Goal: Task Accomplishment & Management: Manage account settings

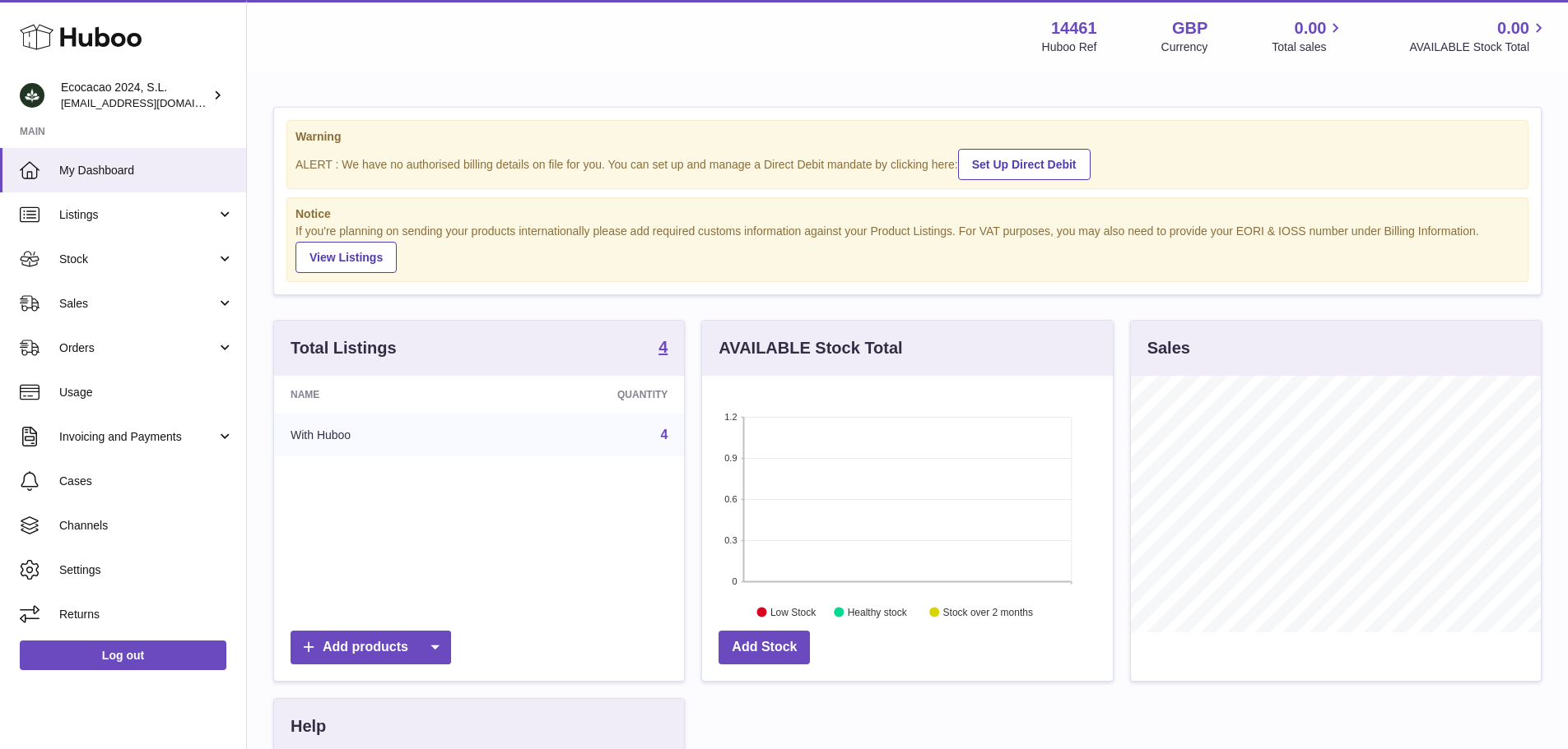
scroll to position [257, 410]
drag, startPoint x: 1201, startPoint y: 36, endPoint x: 1157, endPoint y: 26, distance: 45.1
click at [1161, 26] on div "GBP Currency" at bounding box center [1185, 36] width 47 height 37
click at [128, 573] on span "Settings" at bounding box center [146, 570] width 174 height 16
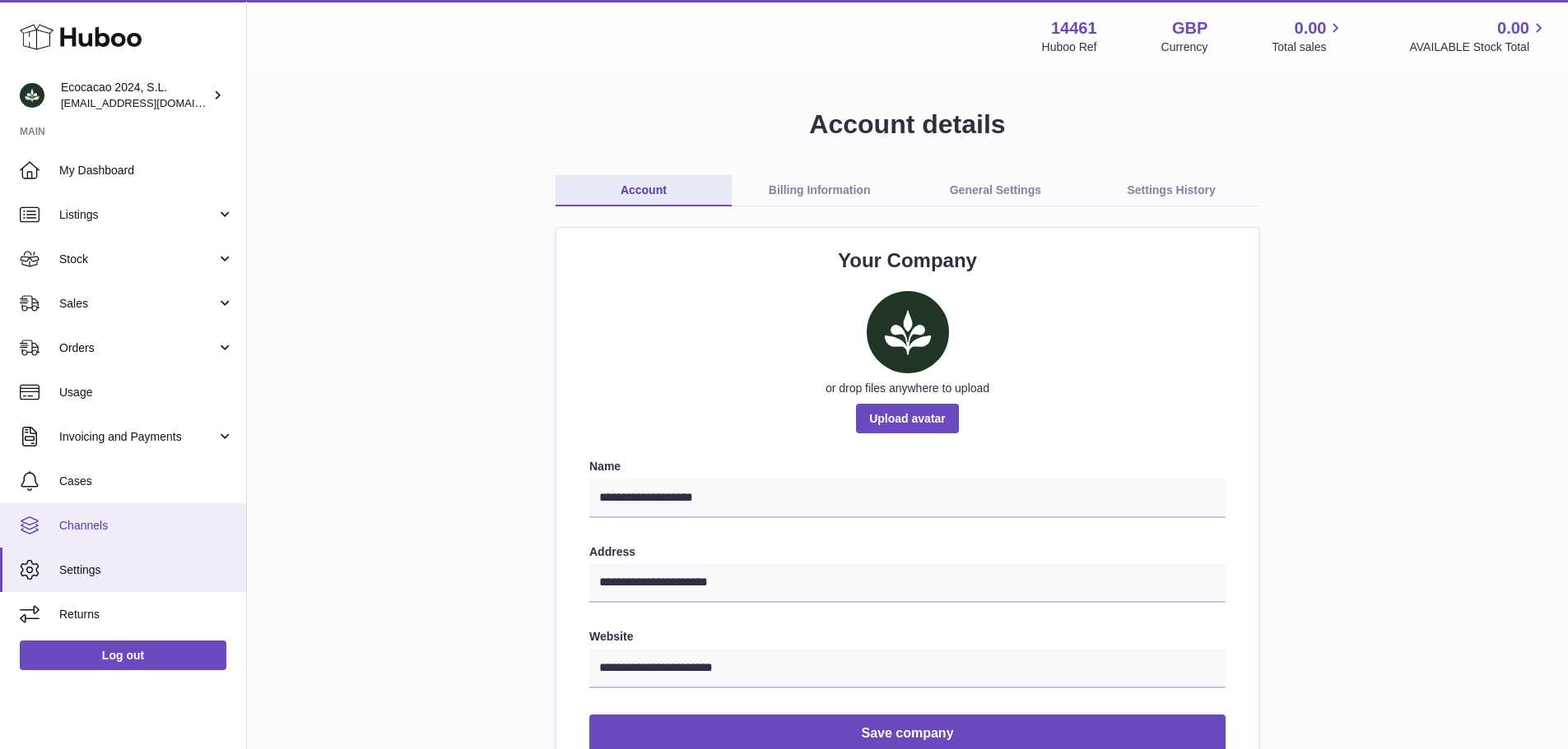
click at [96, 532] on span "Channels" at bounding box center [146, 526] width 174 height 16
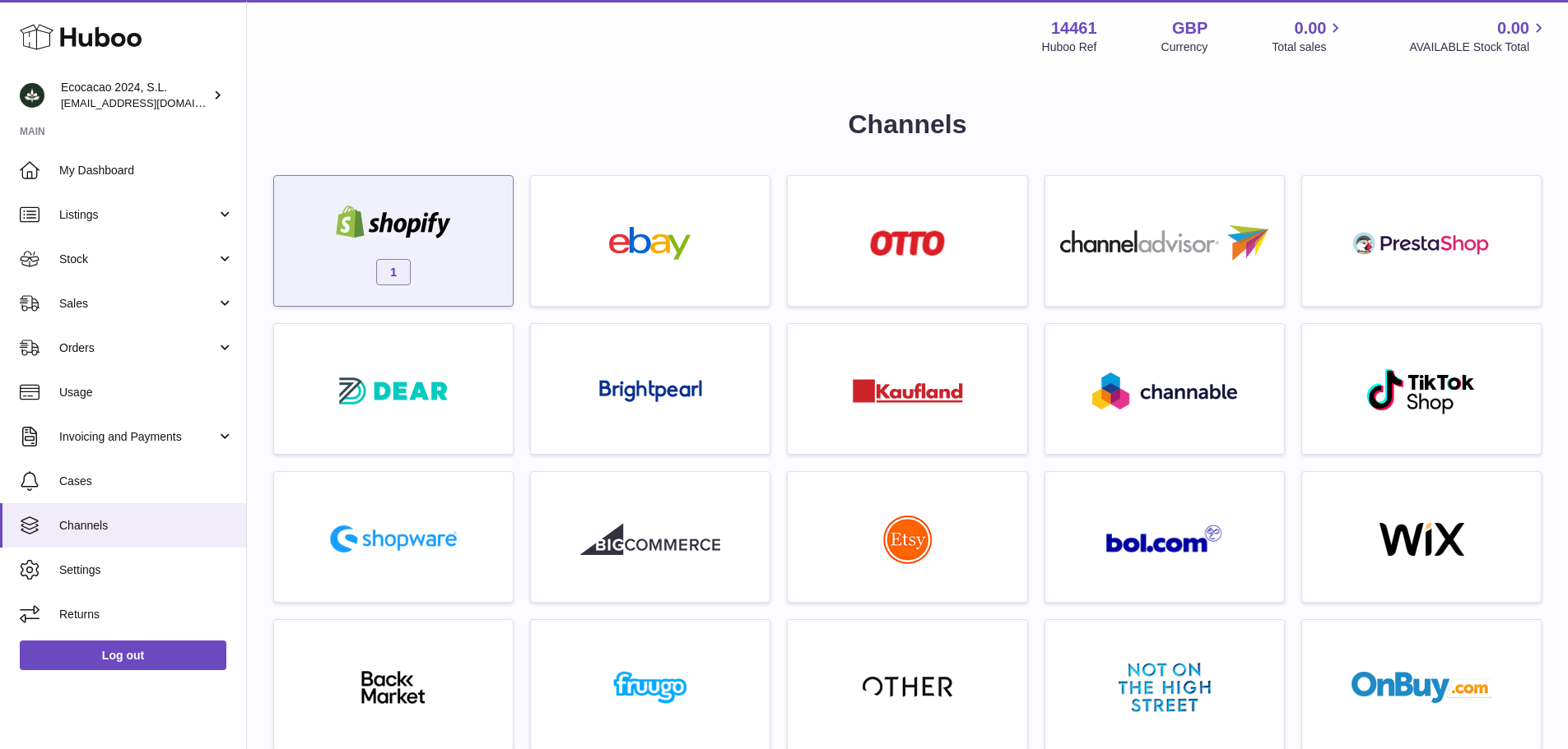
click at [444, 265] on div "1" at bounding box center [392, 245] width 222 height 105
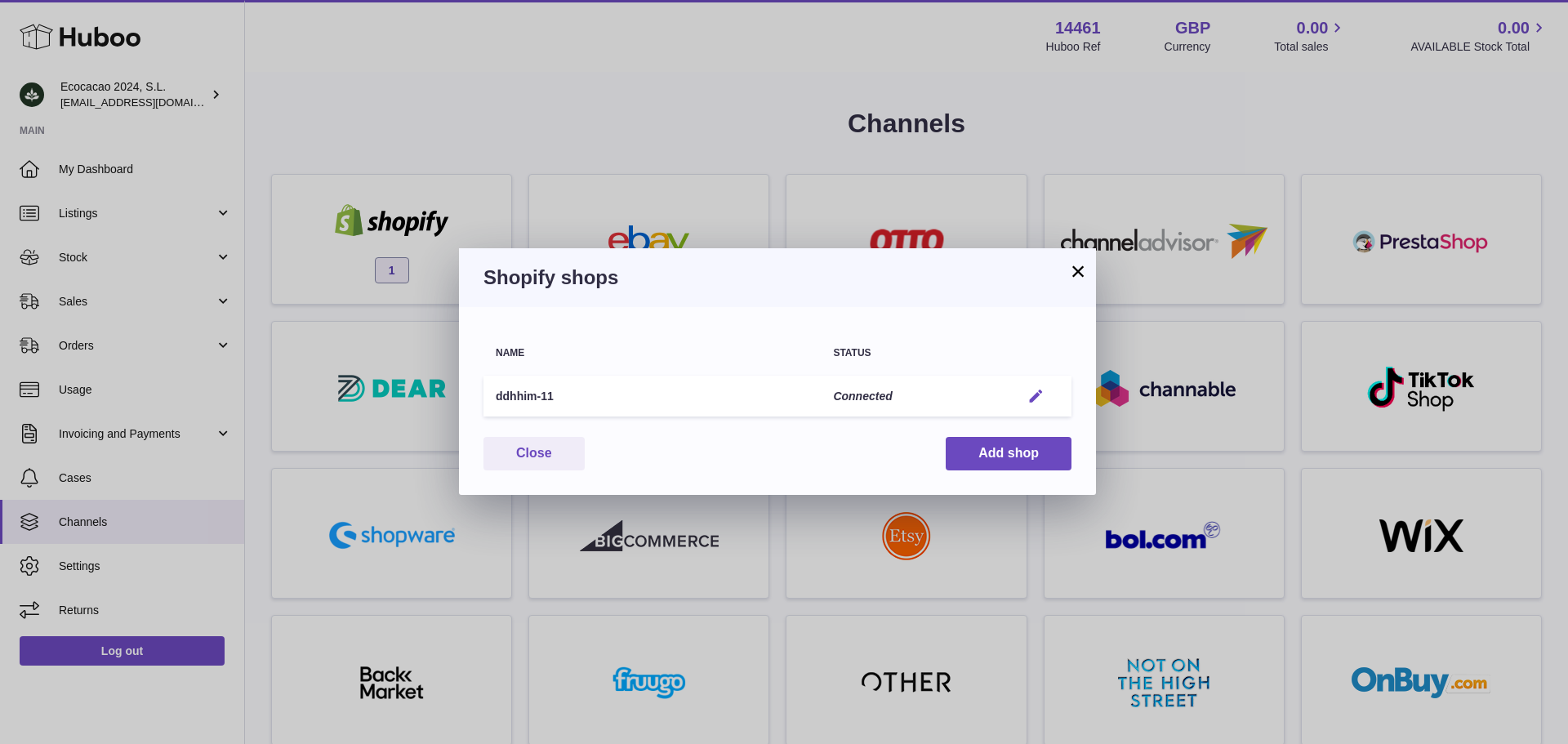
click at [1036, 397] on em "button" at bounding box center [1035, 396] width 17 height 17
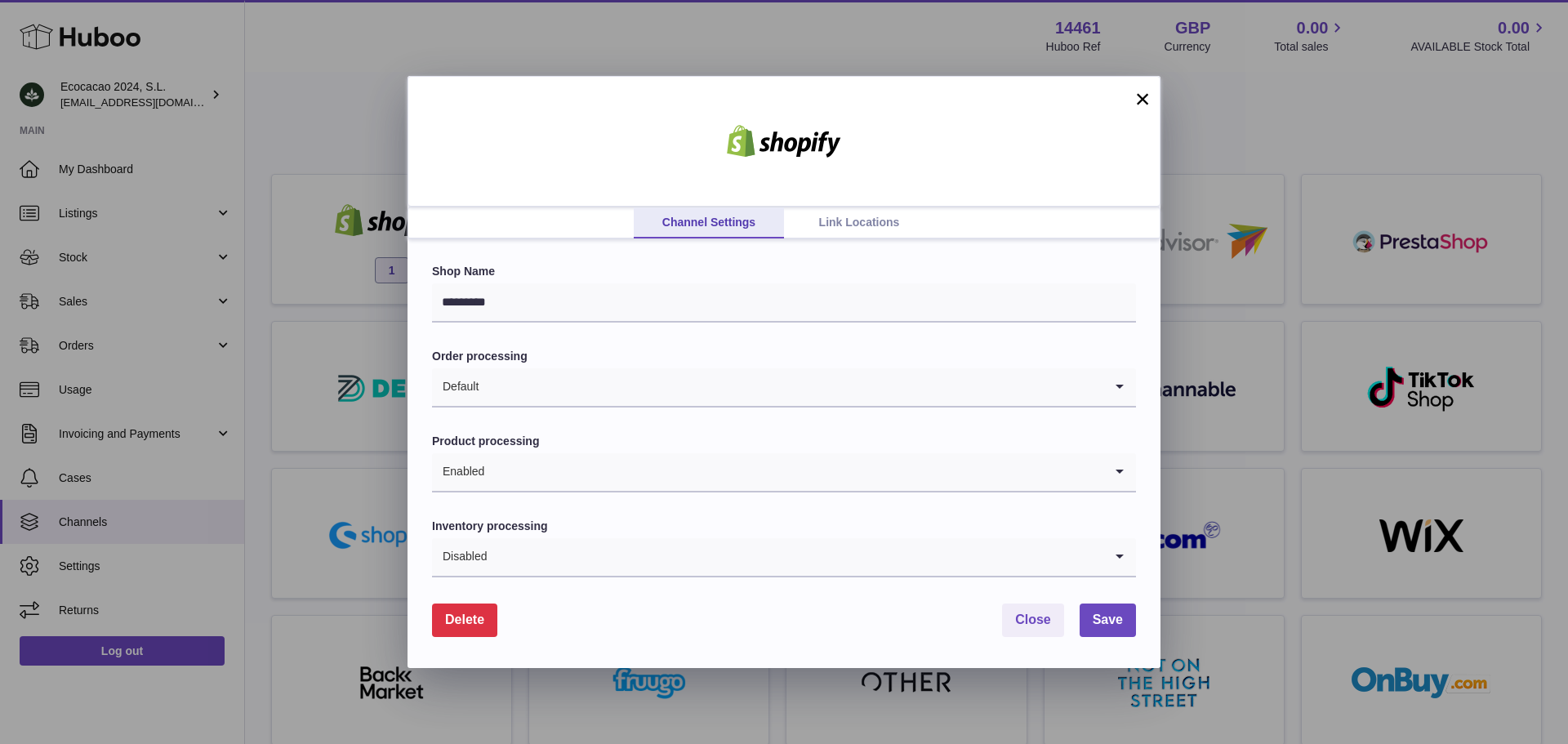
click at [852, 230] on link "Link Locations" at bounding box center [859, 222] width 151 height 31
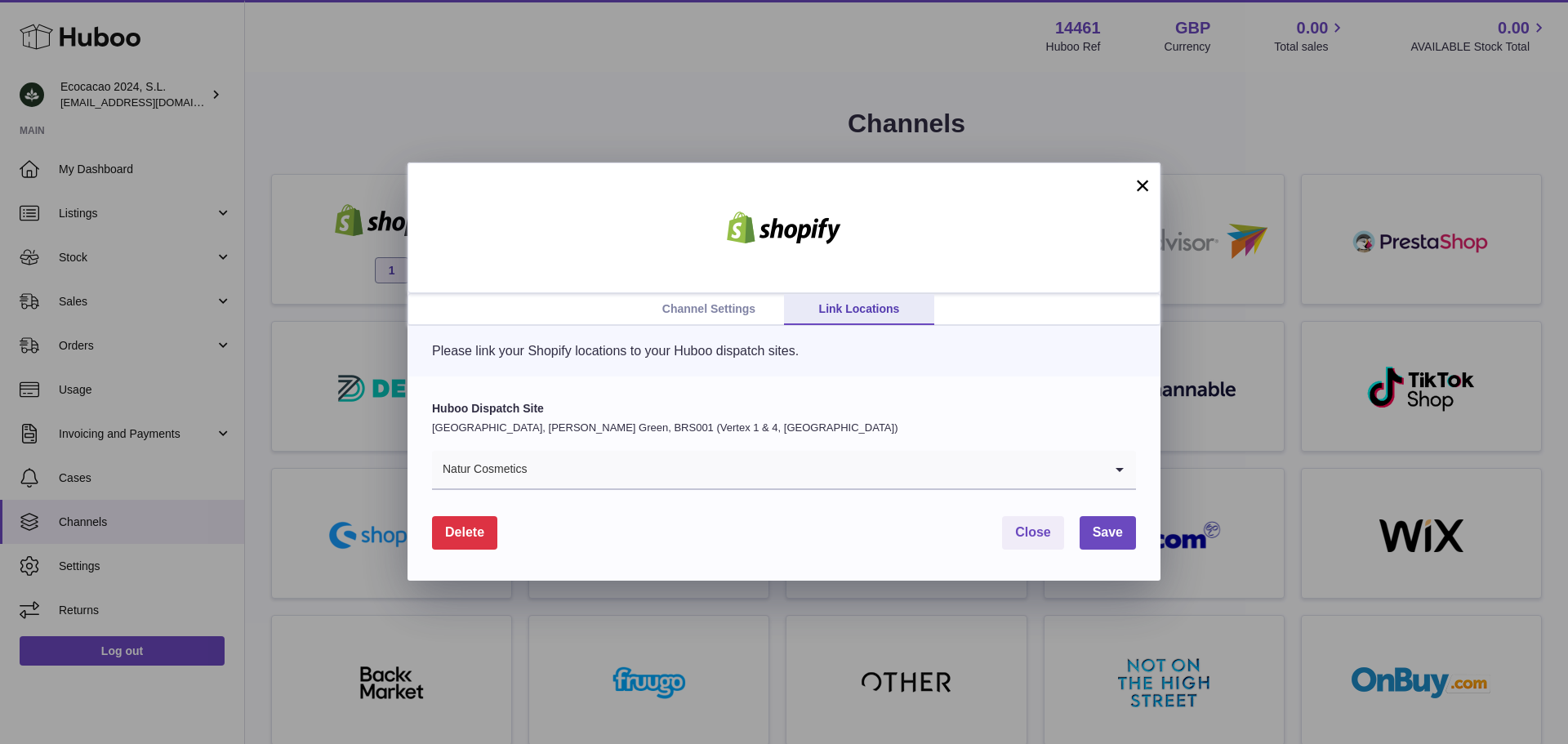
click at [689, 299] on link "Channel Settings" at bounding box center [709, 309] width 151 height 31
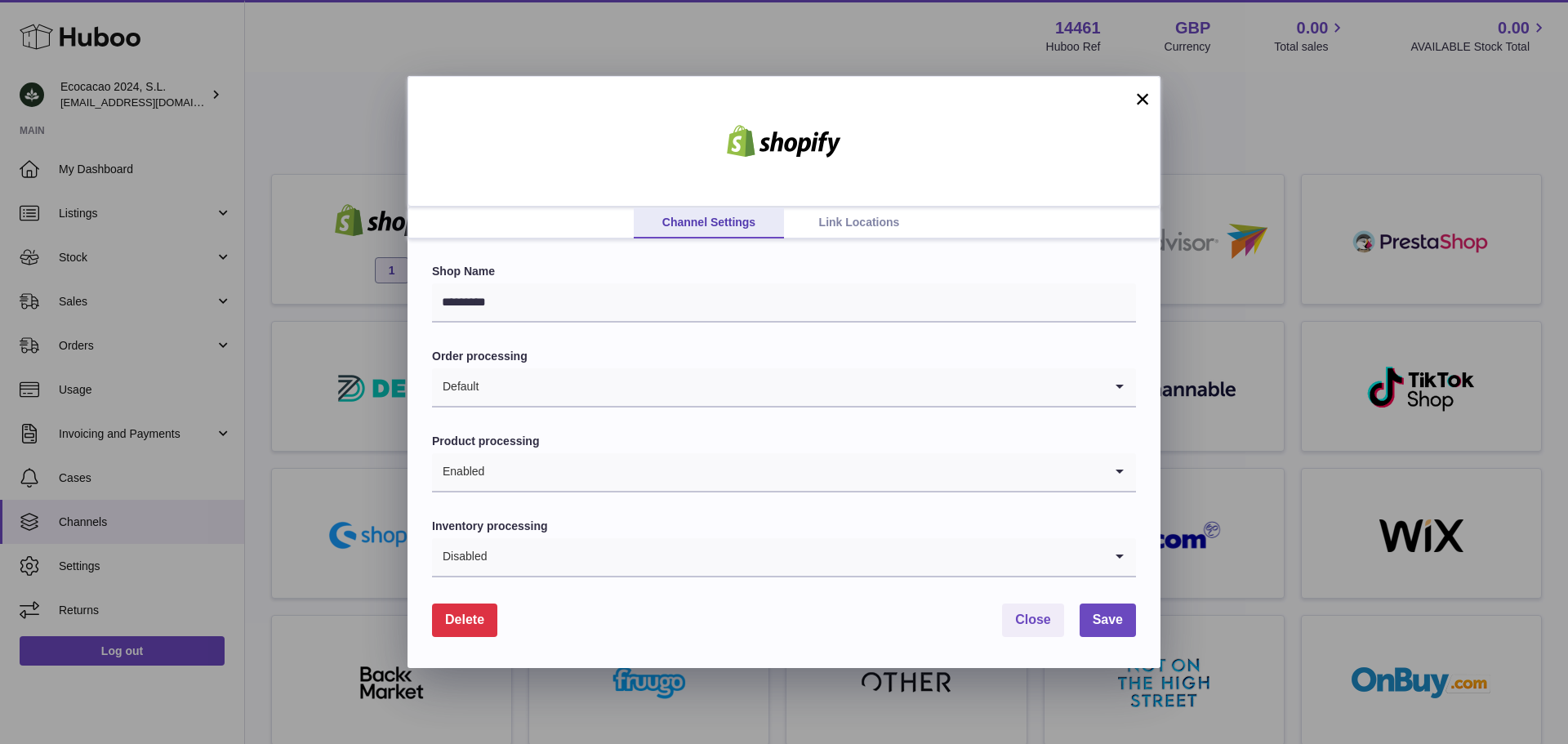
click at [1146, 99] on button "×" at bounding box center [1142, 99] width 20 height 20
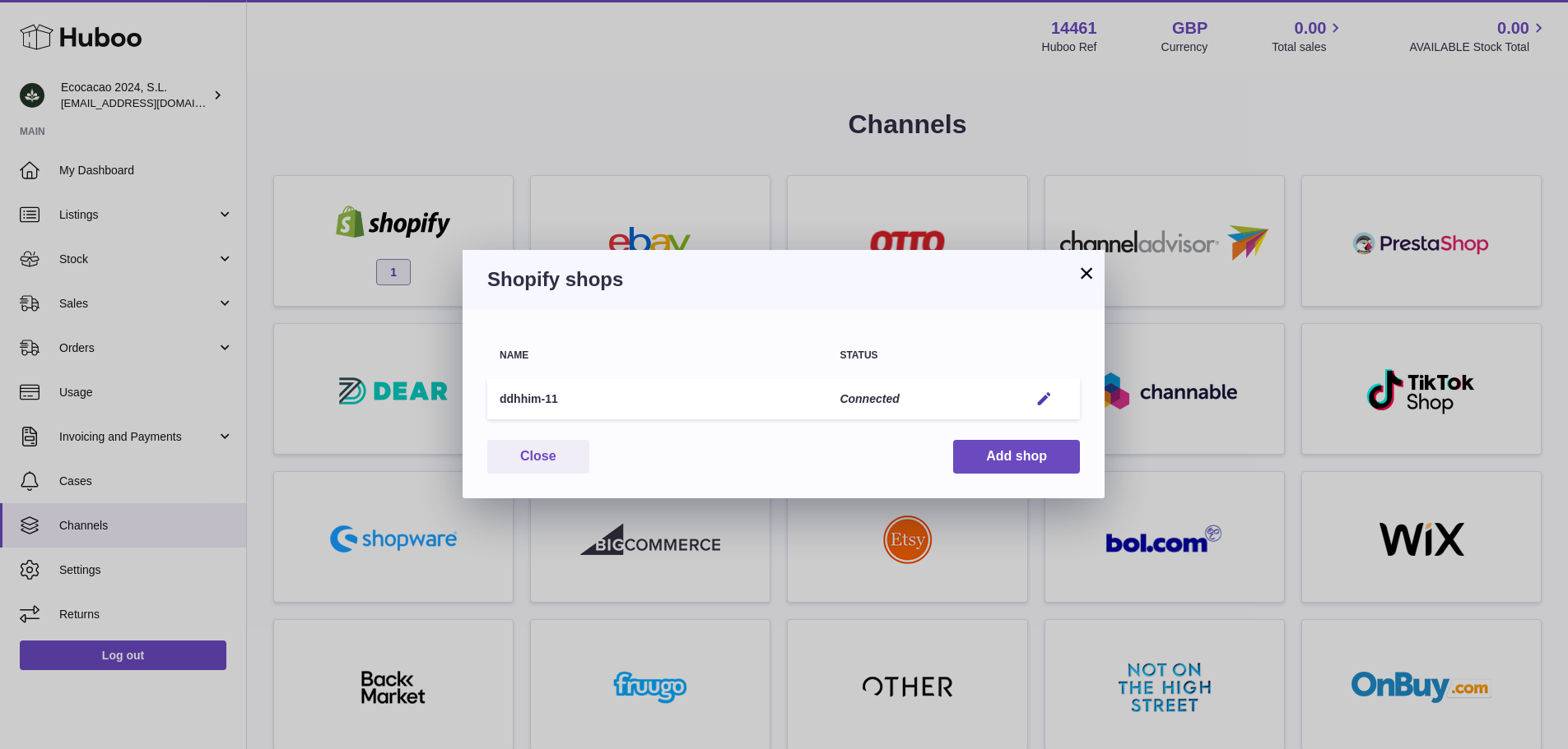
click at [1087, 268] on button "×" at bounding box center [1086, 272] width 20 height 20
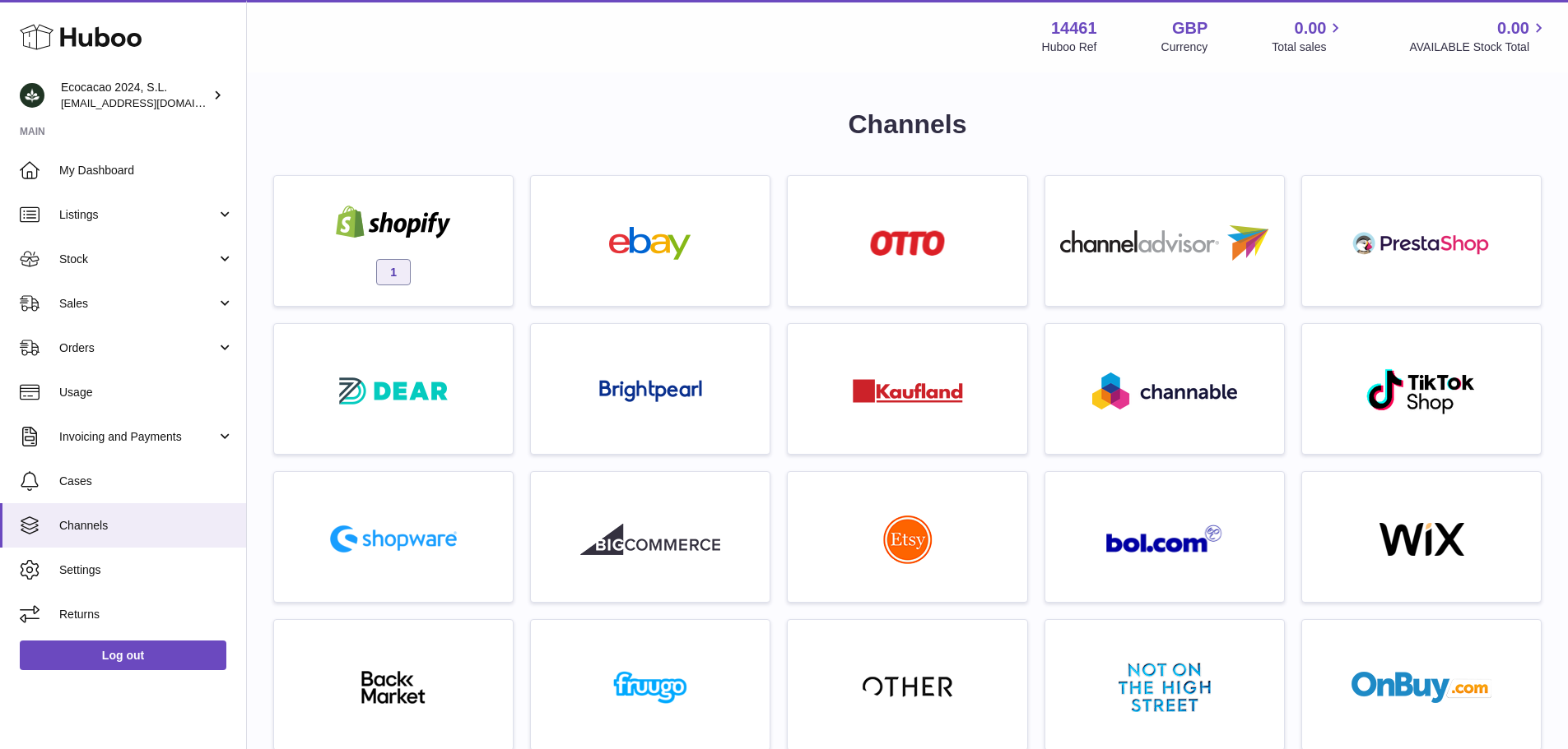
click at [483, 254] on div "1" at bounding box center [392, 245] width 222 height 105
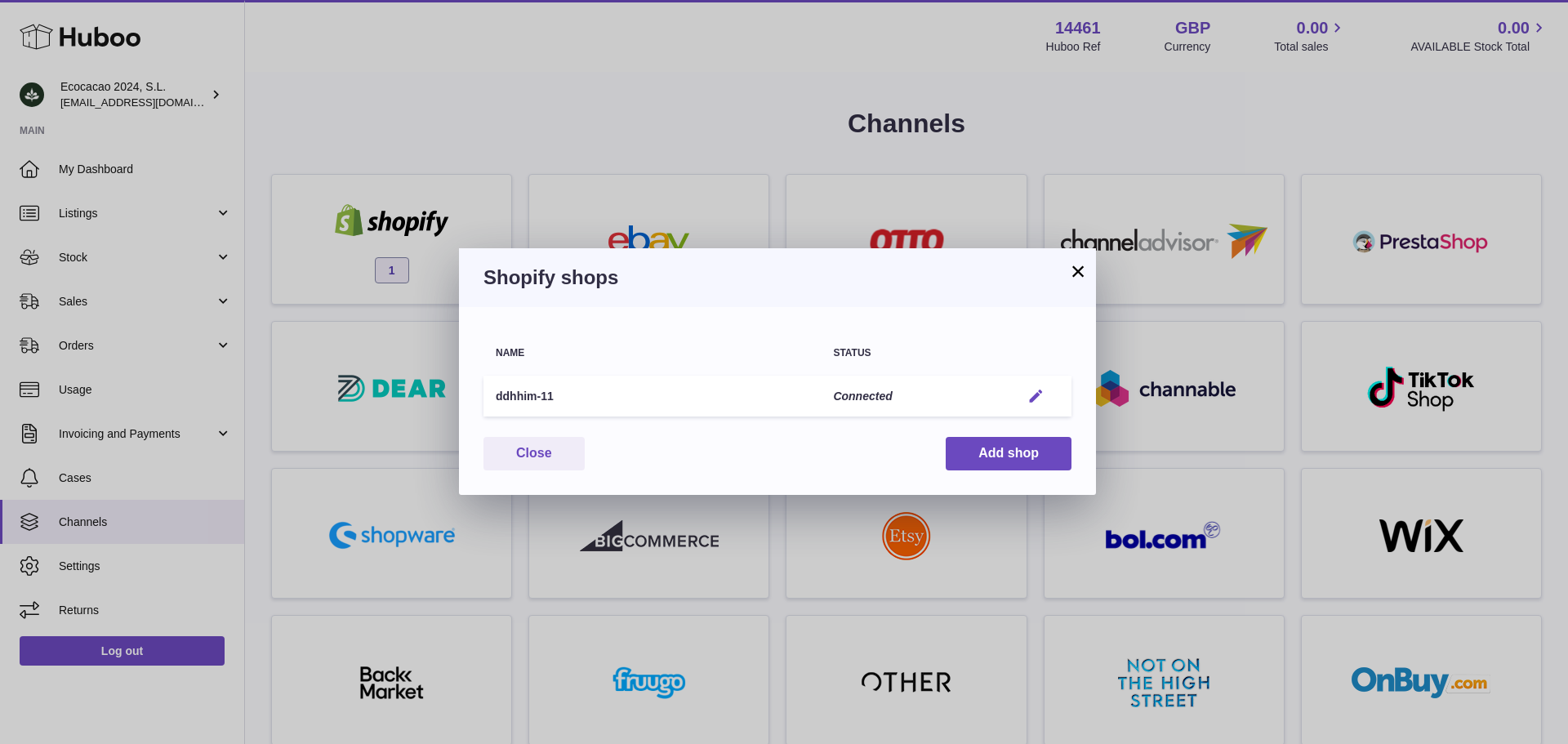
click at [1035, 401] on em "button" at bounding box center [1035, 396] width 17 height 17
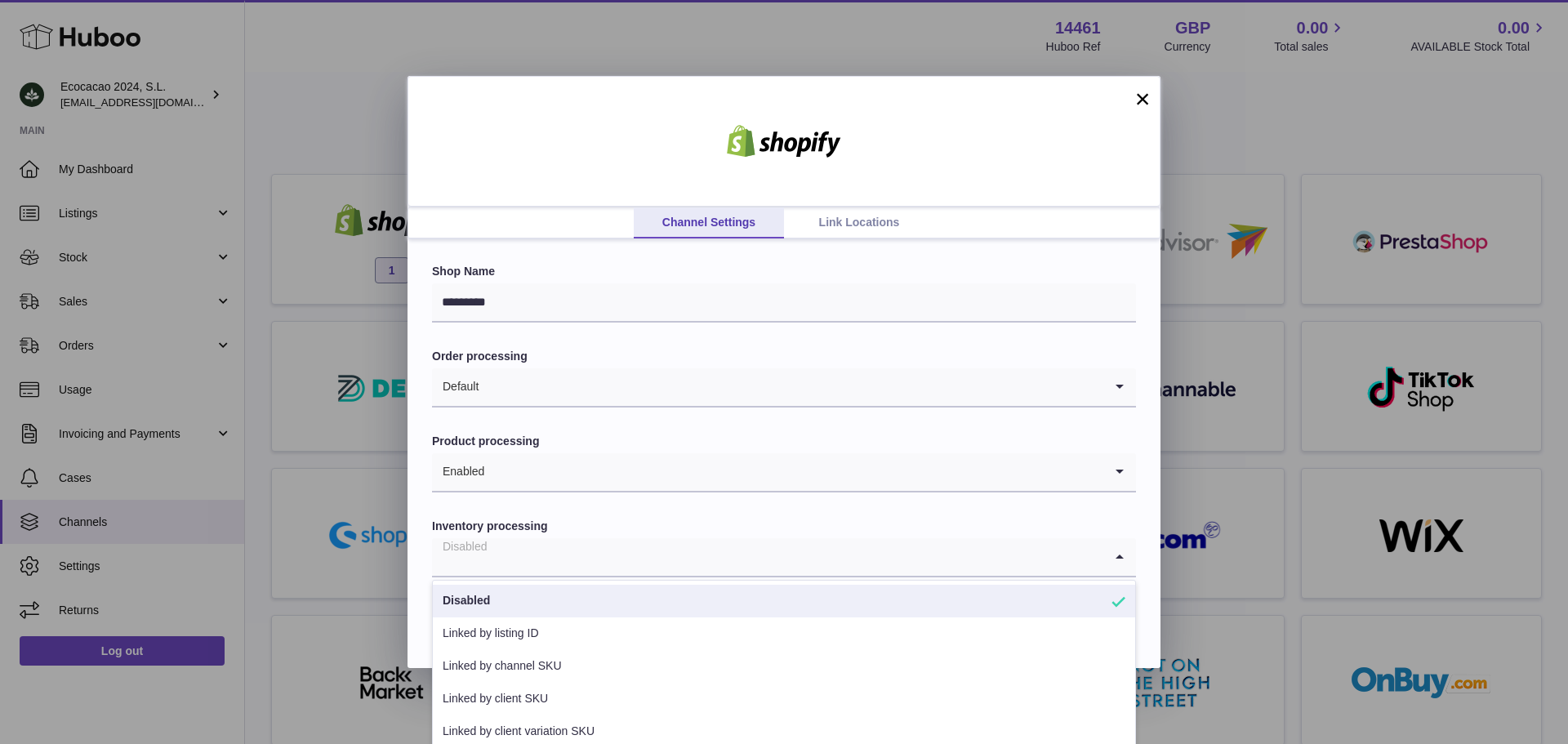
click at [548, 549] on input "Search for option" at bounding box center [768, 557] width 671 height 37
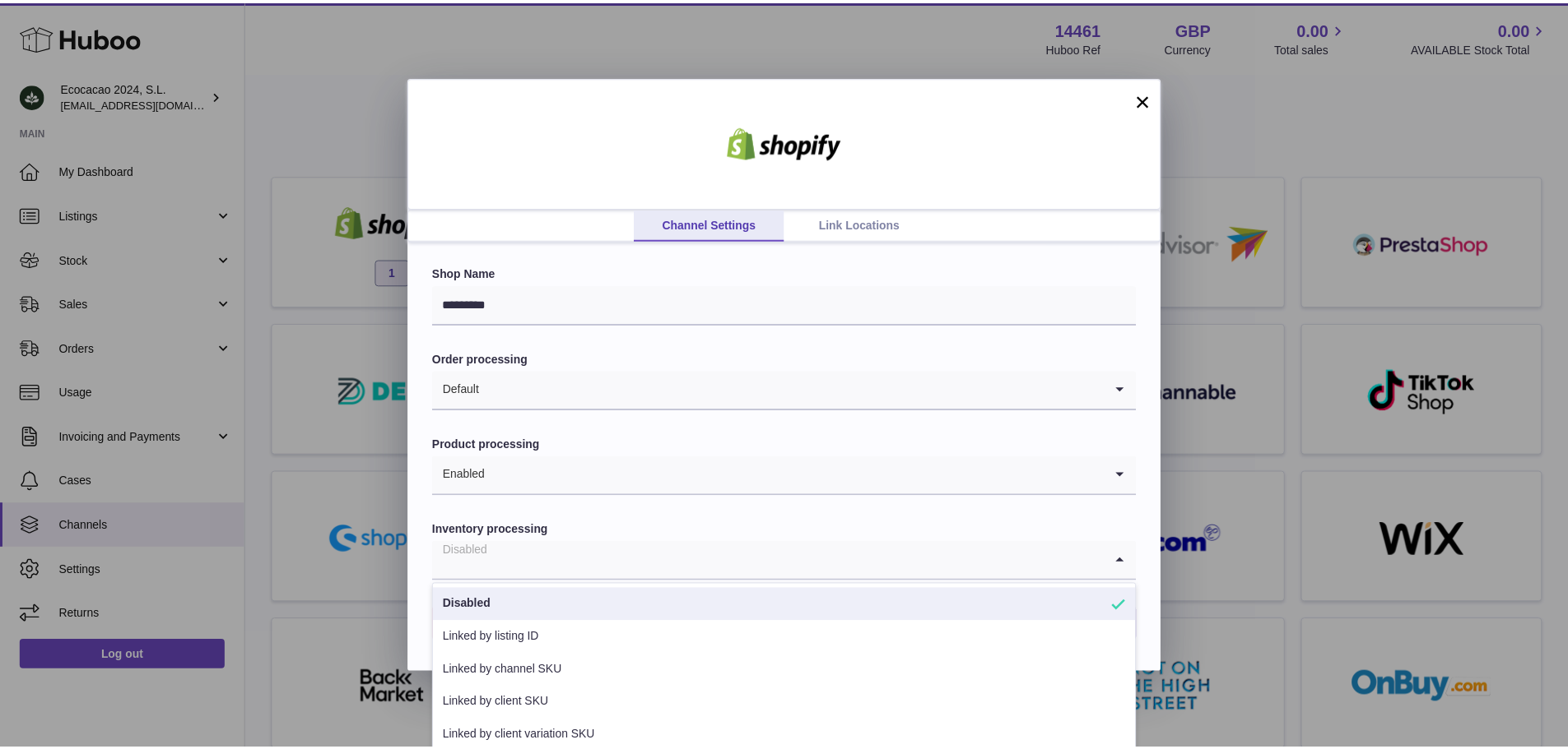
scroll to position [42, 0]
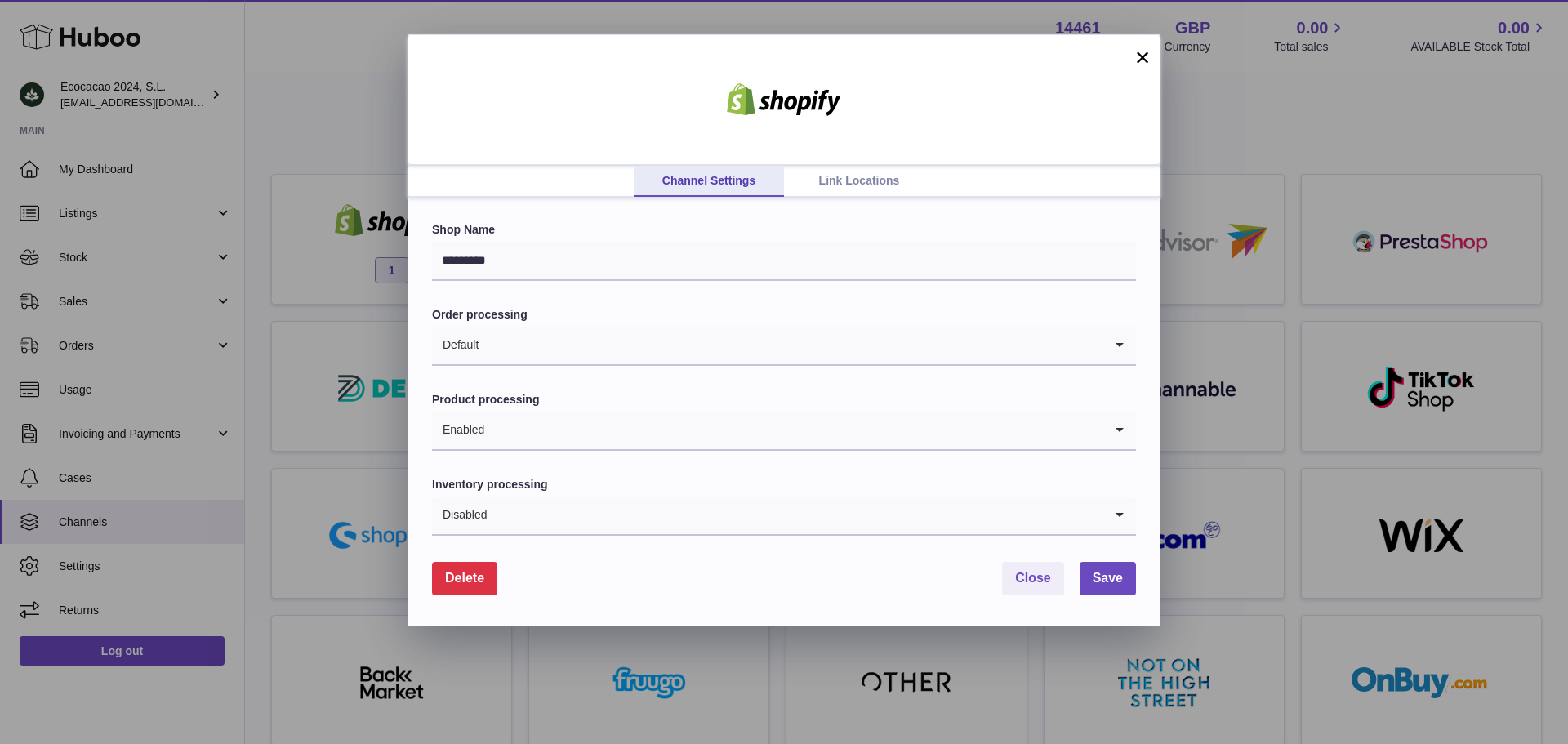
click at [1143, 55] on button "×" at bounding box center [1142, 57] width 20 height 20
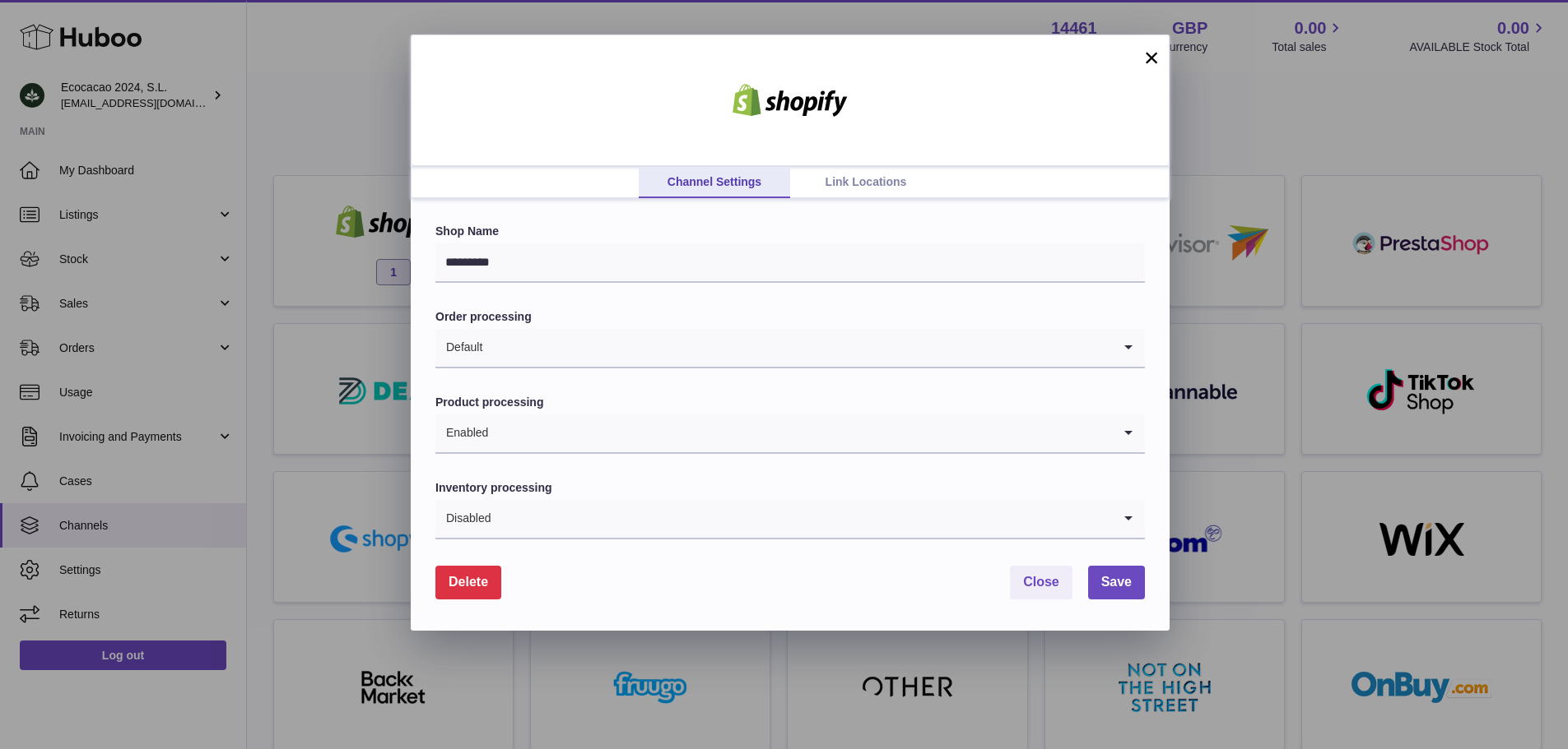
scroll to position [0, 0]
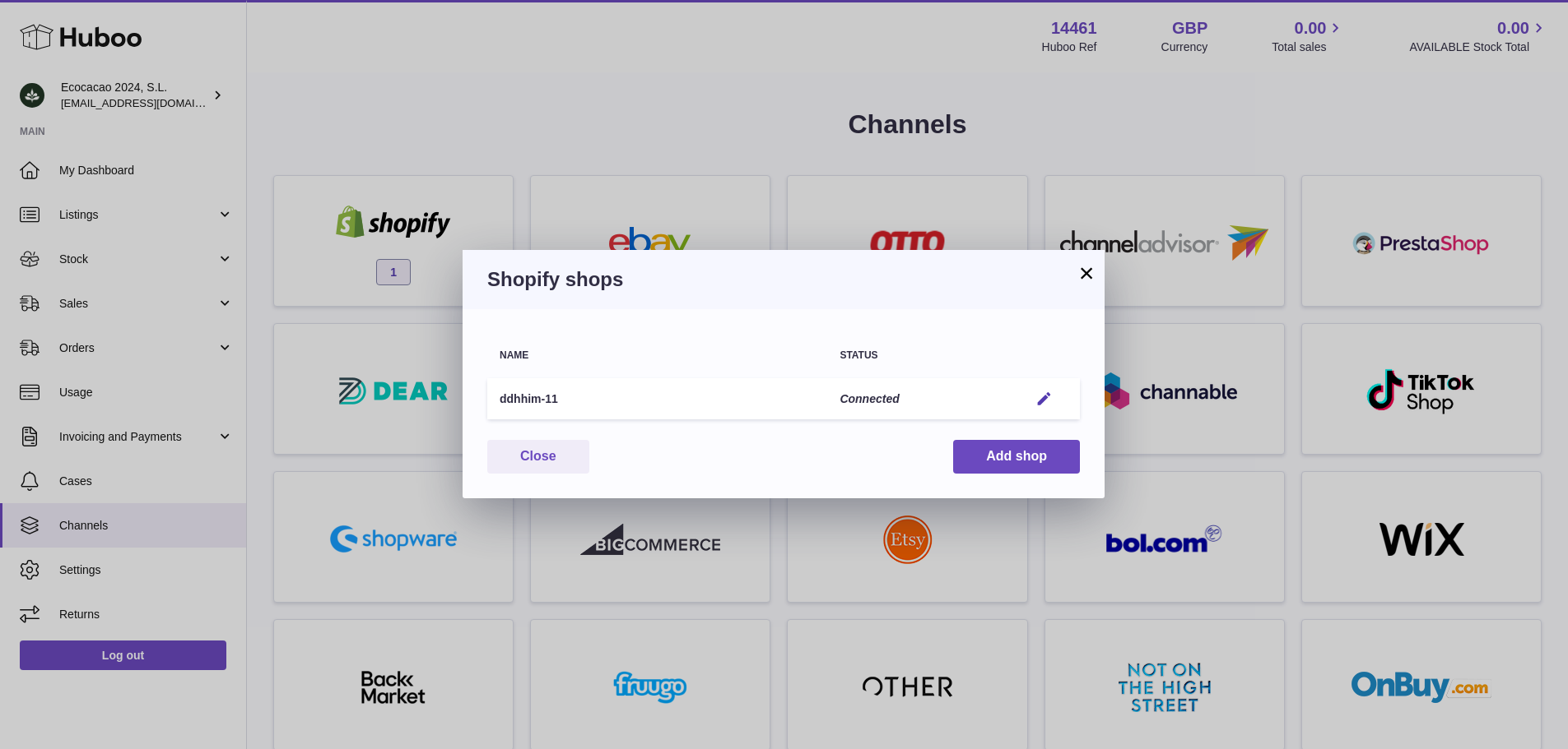
click at [1087, 270] on button "×" at bounding box center [1086, 272] width 20 height 20
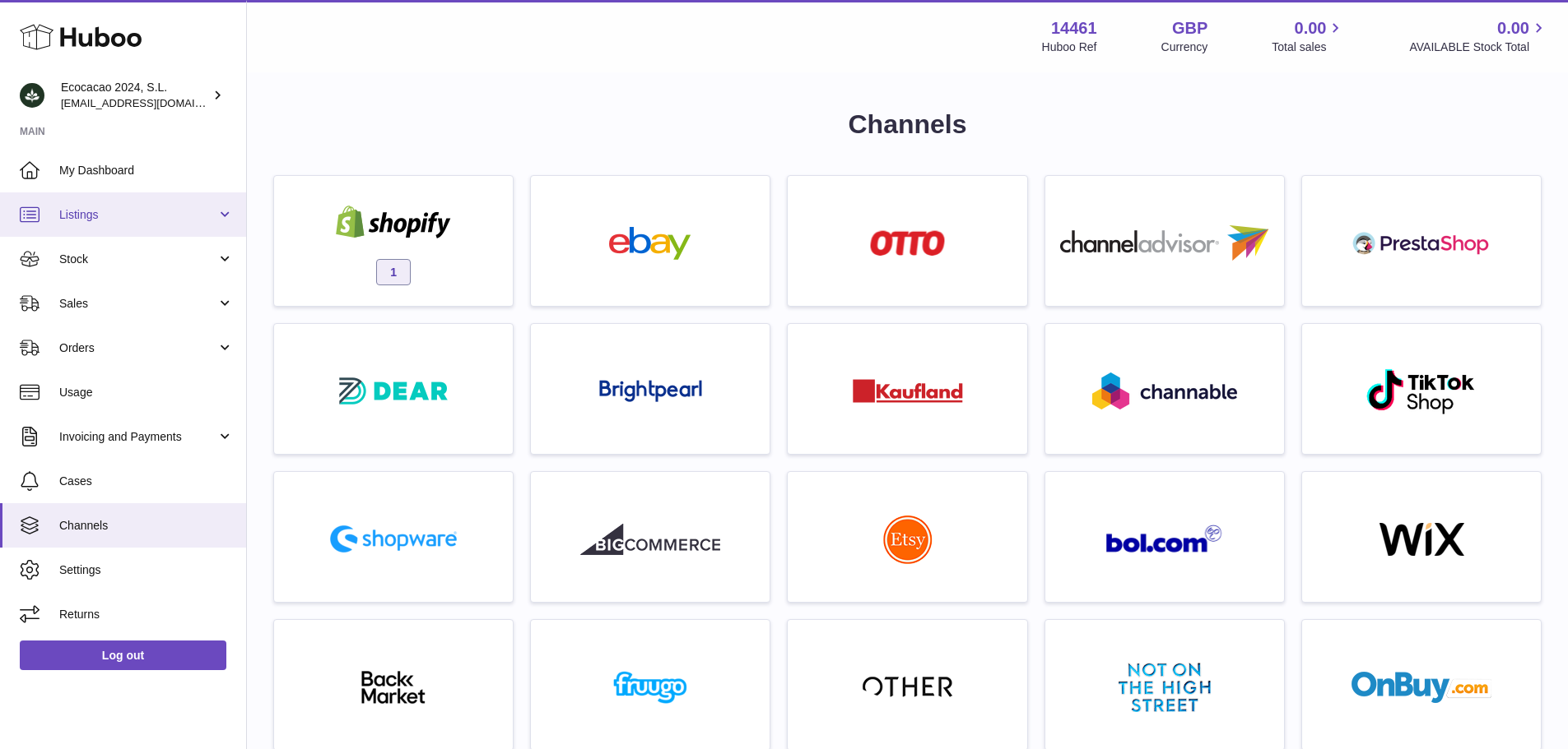
drag, startPoint x: 182, startPoint y: 223, endPoint x: 172, endPoint y: 227, distance: 10.8
click at [182, 223] on link "Listings" at bounding box center [123, 214] width 246 height 44
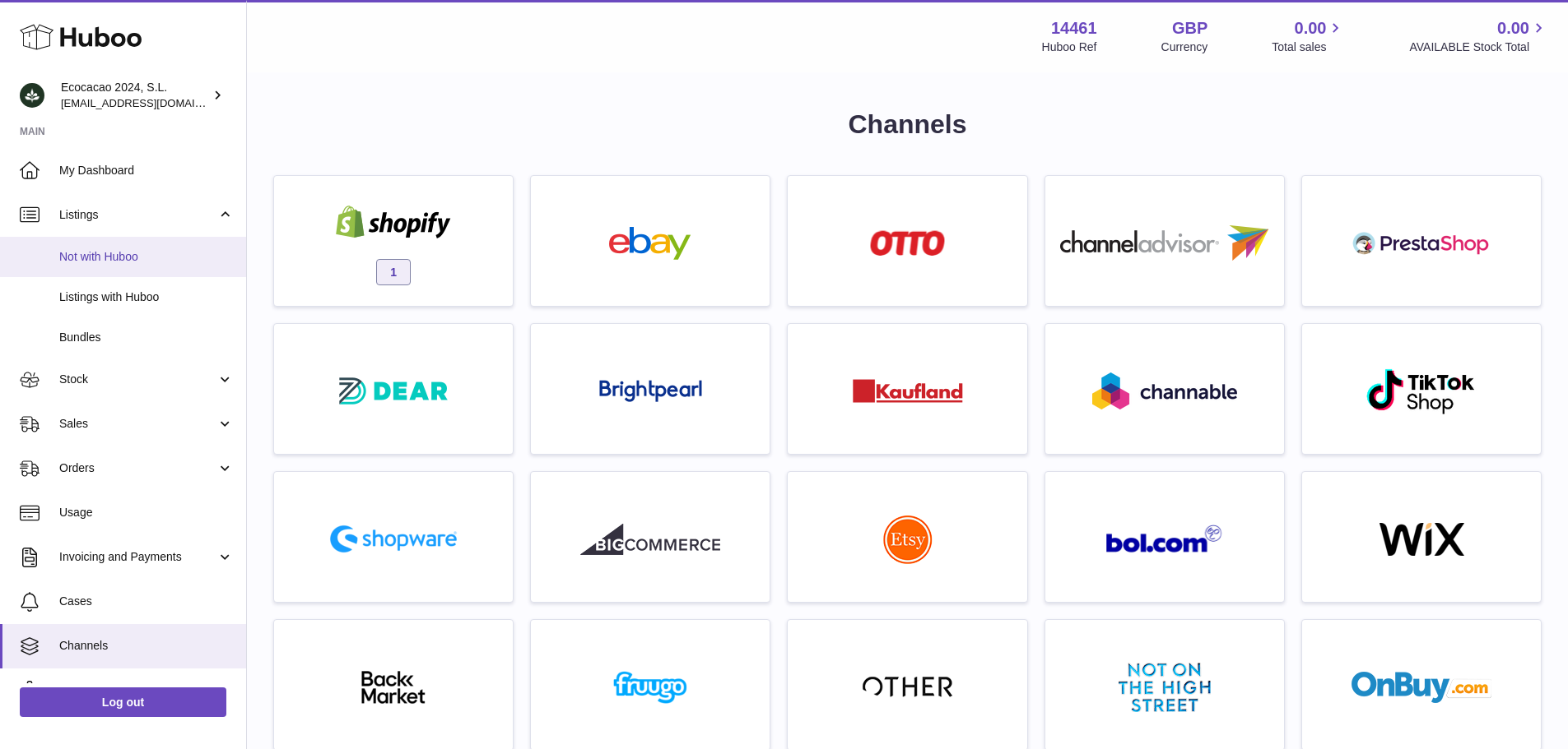
click at [159, 247] on link "Not with Huboo" at bounding box center [123, 257] width 246 height 40
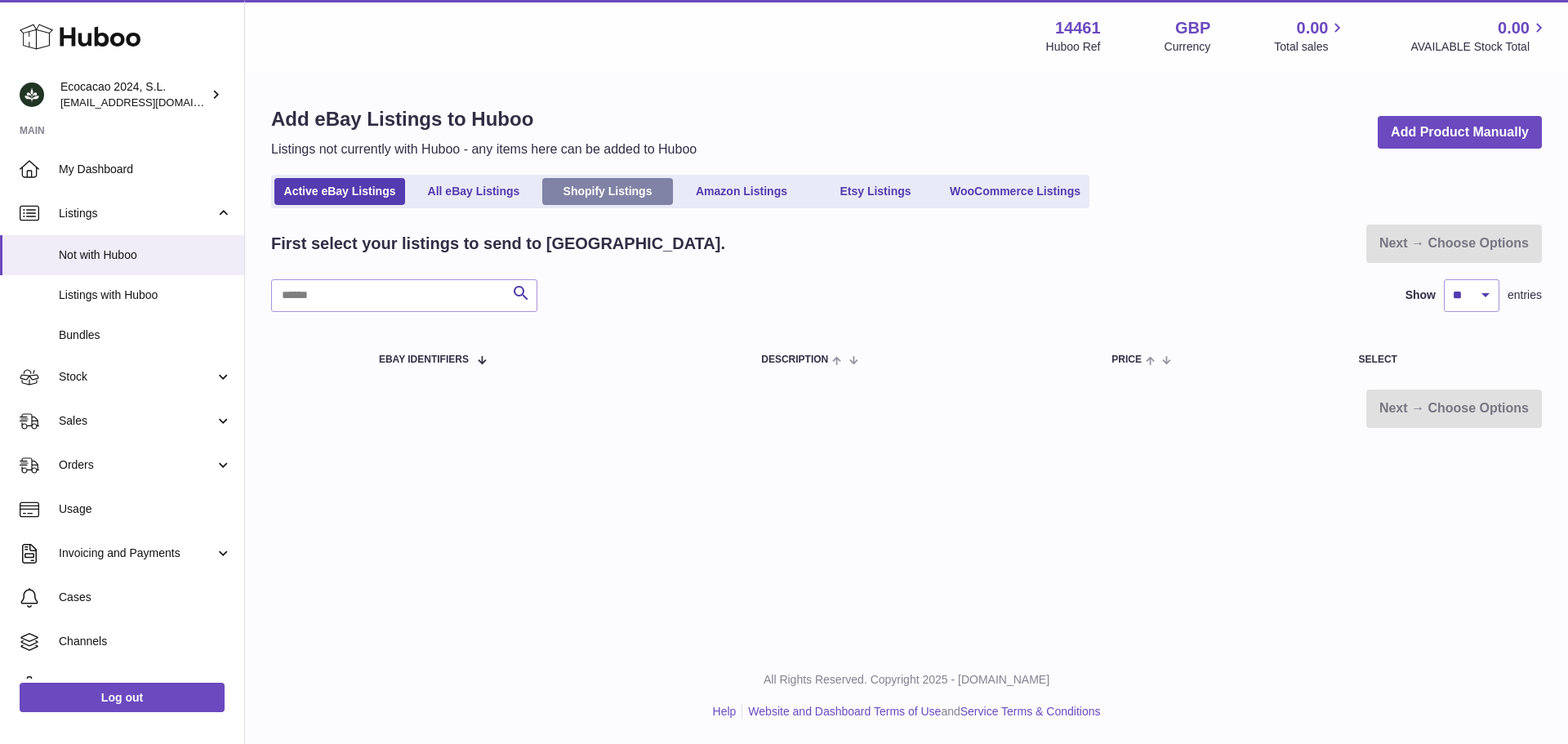
click at [592, 182] on link "Shopify Listings" at bounding box center [607, 192] width 131 height 27
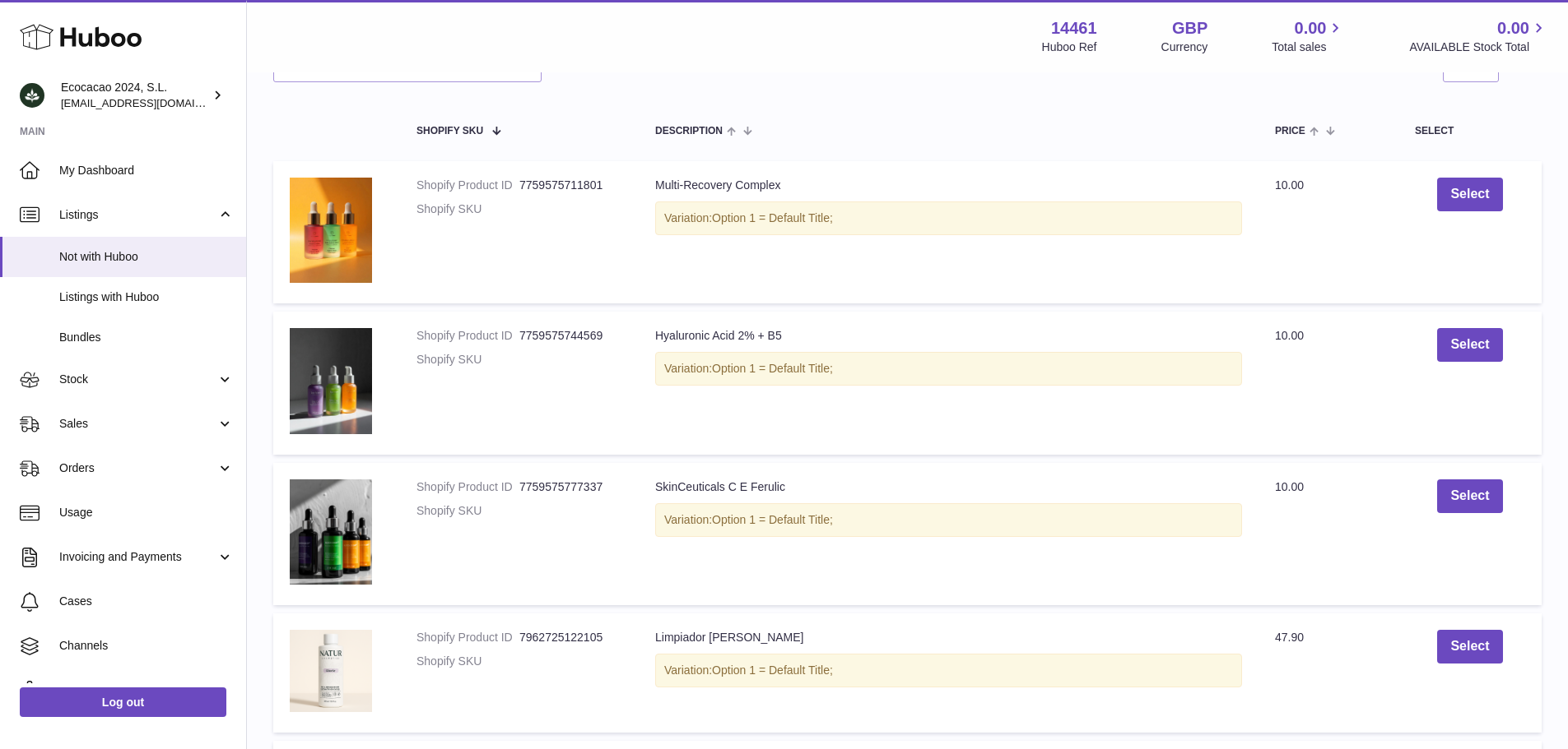
scroll to position [247, 0]
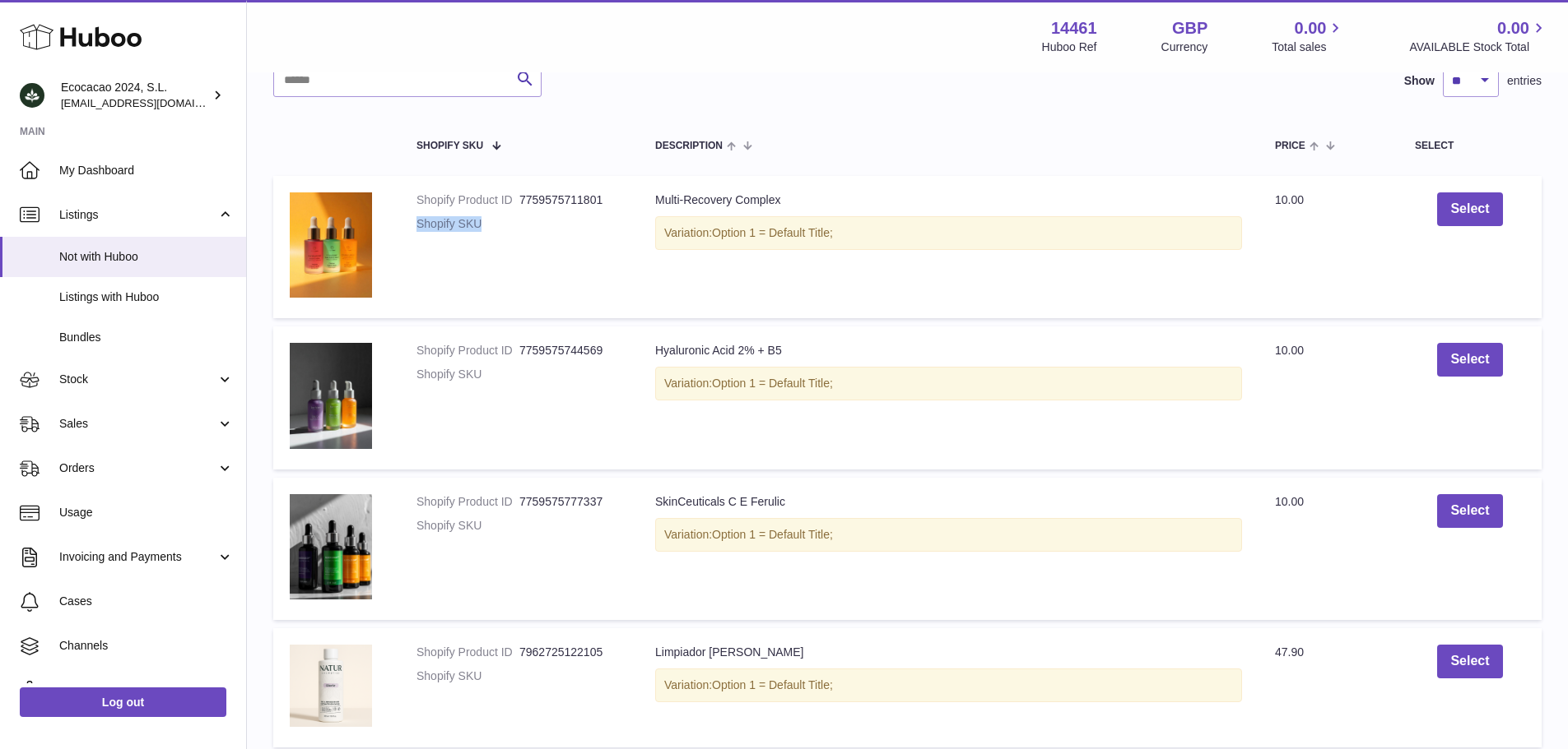
drag, startPoint x: 517, startPoint y: 242, endPoint x: 417, endPoint y: 241, distance: 100.0
click at [417, 232] on dt "Shopify SKU" at bounding box center [468, 224] width 103 height 16
drag, startPoint x: 795, startPoint y: 347, endPoint x: 655, endPoint y: 354, distance: 140.2
click at [655, 354] on td "Description Hyaluronic Acid 2% + B5 Variation: Option 1 = Default Title;" at bounding box center [949, 398] width 620 height 142
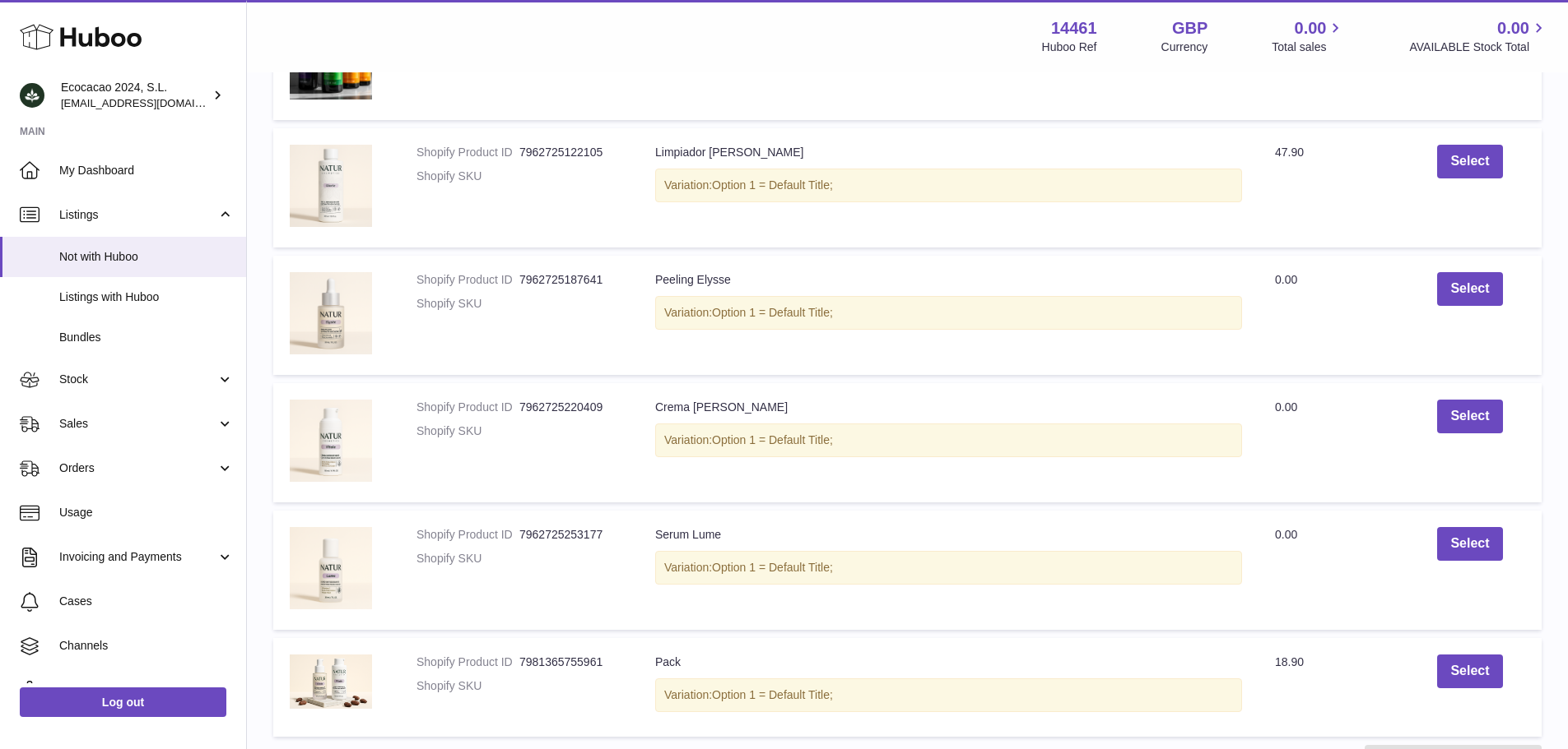
scroll to position [741, 0]
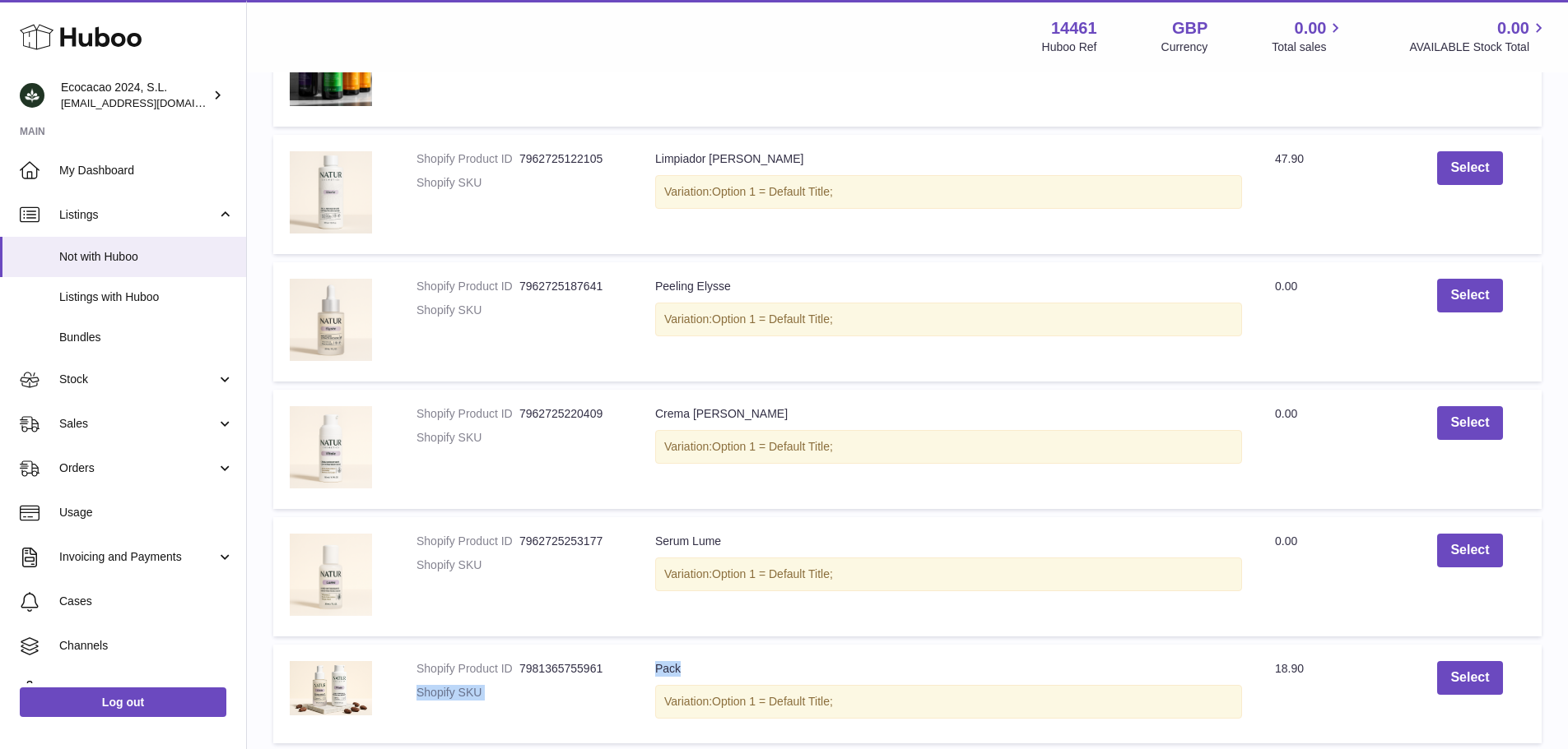
drag, startPoint x: 641, startPoint y: 673, endPoint x: 625, endPoint y: 674, distance: 16.0
click at [625, 674] on tr "Shopify Product ID 7981365755961 Shopify SKU Description Pack Variation: Option…" at bounding box center [908, 694] width 1268 height 98
click at [660, 642] on table "Shopify SKU Description Price Select Shopify Product ID 7759575711801 Shopify S…" at bounding box center [908, 185] width 1268 height 1132
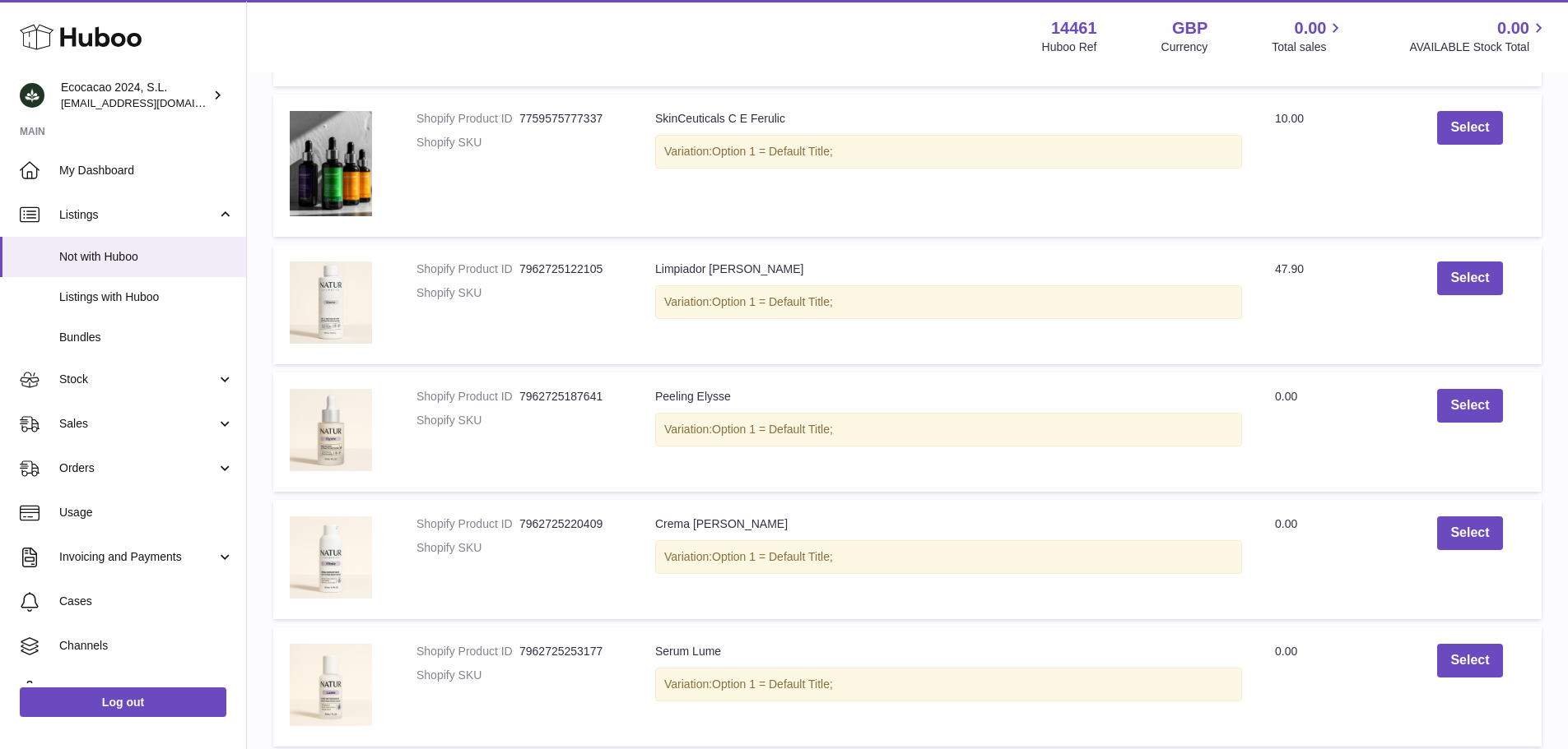
scroll to position [658, 0]
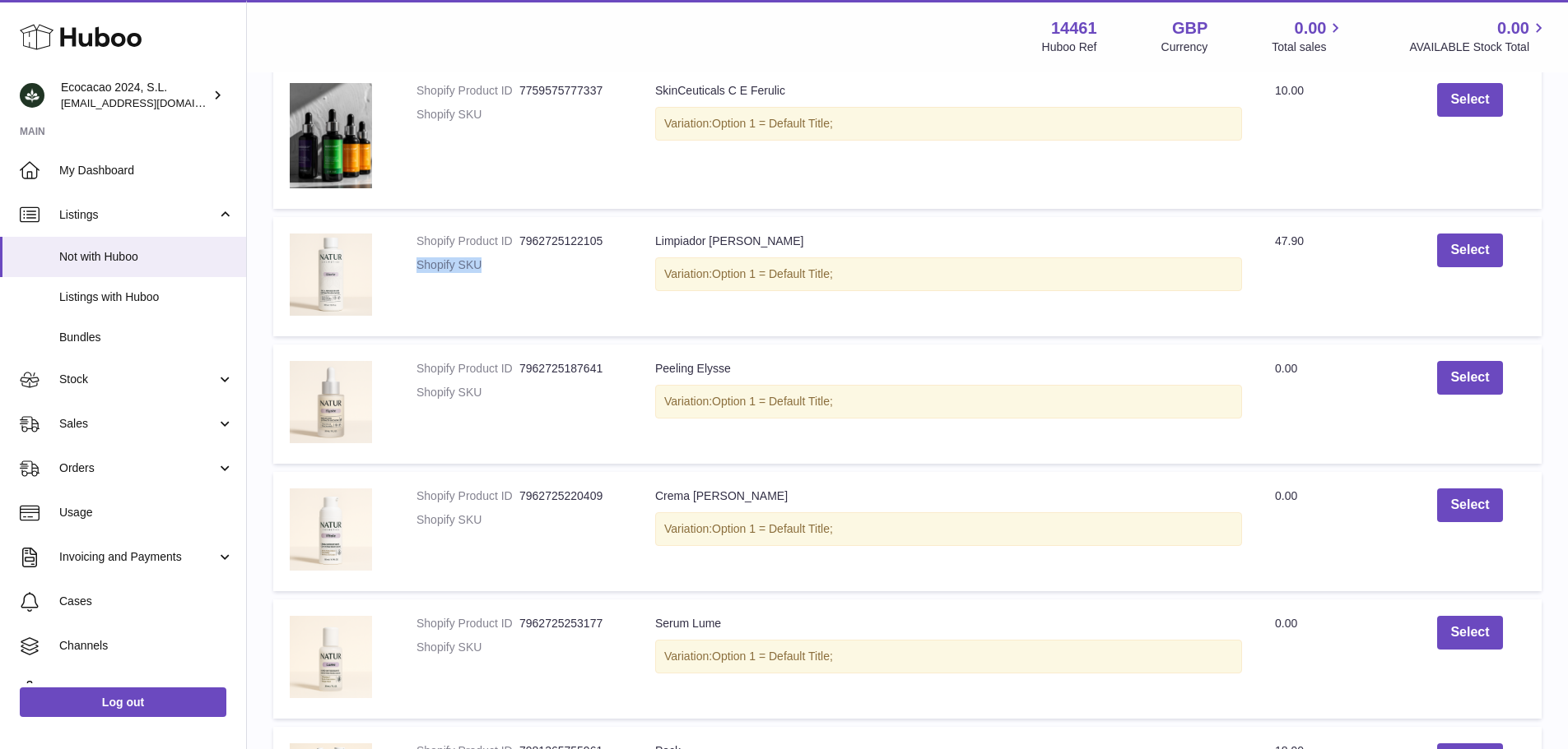
drag, startPoint x: 494, startPoint y: 284, endPoint x: 411, endPoint y: 284, distance: 83.0
click at [411, 284] on td "Shopify Product ID 7962725122105 Shopify SKU" at bounding box center [519, 276] width 239 height 119
click at [139, 296] on span "Listings with Huboo" at bounding box center [146, 297] width 174 height 16
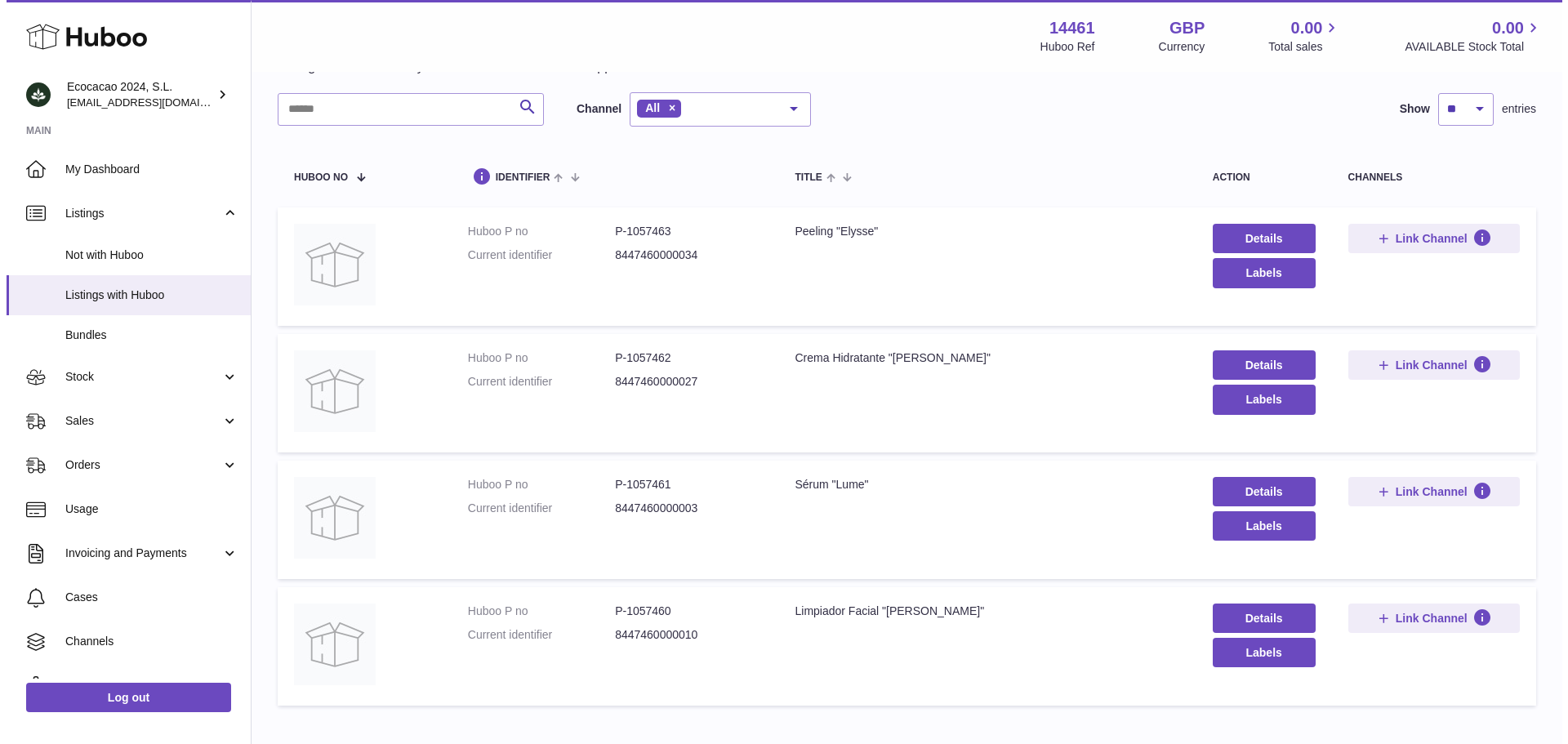
scroll to position [82, 0]
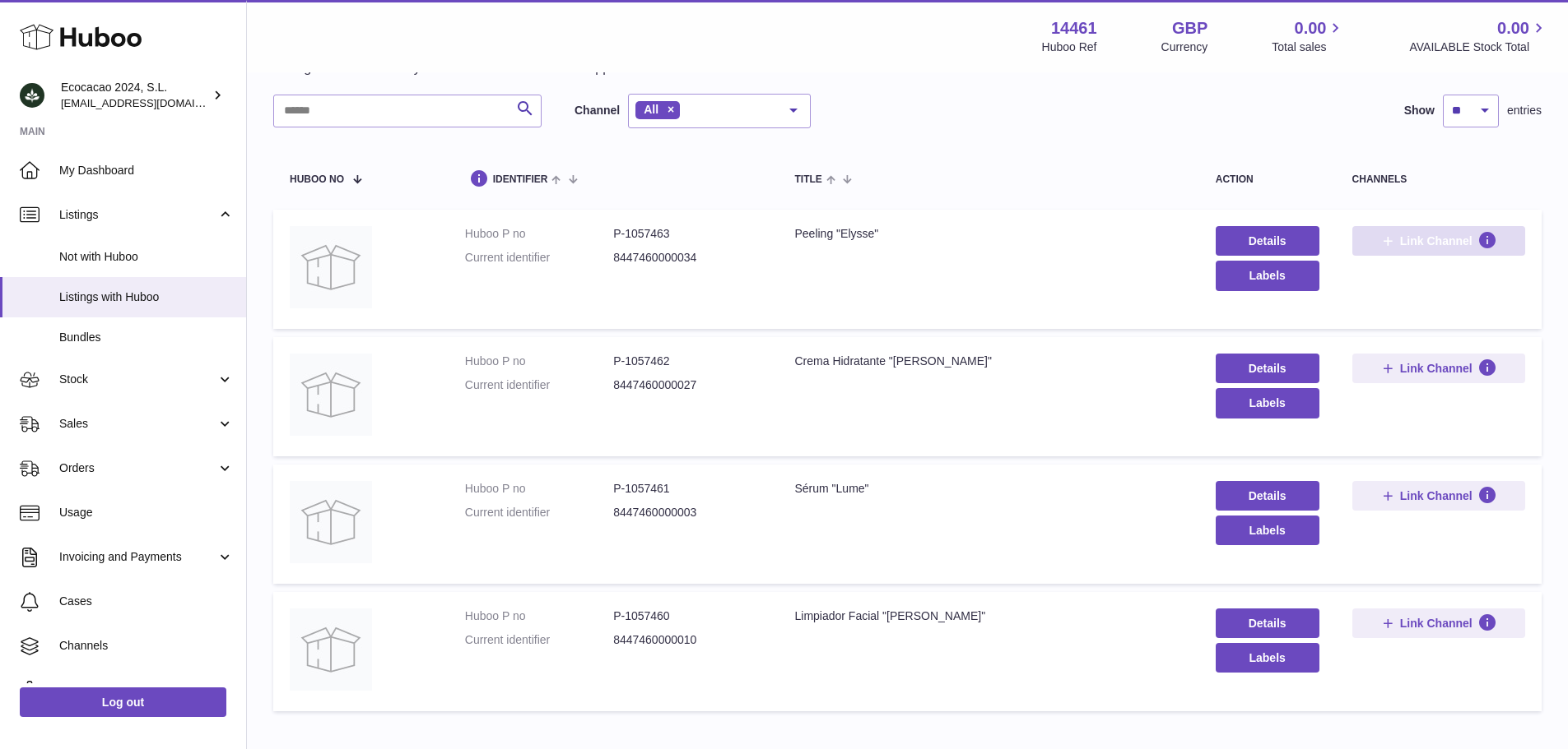
click at [1419, 235] on span "Link Channel" at bounding box center [1436, 242] width 72 height 15
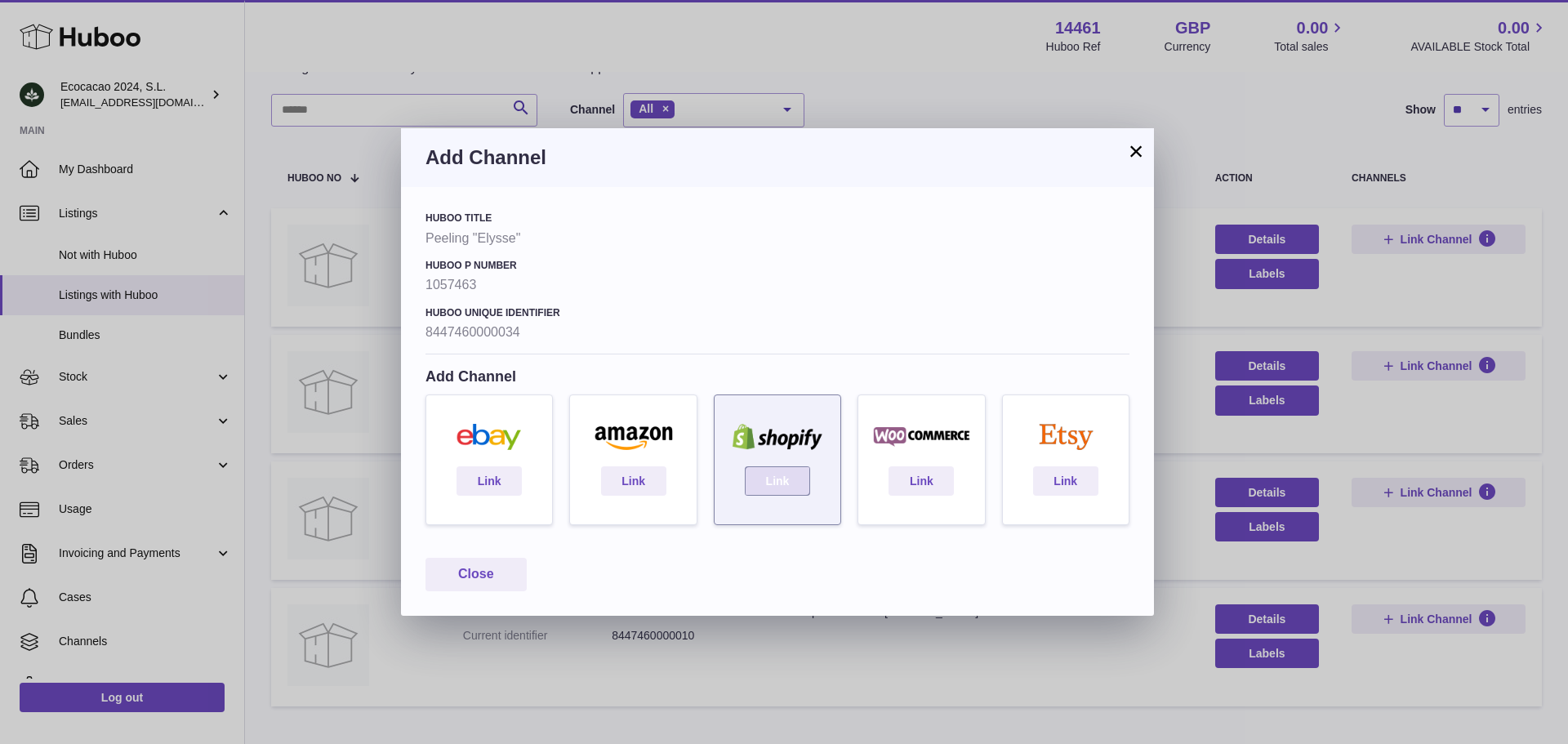
click at [791, 483] on link "Link" at bounding box center [777, 482] width 65 height 30
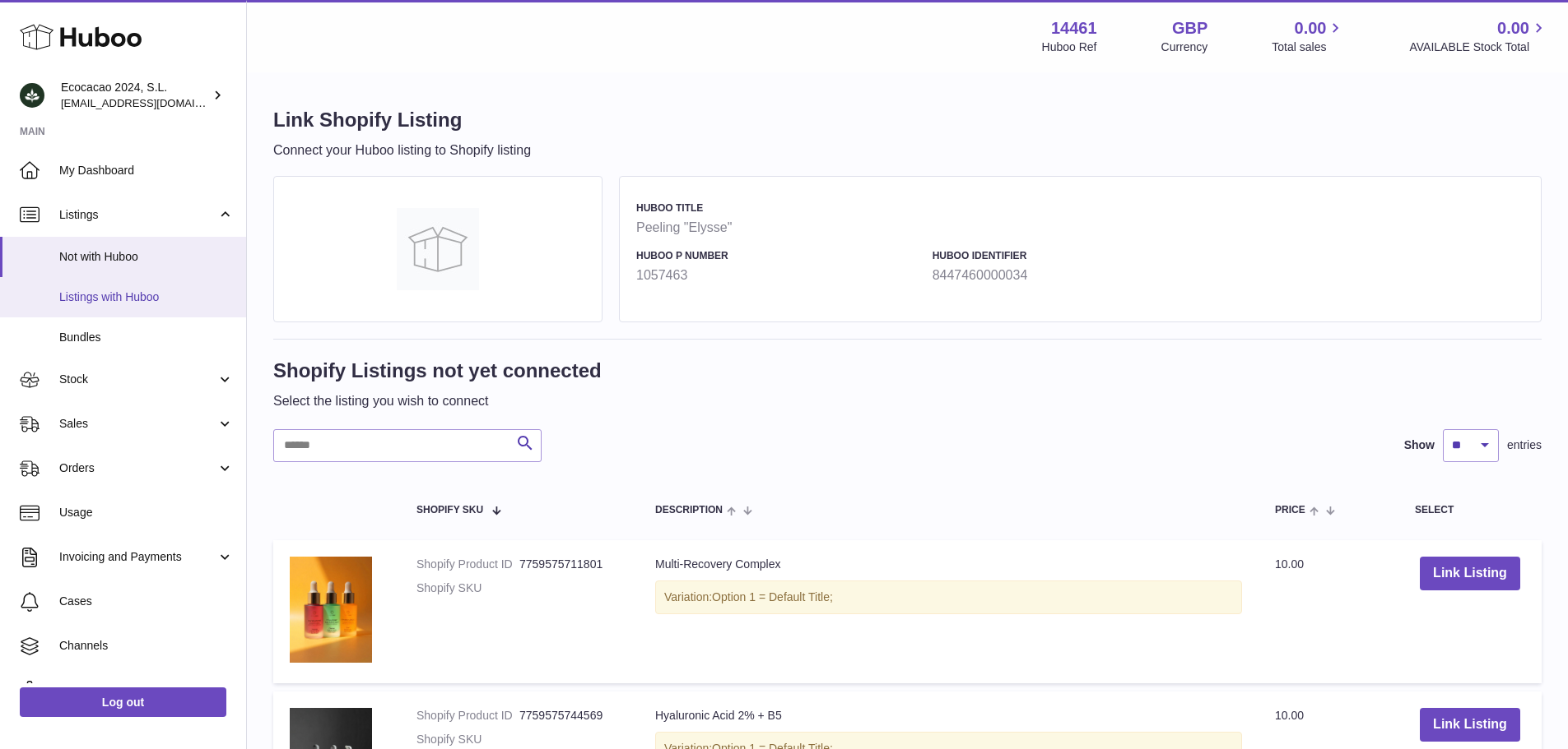
click at [117, 300] on span "Listings with Huboo" at bounding box center [146, 297] width 174 height 16
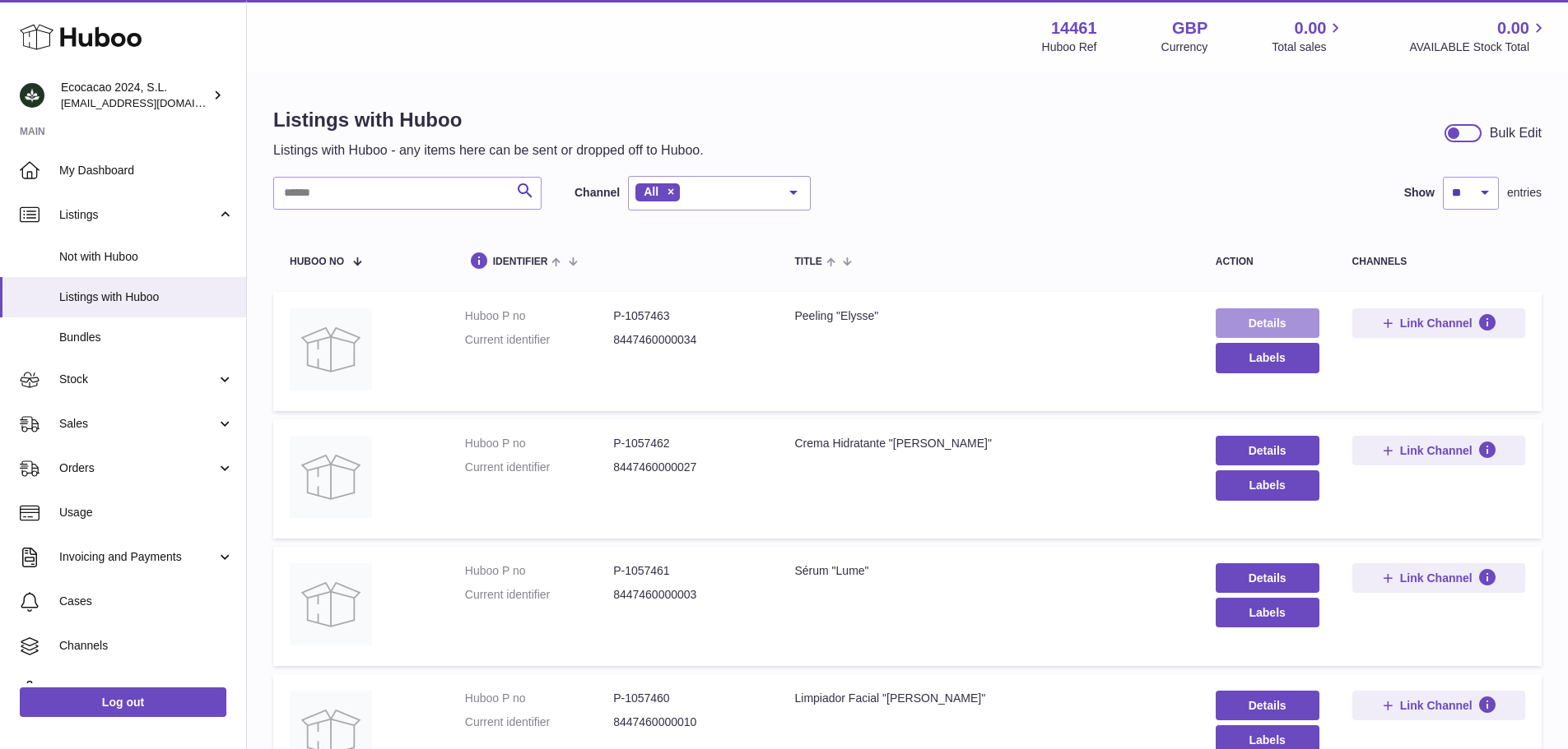
click at [1271, 329] on link "Details" at bounding box center [1267, 323] width 104 height 30
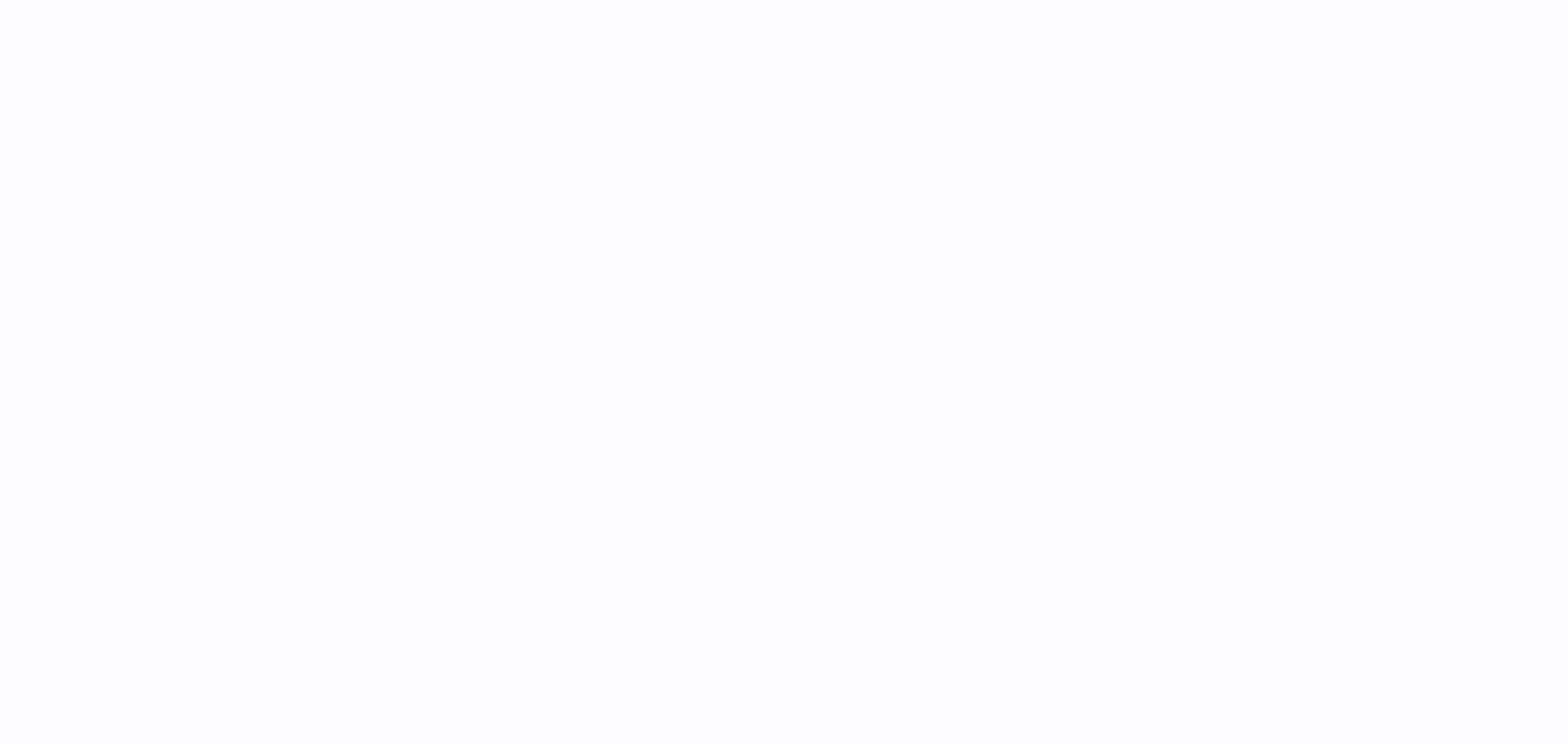
select select
select select "****"
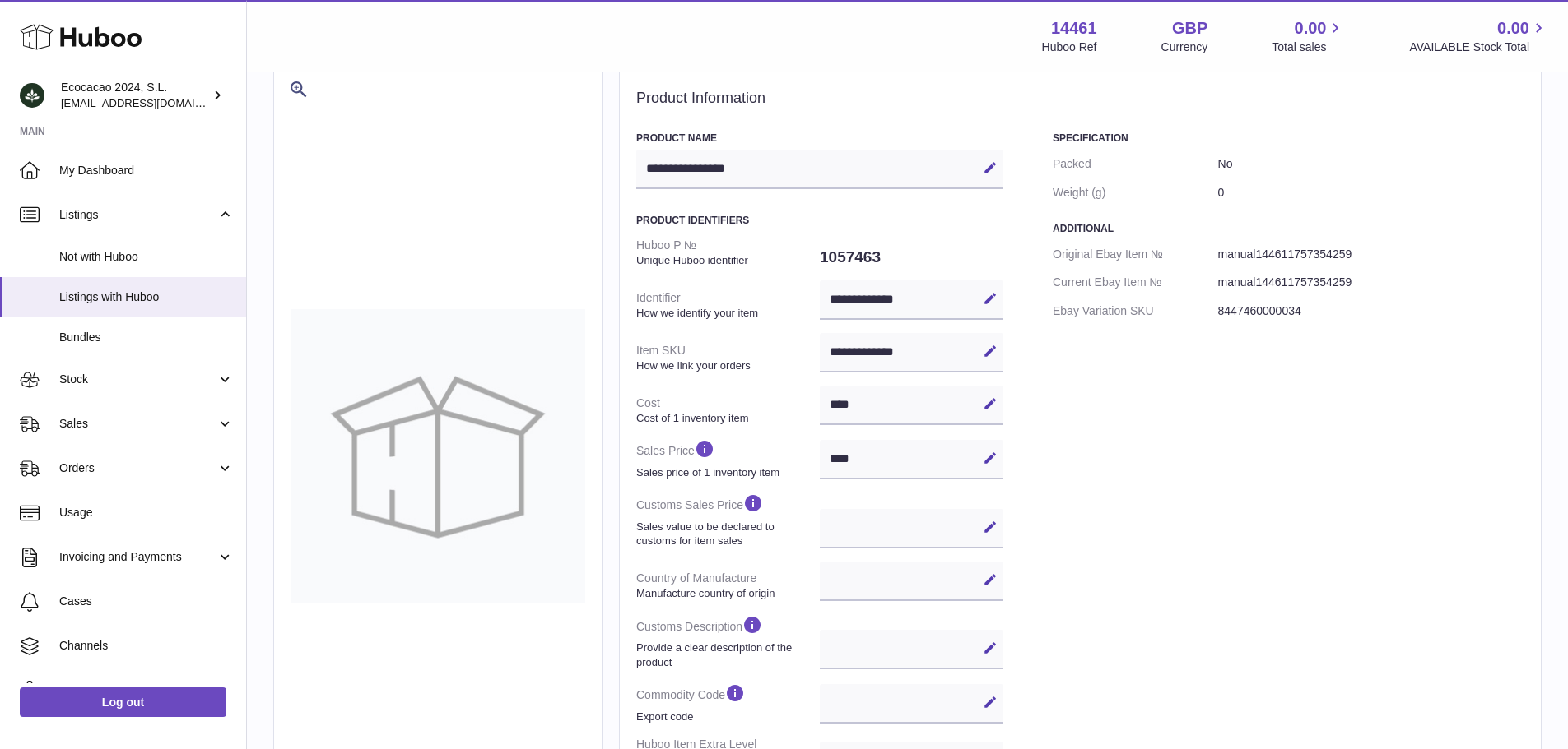
scroll to position [82, 0]
click at [989, 295] on icon at bounding box center [990, 298] width 15 height 15
drag, startPoint x: 933, startPoint y: 299, endPoint x: 784, endPoint y: 298, distance: 149.0
click at [784, 298] on dl "**********" at bounding box center [820, 508] width 367 height 557
click at [1056, 351] on div "Specification Packed No Weight (g) 0 Additional Original Ebay Item № manual1446…" at bounding box center [1288, 517] width 471 height 772
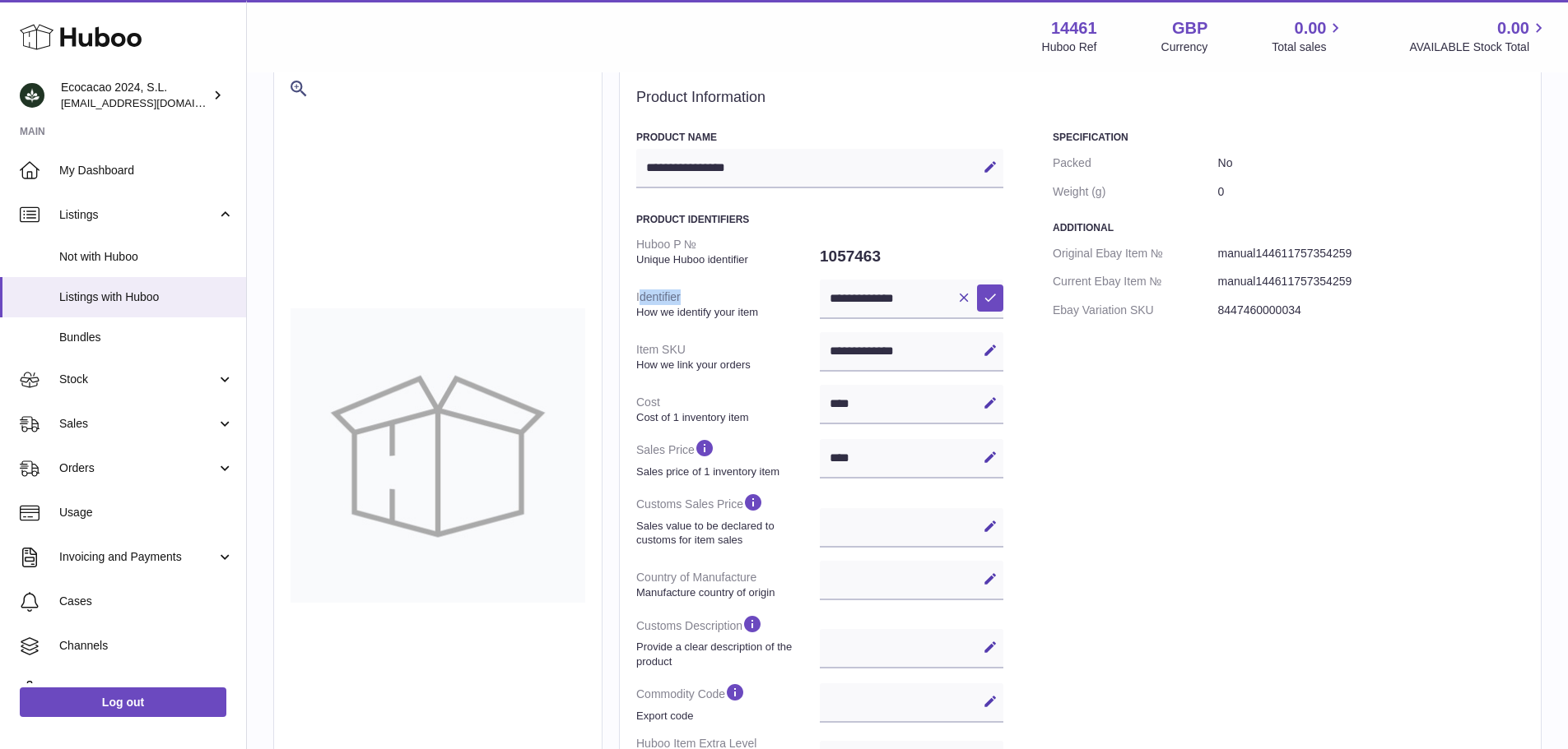
drag, startPoint x: 694, startPoint y: 301, endPoint x: 640, endPoint y: 301, distance: 54.0
click at [640, 301] on dt "Identifier How we identify your item" at bounding box center [728, 304] width 184 height 43
drag, startPoint x: 699, startPoint y: 353, endPoint x: 626, endPoint y: 353, distance: 73.0
click at [626, 353] on div "**********" at bounding box center [1080, 496] width 923 height 866
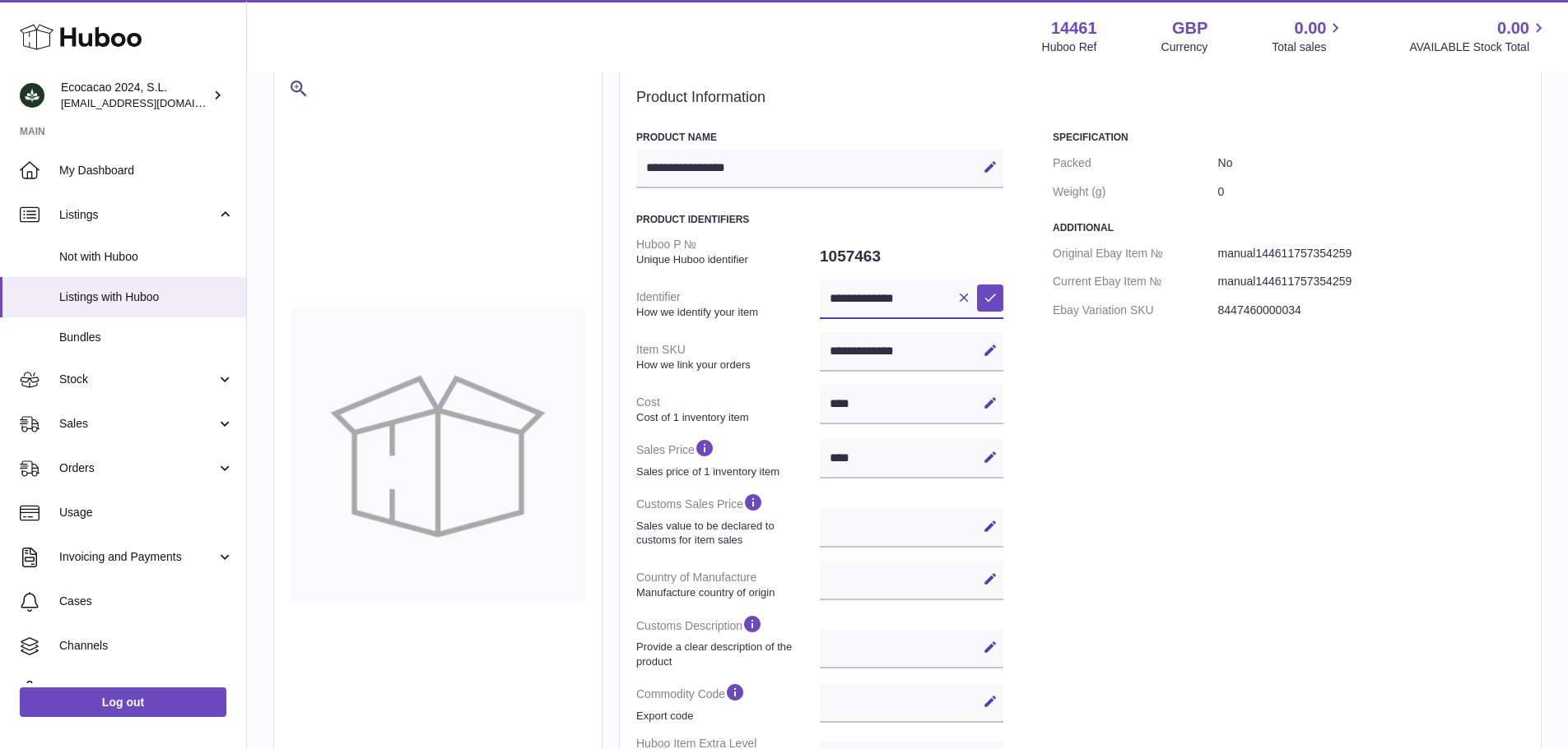
click at [934, 304] on input "**********" at bounding box center [911, 300] width 184 height 39
click at [983, 297] on icon at bounding box center [990, 298] width 15 height 15
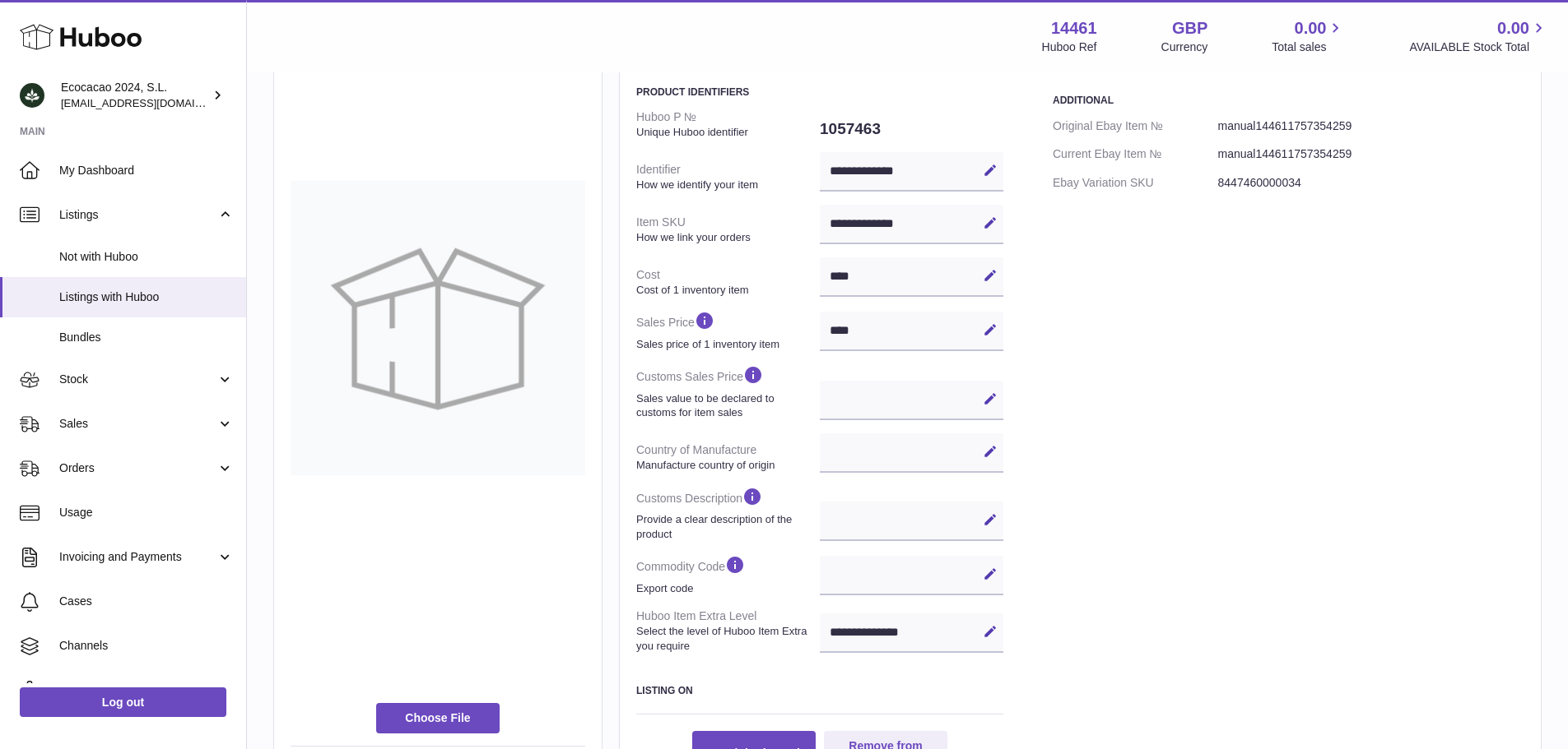
scroll to position [247, 0]
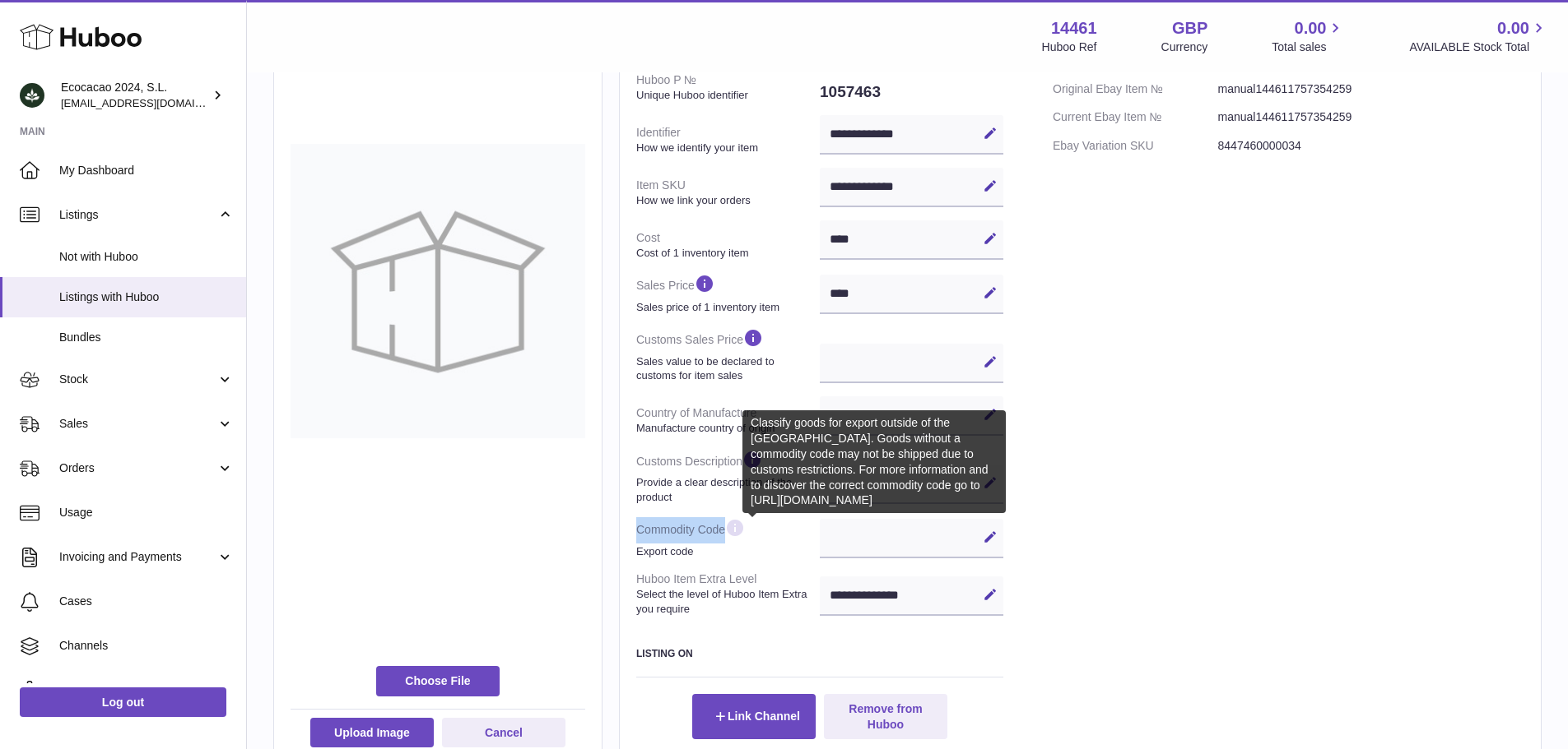
drag, startPoint x: 634, startPoint y: 529, endPoint x: 743, endPoint y: 529, distance: 109.0
click at [743, 529] on div "**********" at bounding box center [1080, 331] width 923 height 866
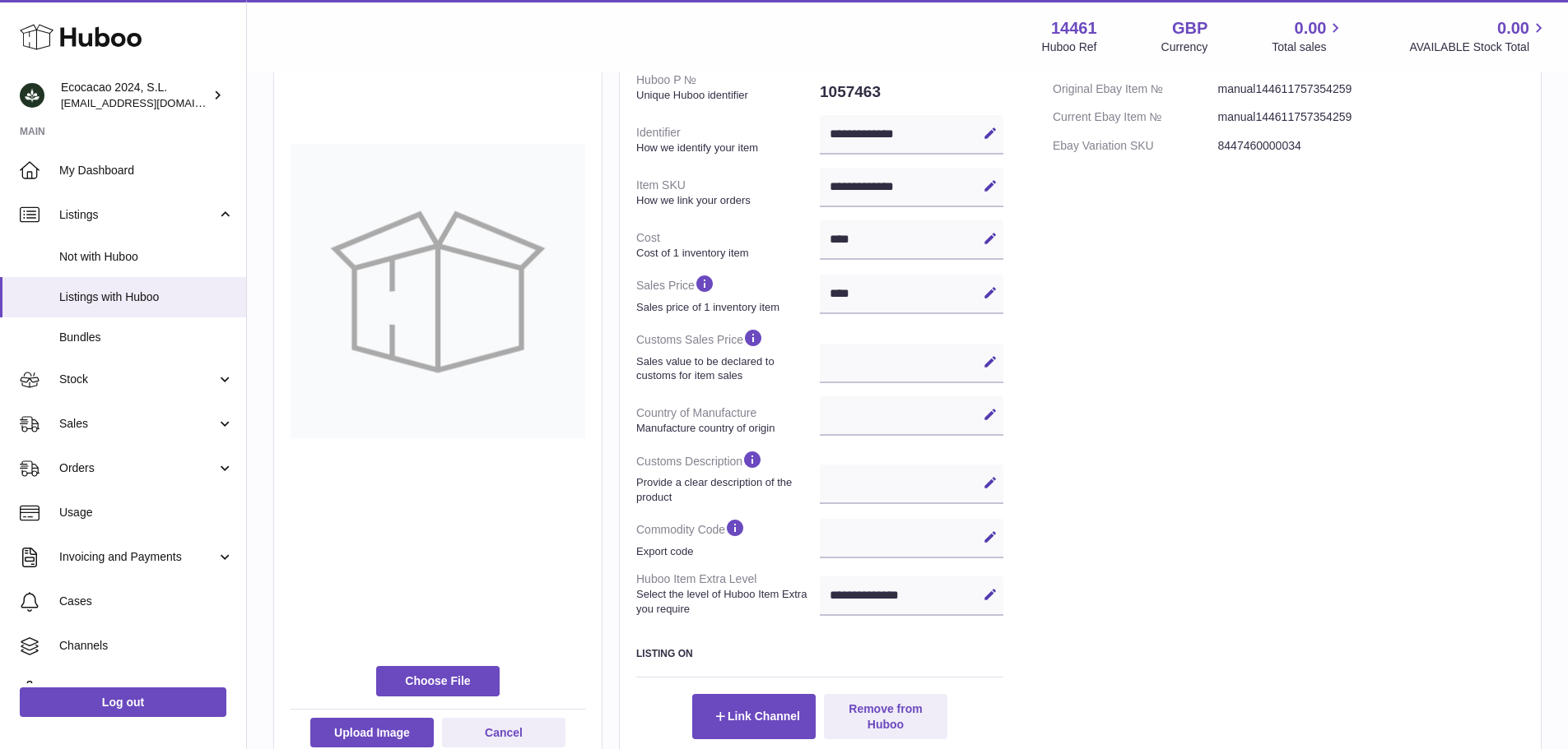
click at [1184, 526] on div "Specification Packed No Weight (g) 0 Additional Original Ebay Item № manual1446…" at bounding box center [1288, 352] width 471 height 772
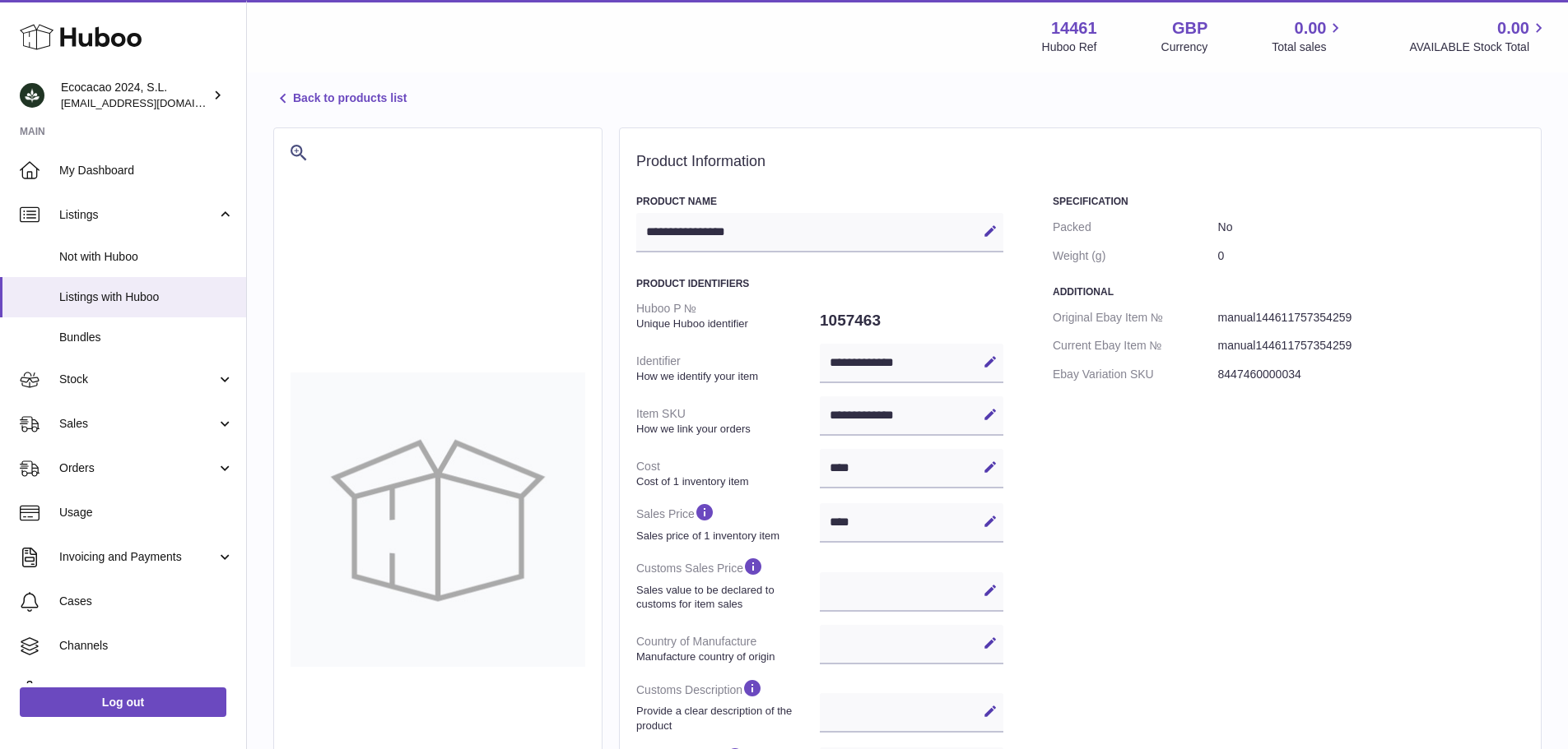
scroll to position [0, 0]
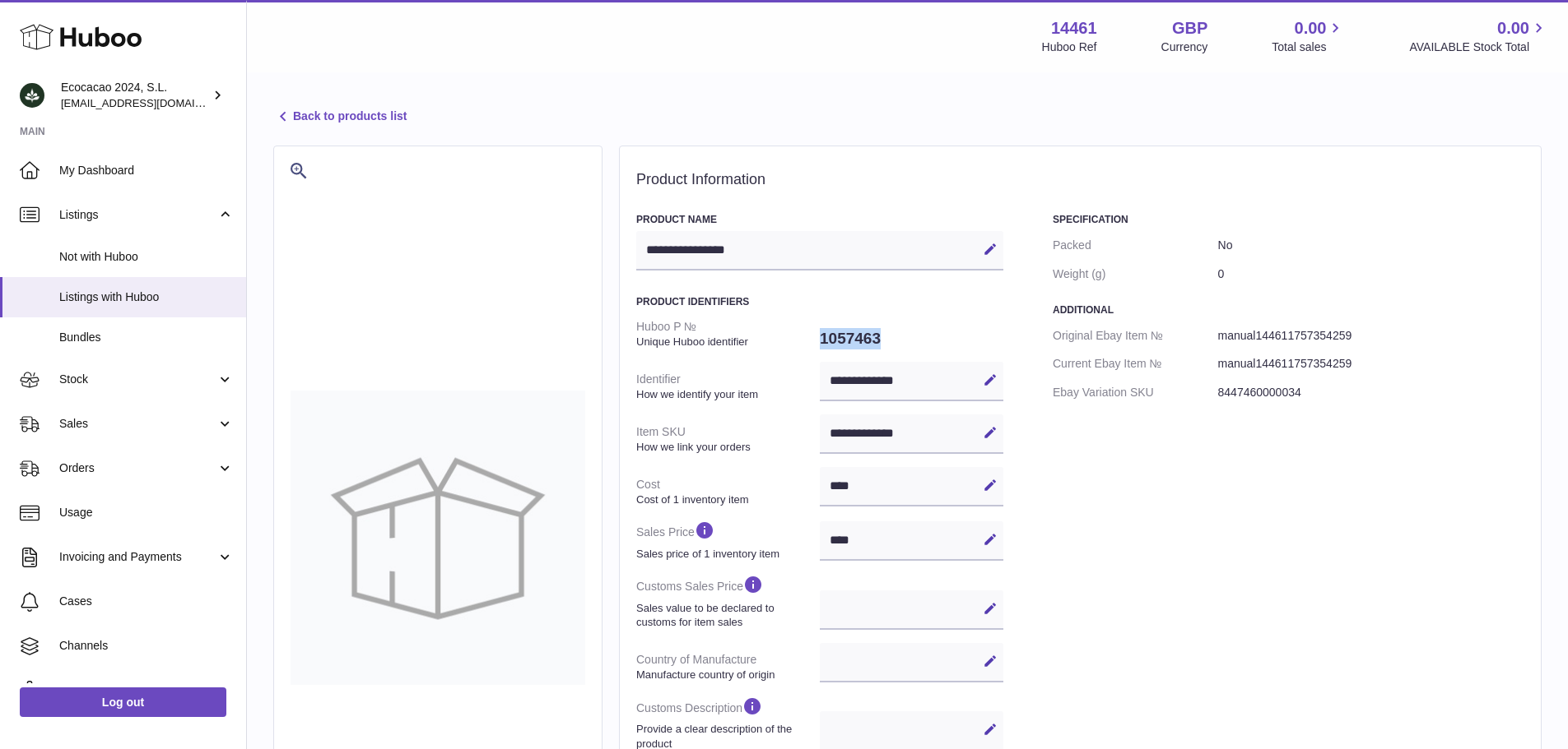
drag, startPoint x: 910, startPoint y: 342, endPoint x: 792, endPoint y: 343, distance: 118.0
click at [792, 343] on dl "**********" at bounding box center [820, 591] width 367 height 557
click at [333, 121] on link "Back to products list" at bounding box center [340, 116] width 133 height 20
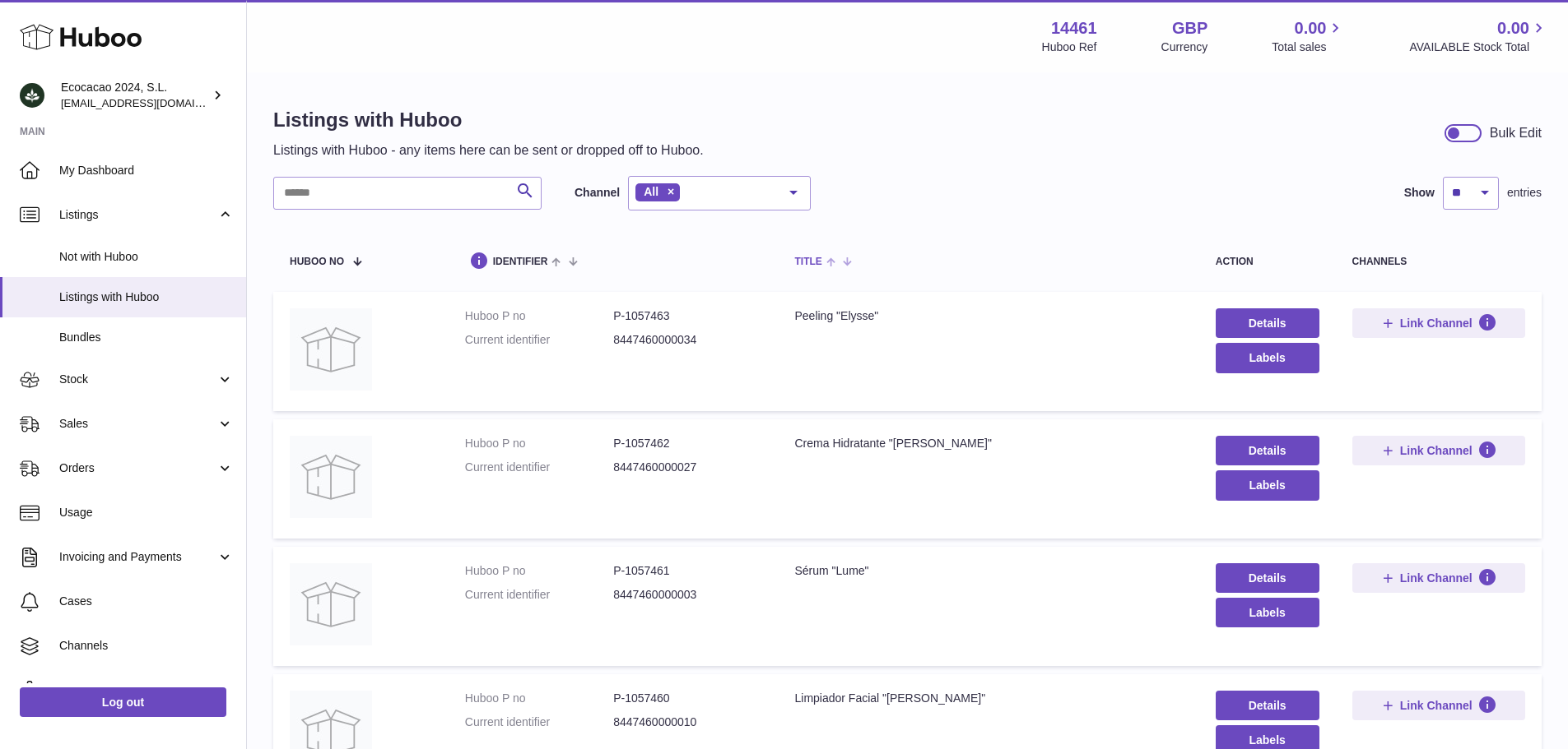
scroll to position [82, 0]
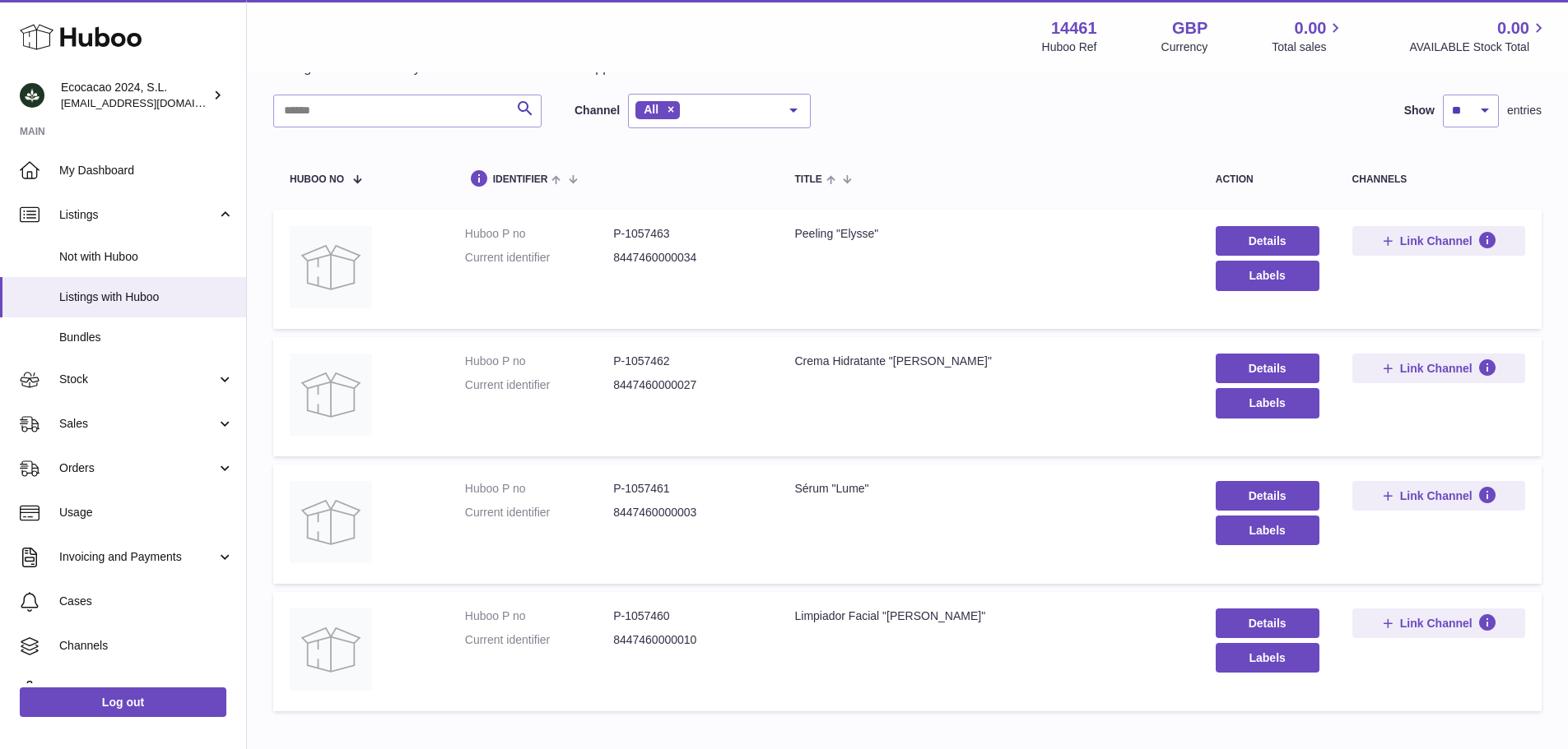
drag, startPoint x: 709, startPoint y: 255, endPoint x: 602, endPoint y: 255, distance: 107.0
click at [602, 255] on dl "Huboo P no P-1057463 Current identifier 8447460000034" at bounding box center [613, 250] width 297 height 48
click at [695, 273] on dl "Huboo P no P-1057463 Current identifier 8447460000034" at bounding box center [613, 250] width 297 height 48
click at [1259, 279] on button "Labels" at bounding box center [1267, 276] width 104 height 30
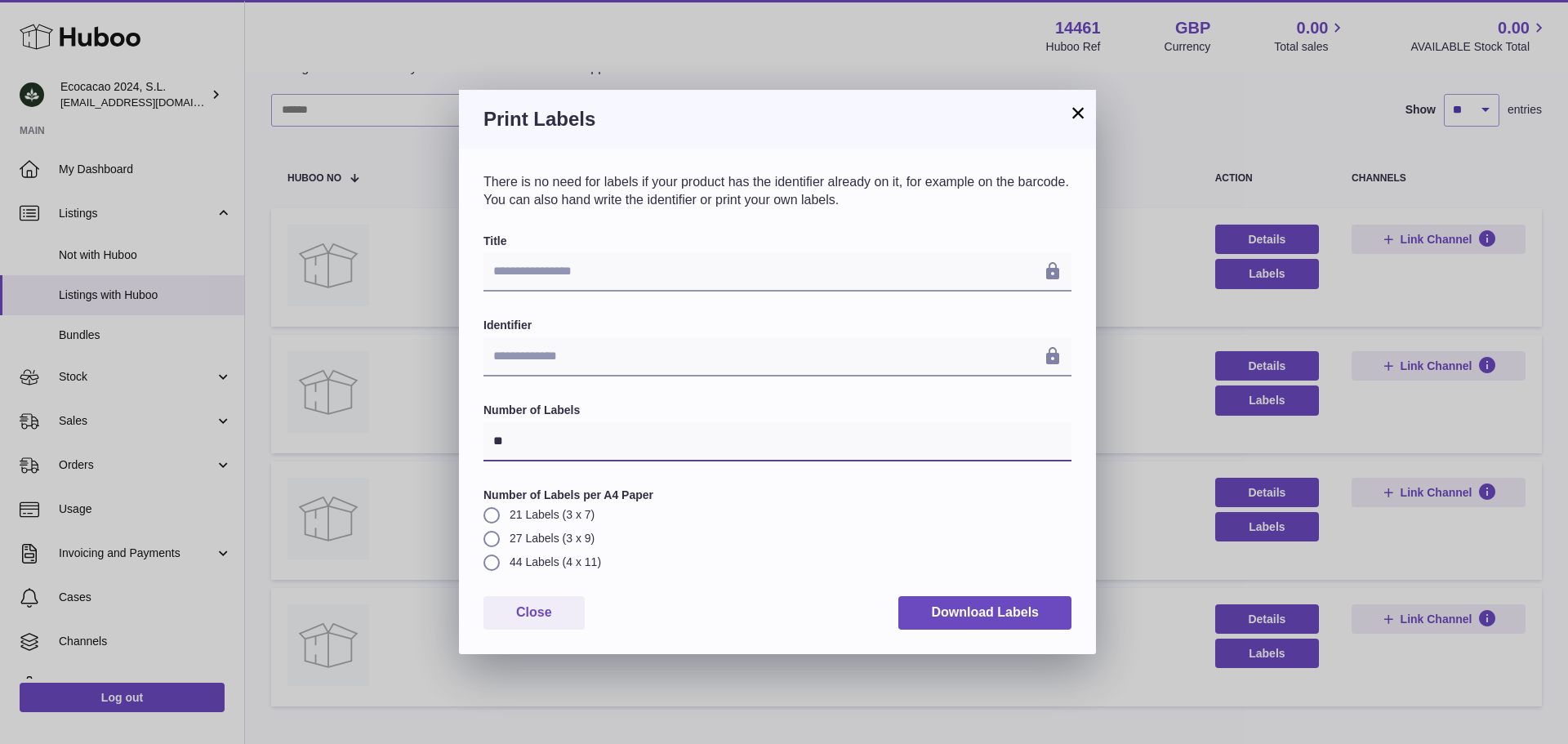
drag, startPoint x: 501, startPoint y: 438, endPoint x: 445, endPoint y: 445, distance: 56.4
click at [446, 445] on div "**********" at bounding box center [784, 372] width 1568 height 744
type input "*"
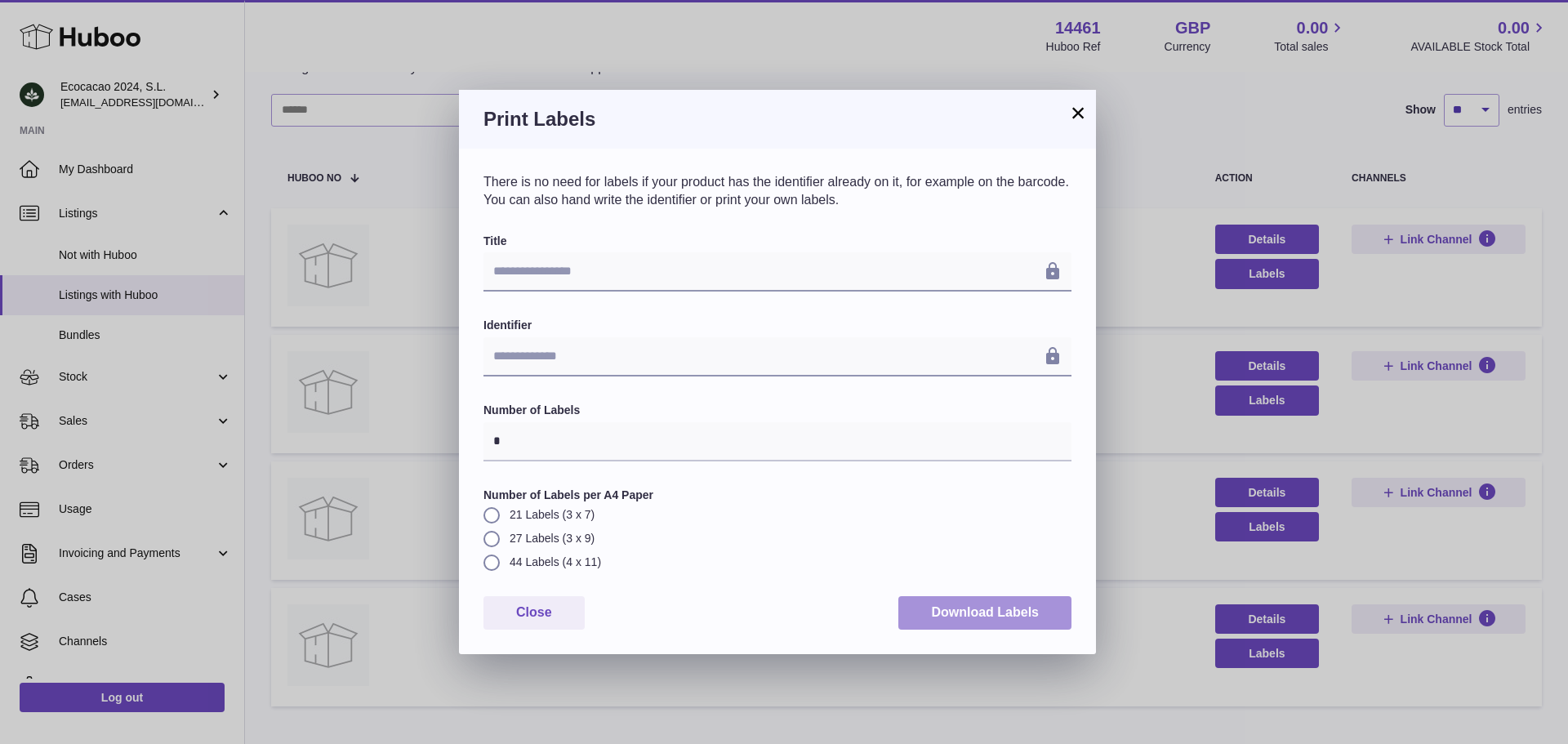
click at [1000, 607] on button "Download Labels" at bounding box center [984, 613] width 173 height 33
click at [1077, 113] on button "×" at bounding box center [1077, 113] width 20 height 20
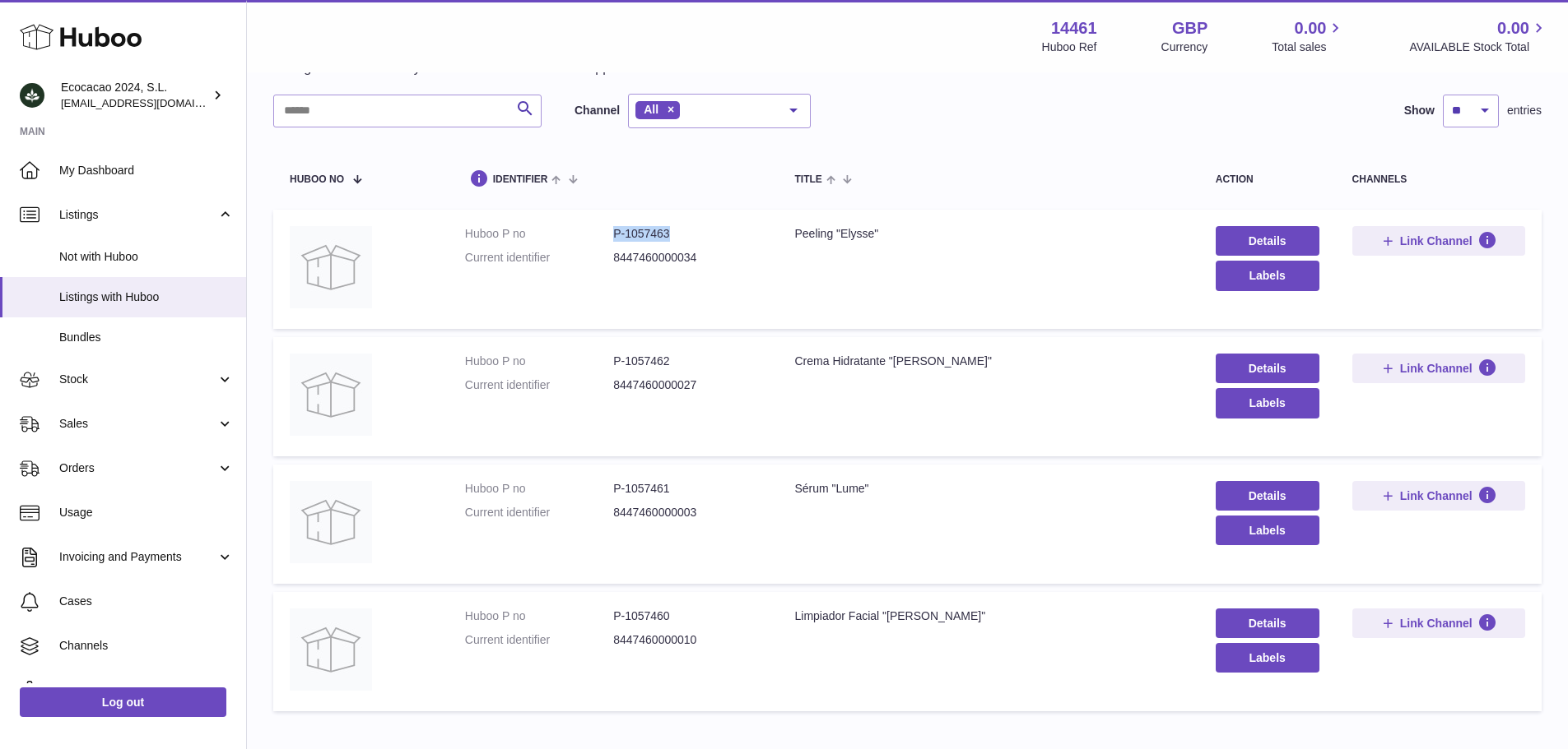
drag, startPoint x: 683, startPoint y: 233, endPoint x: 556, endPoint y: 233, distance: 127.0
click at [556, 233] on dl "Huboo P no P-1057463 Current identifier 8447460000034" at bounding box center [613, 250] width 297 height 48
drag, startPoint x: 669, startPoint y: 358, endPoint x: 579, endPoint y: 357, distance: 90.0
click at [579, 357] on dl "Huboo P no P-1057462 Current identifier 8447460000027" at bounding box center [613, 377] width 297 height 48
drag, startPoint x: 643, startPoint y: 232, endPoint x: 605, endPoint y: 236, distance: 38.2
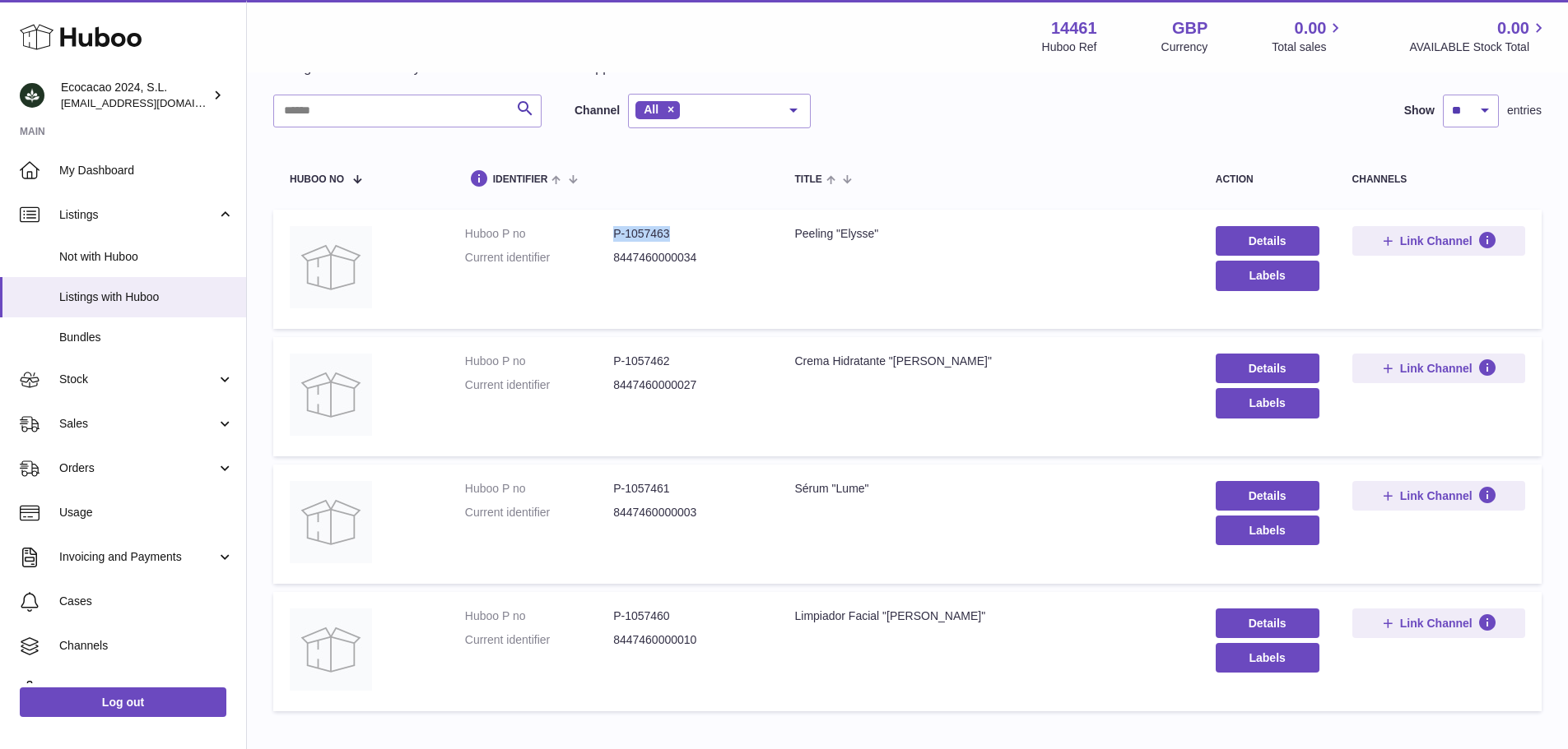
click at [605, 236] on dl "Huboo P no P-1057463 Current identifier 8447460000034" at bounding box center [613, 250] width 297 height 48
drag, startPoint x: 621, startPoint y: 360, endPoint x: 599, endPoint y: 360, distance: 22.0
click at [599, 360] on dl "Huboo P no P-1057462 Current identifier 8447460000027" at bounding box center [613, 377] width 297 height 48
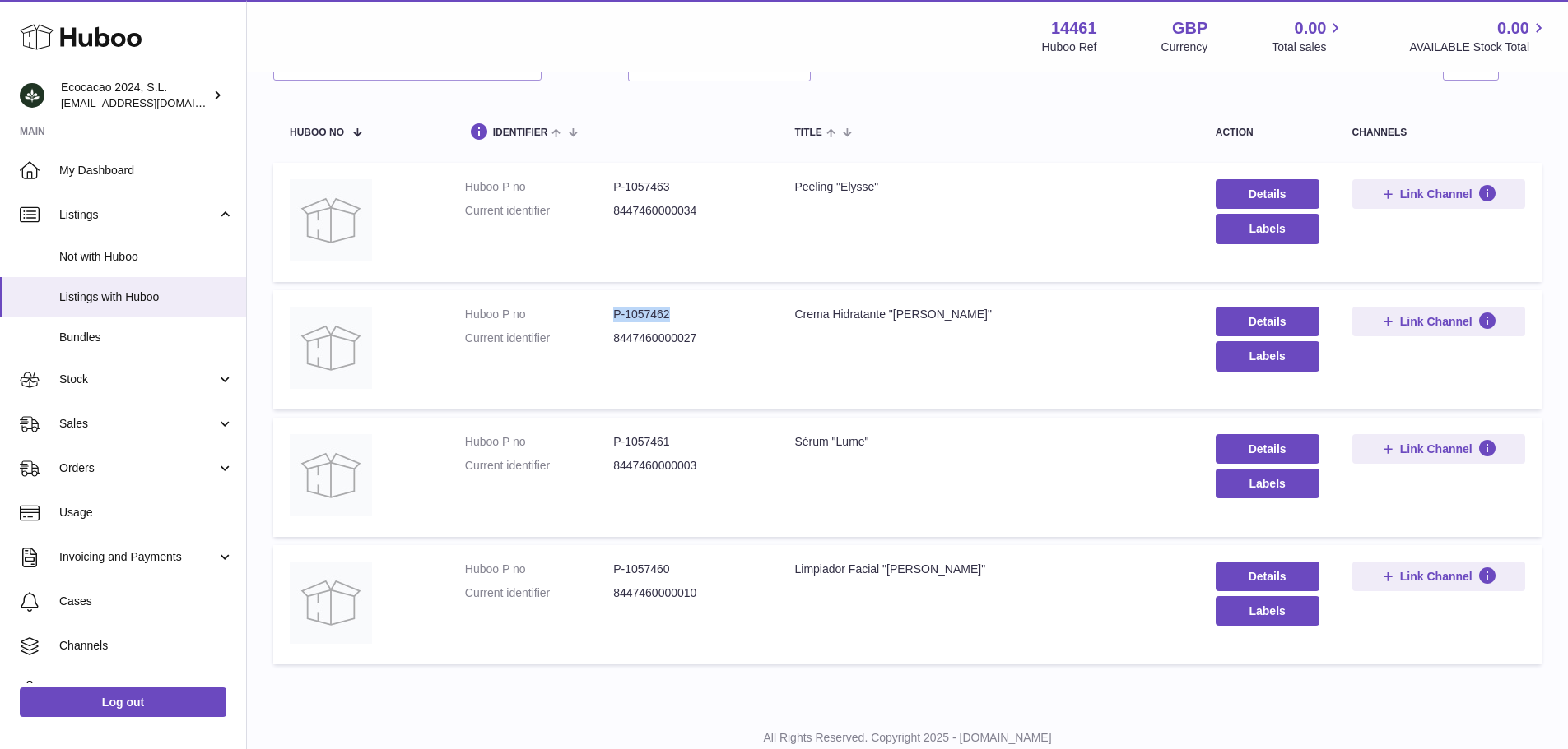
scroll to position [100, 0]
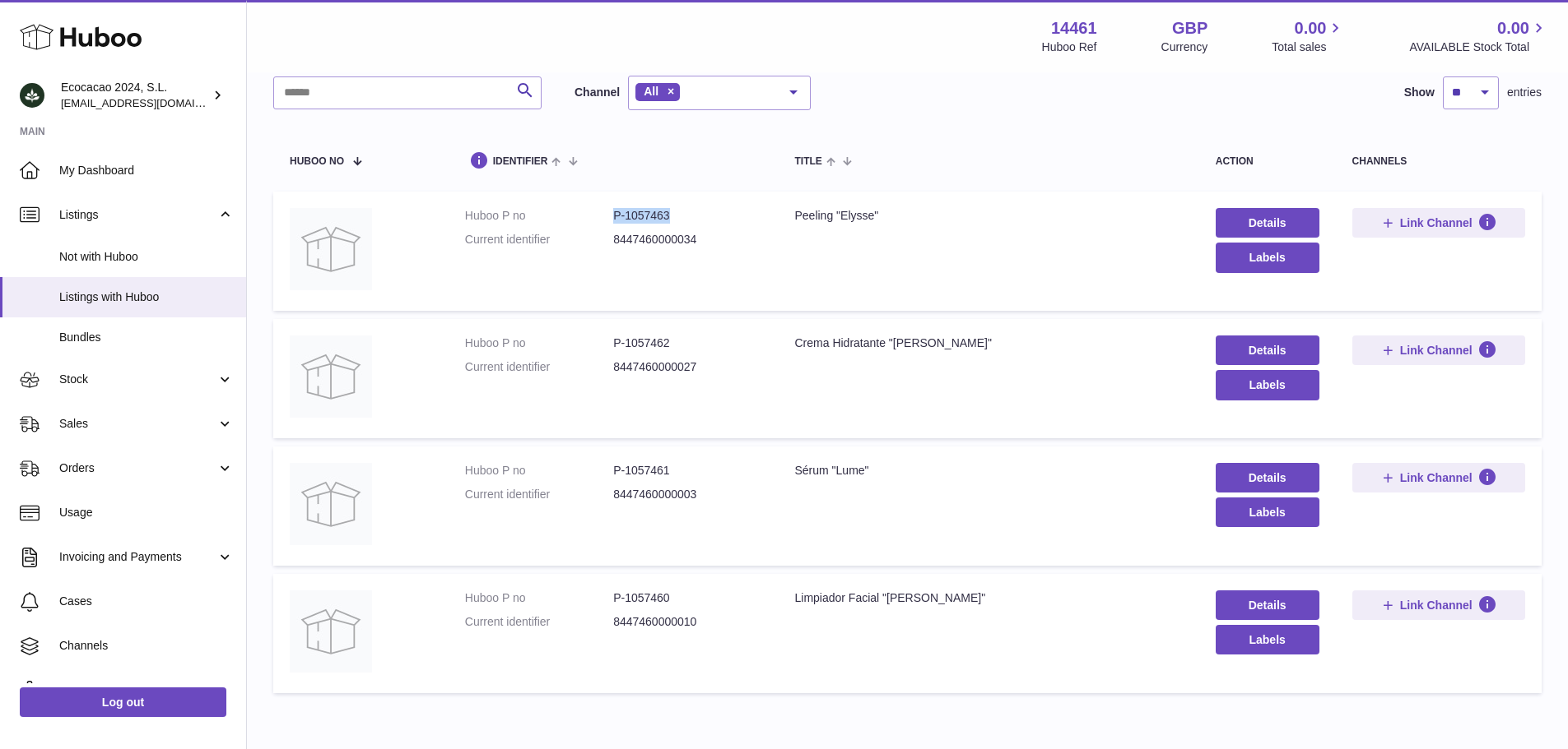
drag, startPoint x: 684, startPoint y: 216, endPoint x: 590, endPoint y: 216, distance: 94.0
click at [590, 216] on dl "Huboo P no P-1057463 Current identifier 8447460000034" at bounding box center [613, 231] width 297 height 48
click at [959, 370] on td "Title Crema Hidratante "Vitale"" at bounding box center [987, 378] width 421 height 119
click at [69, 384] on span "Stock" at bounding box center [138, 379] width 157 height 16
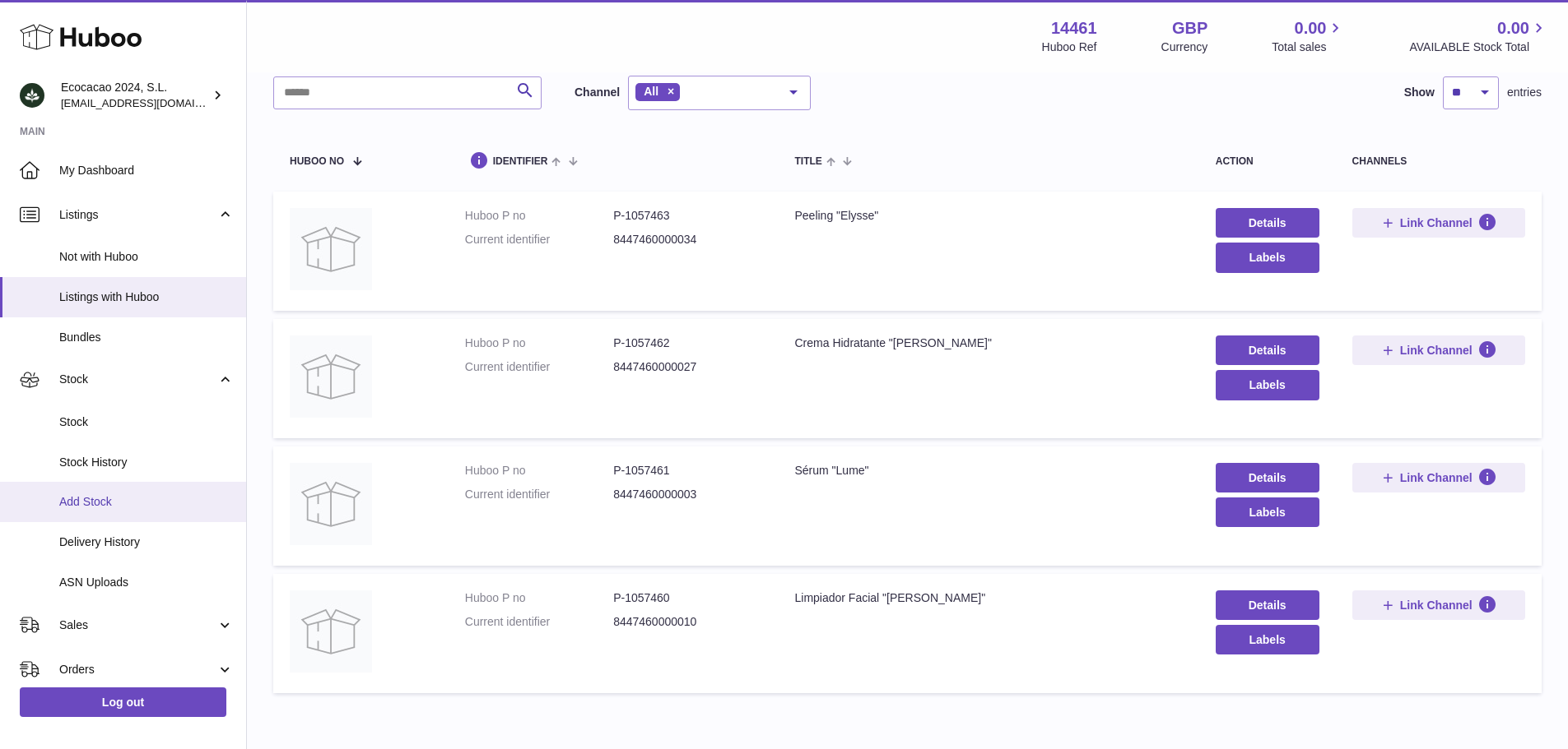
click at [111, 505] on span "Add Stock" at bounding box center [146, 502] width 174 height 16
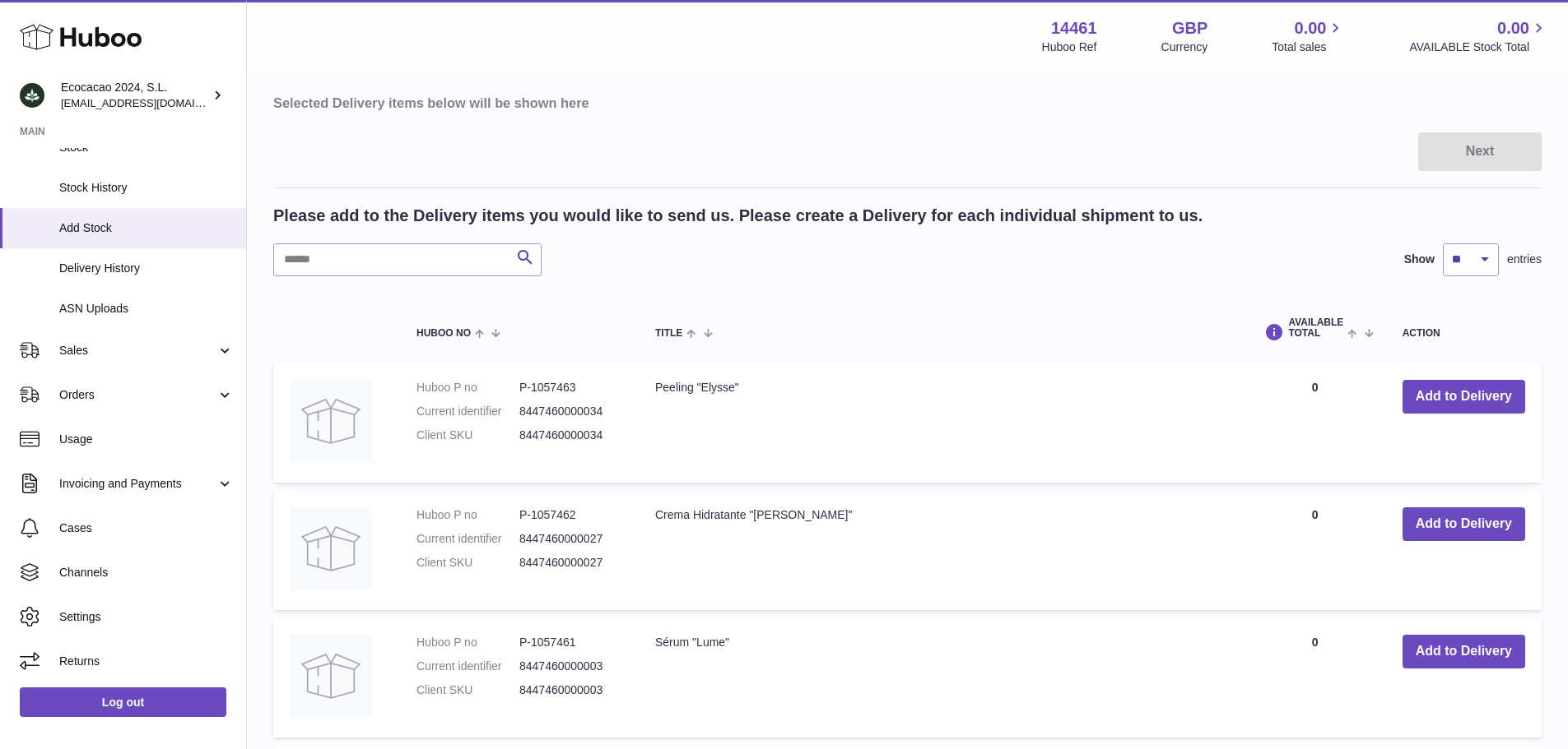
scroll to position [329, 0]
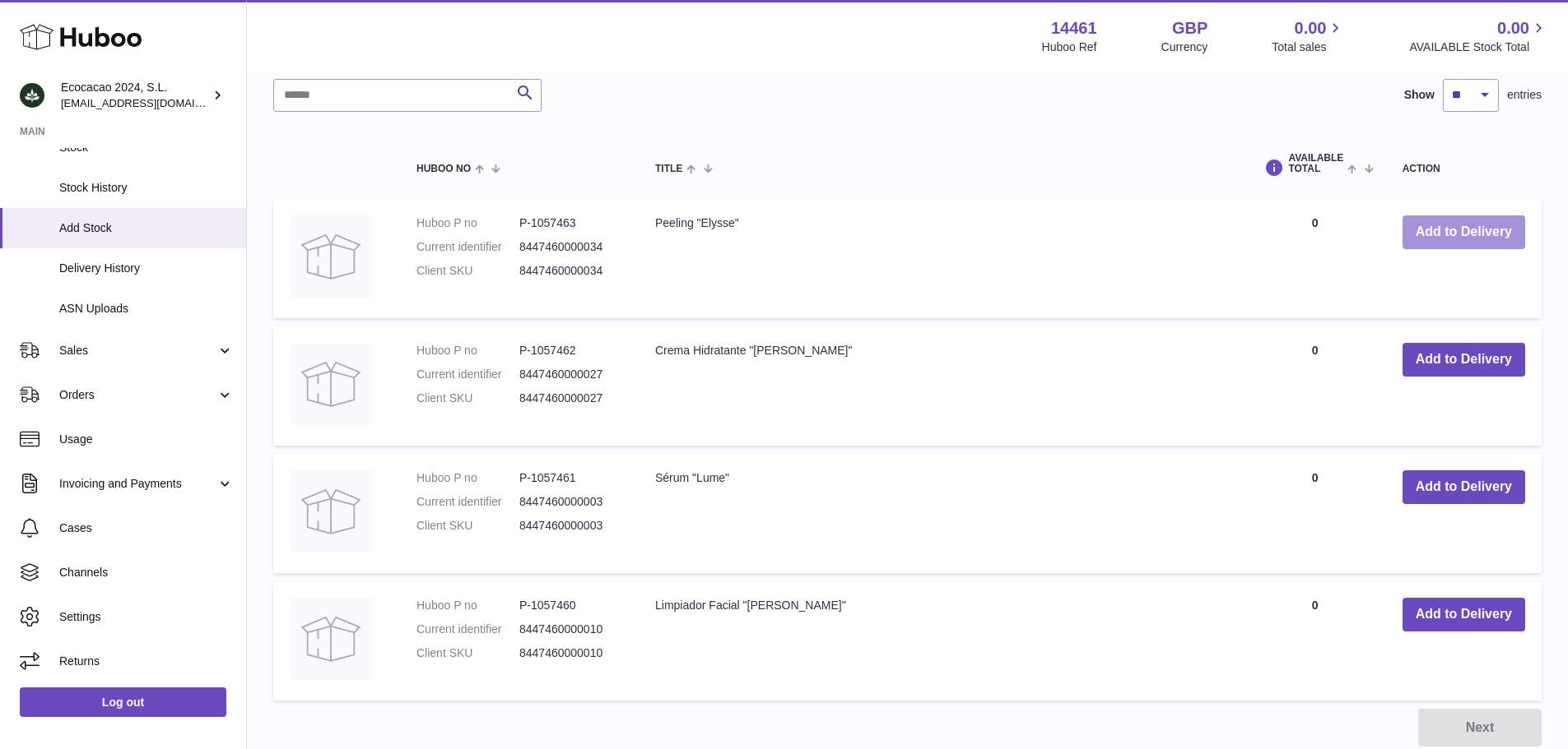
click at [1434, 231] on button "Add to Delivery" at bounding box center [1463, 232] width 123 height 34
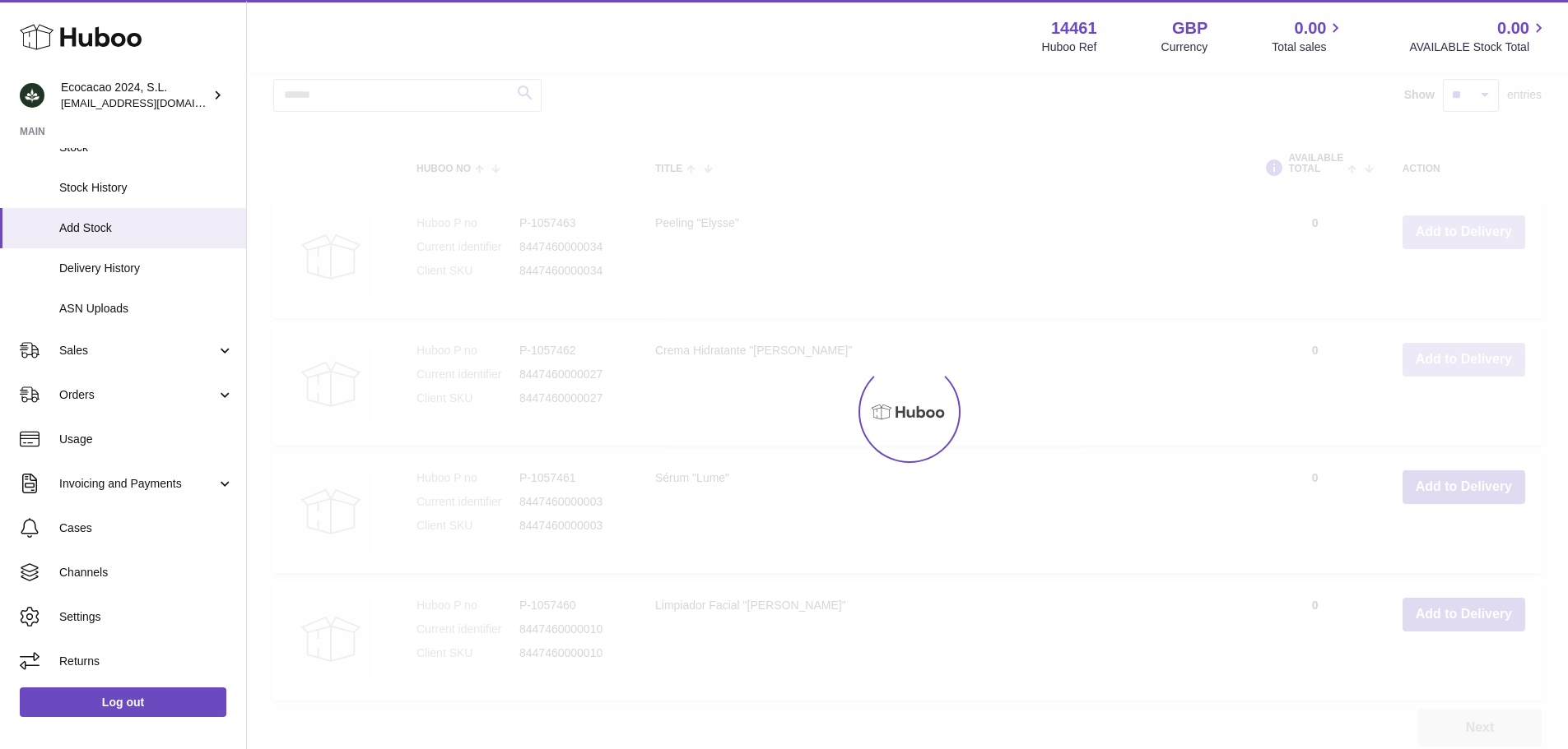
scroll to position [485, 0]
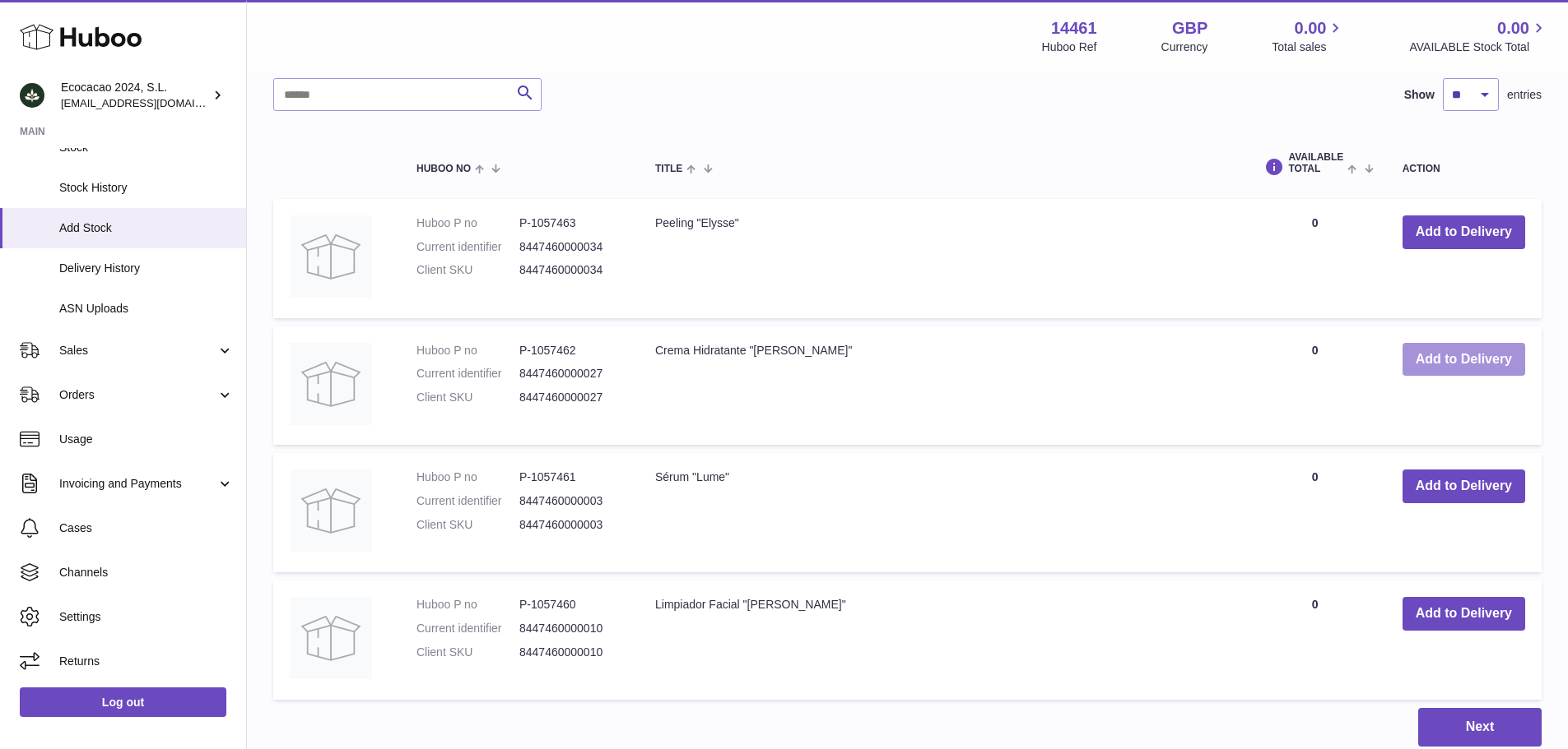
click at [1467, 361] on button "Add to Delivery" at bounding box center [1463, 360] width 123 height 34
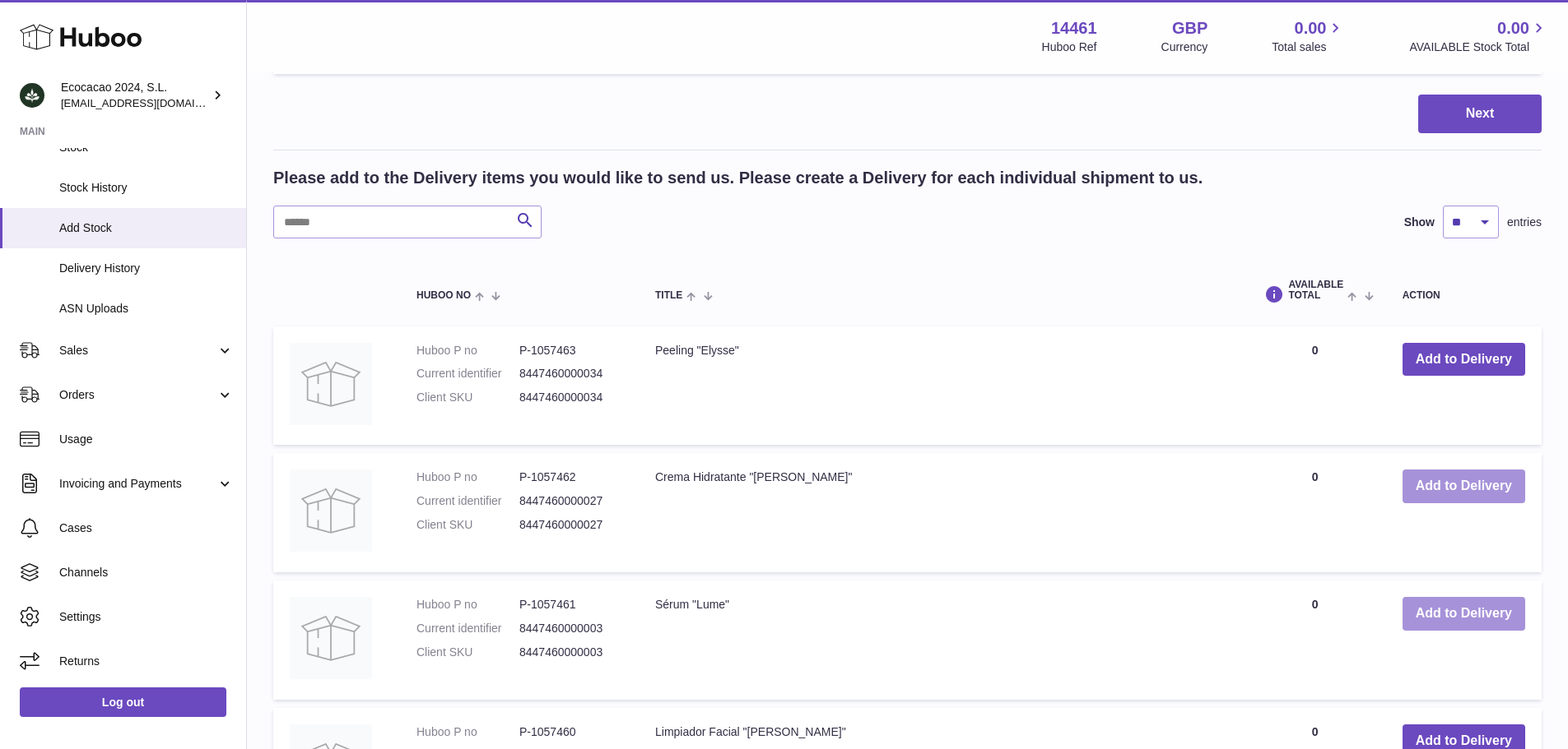
scroll to position [611, 0]
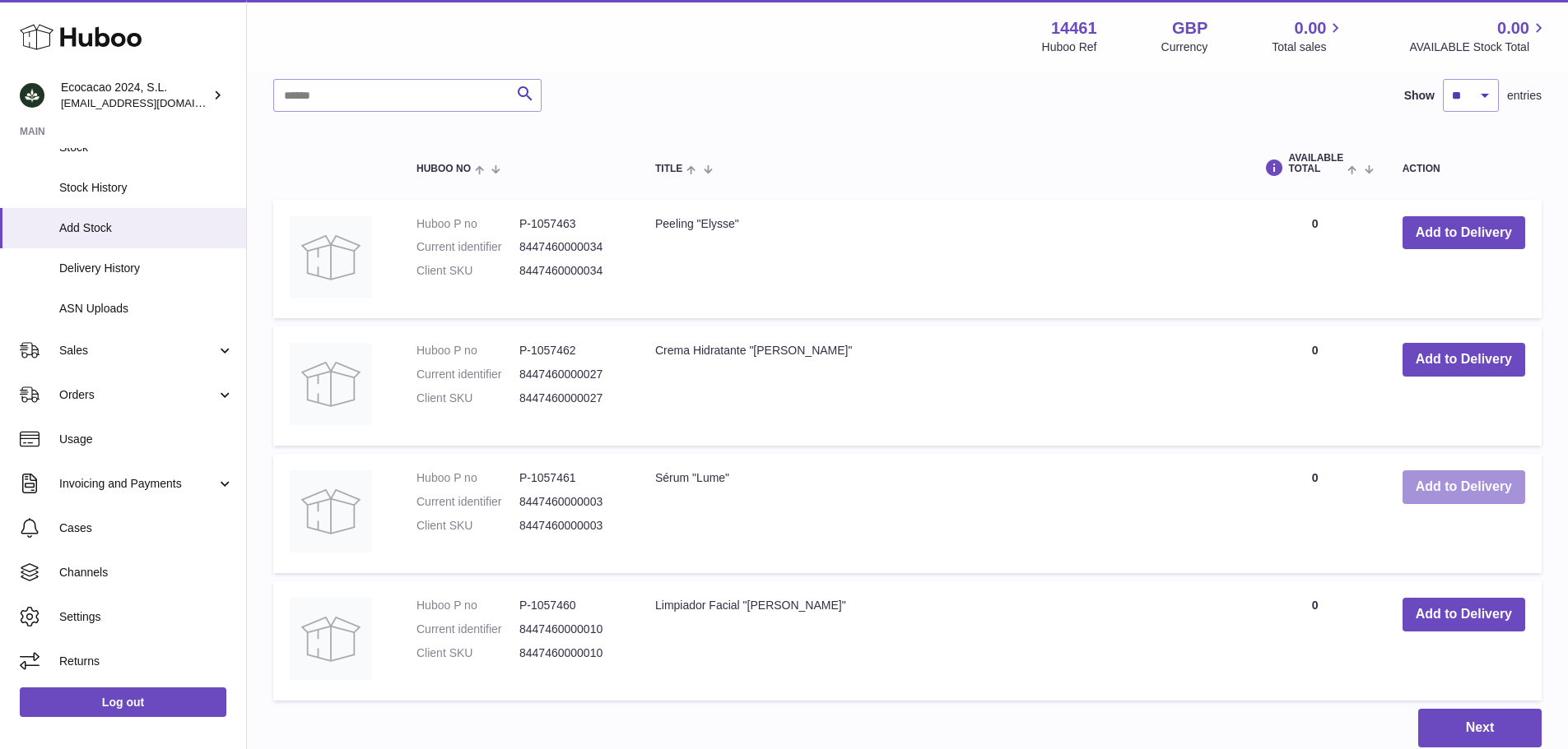
click at [1452, 485] on button "Add to Delivery" at bounding box center [1463, 488] width 123 height 34
click at [1459, 609] on button "Add to Delivery" at bounding box center [1463, 615] width 123 height 34
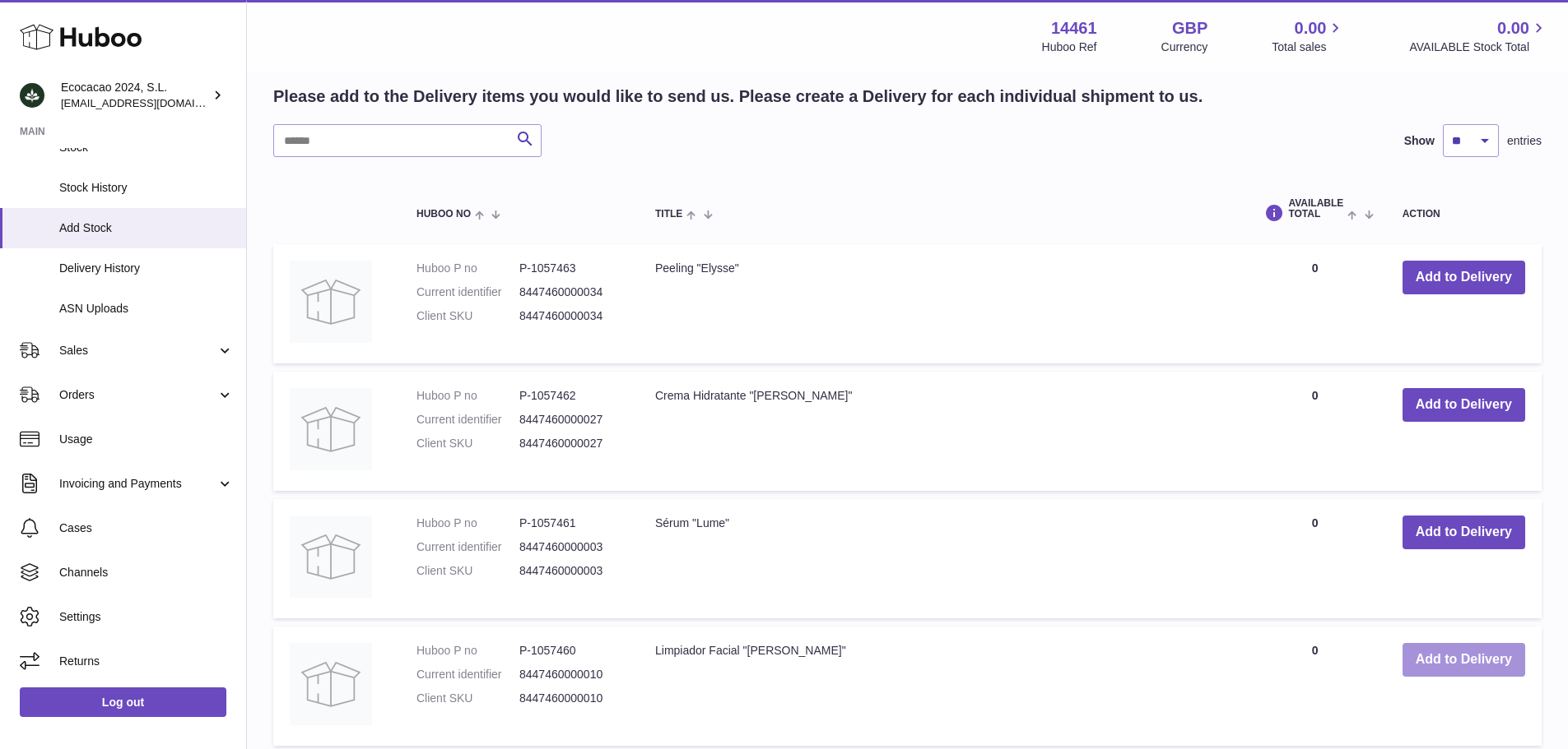
scroll to position [903, 0]
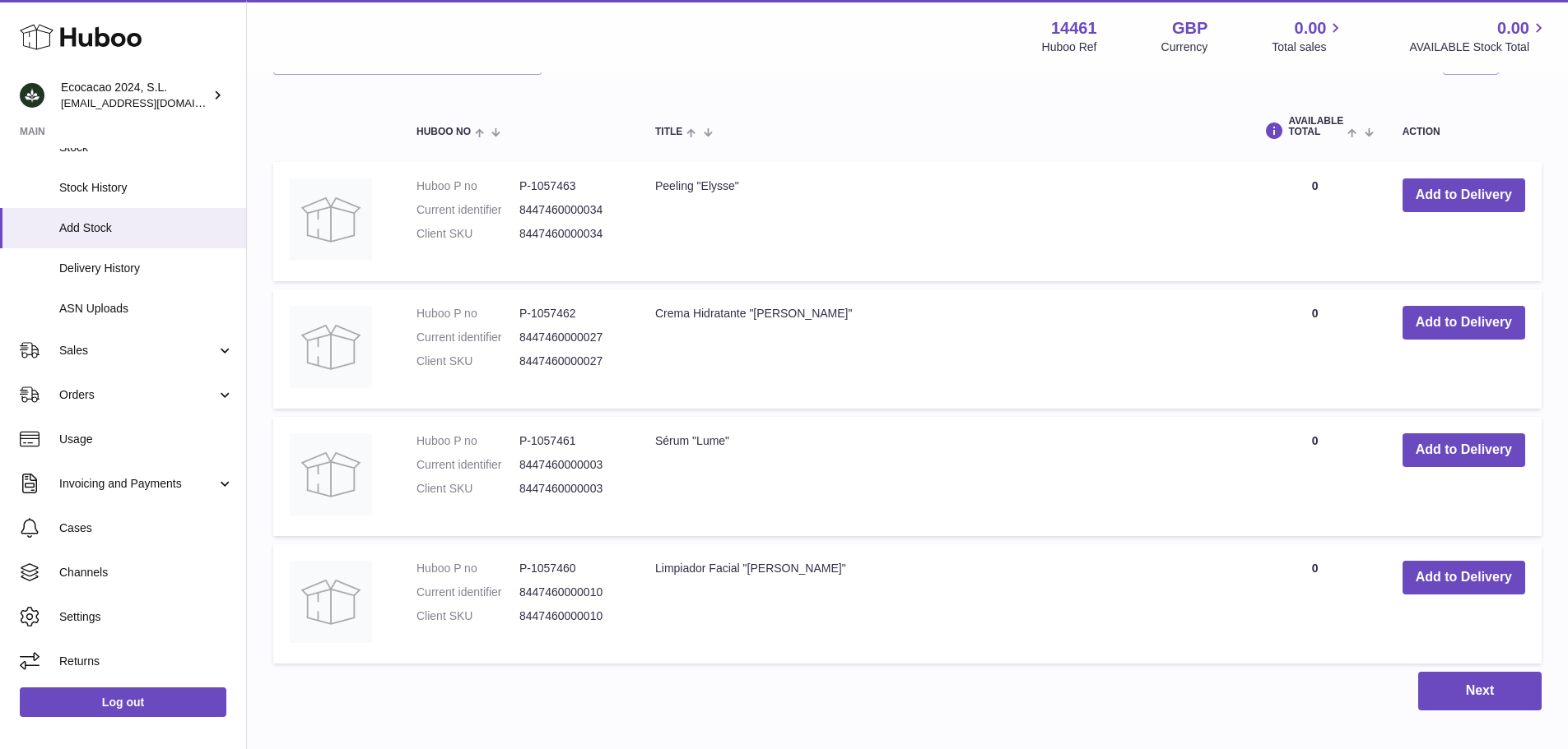
drag, startPoint x: 759, startPoint y: 187, endPoint x: 628, endPoint y: 185, distance: 131.0
click at [628, 185] on tr "Huboo P no P-1057463 Current identifier 8447460000034 Client SKU 8447460000034 …" at bounding box center [908, 221] width 1268 height 119
click at [1214, 345] on td "Crema Hidratante "Vitale"" at bounding box center [941, 348] width 605 height 119
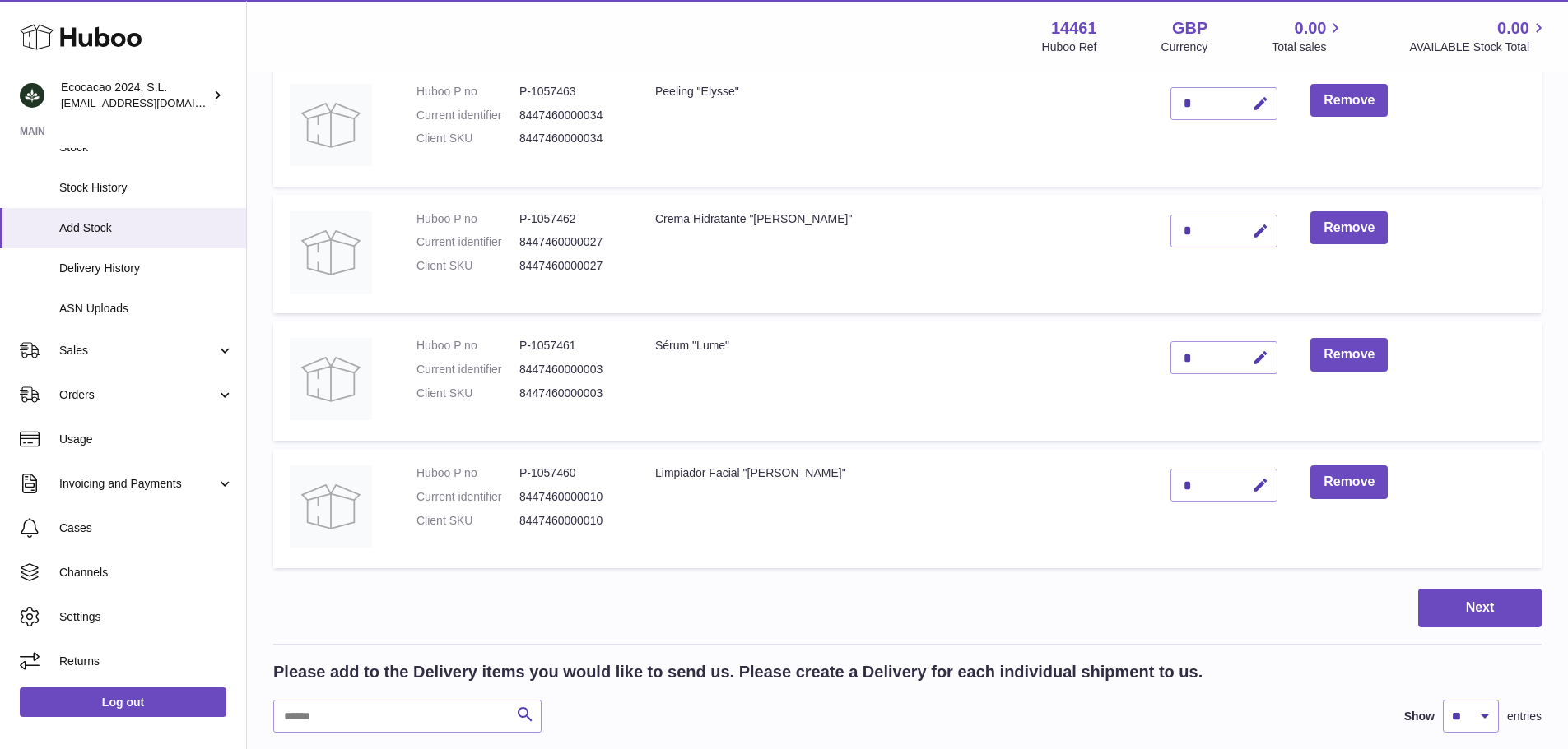
scroll to position [163, 0]
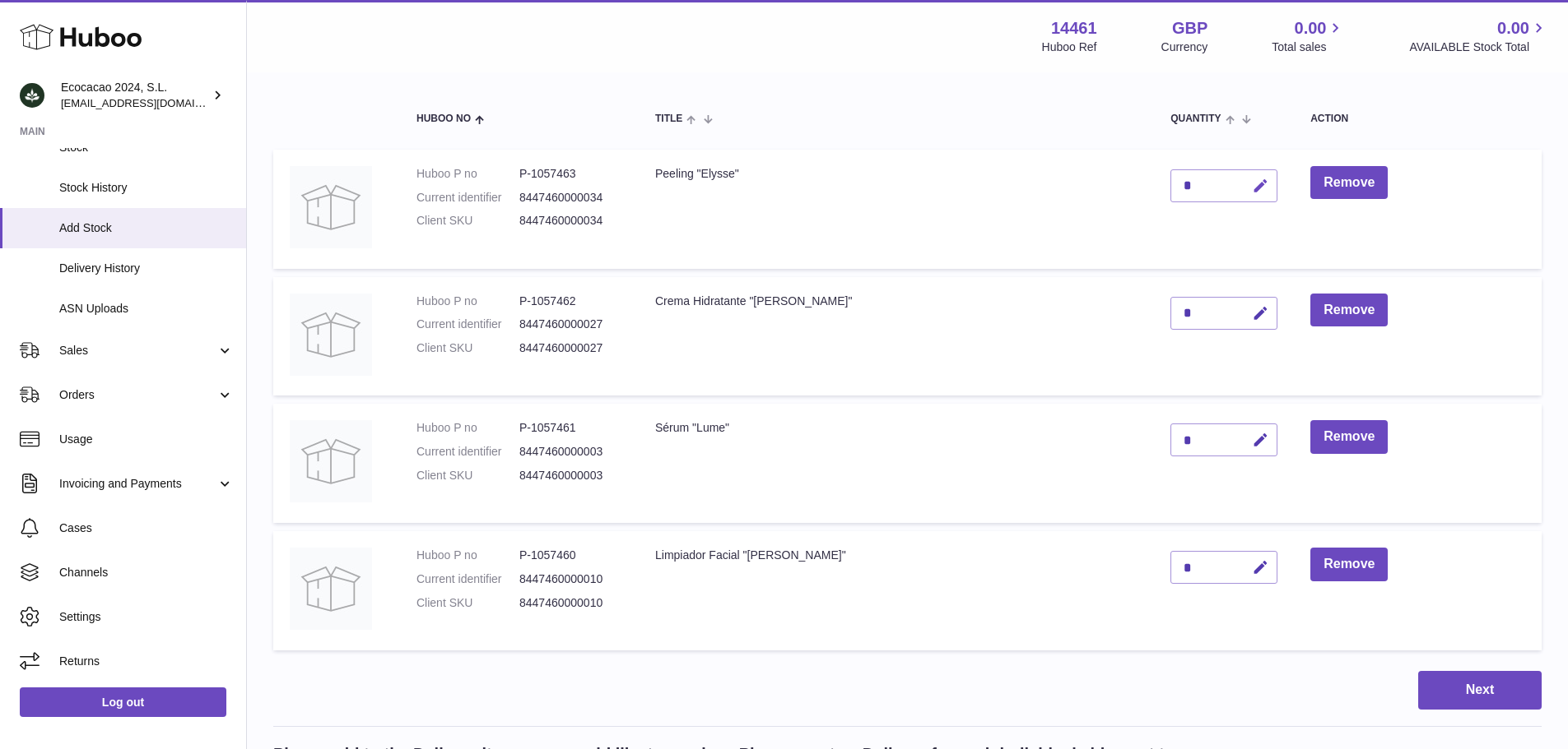
click at [1251, 187] on icon "button" at bounding box center [1260, 186] width 17 height 17
type input "***"
click at [1253, 189] on icon "submit" at bounding box center [1261, 186] width 15 height 15
click at [1475, 683] on button "Next" at bounding box center [1480, 690] width 124 height 38
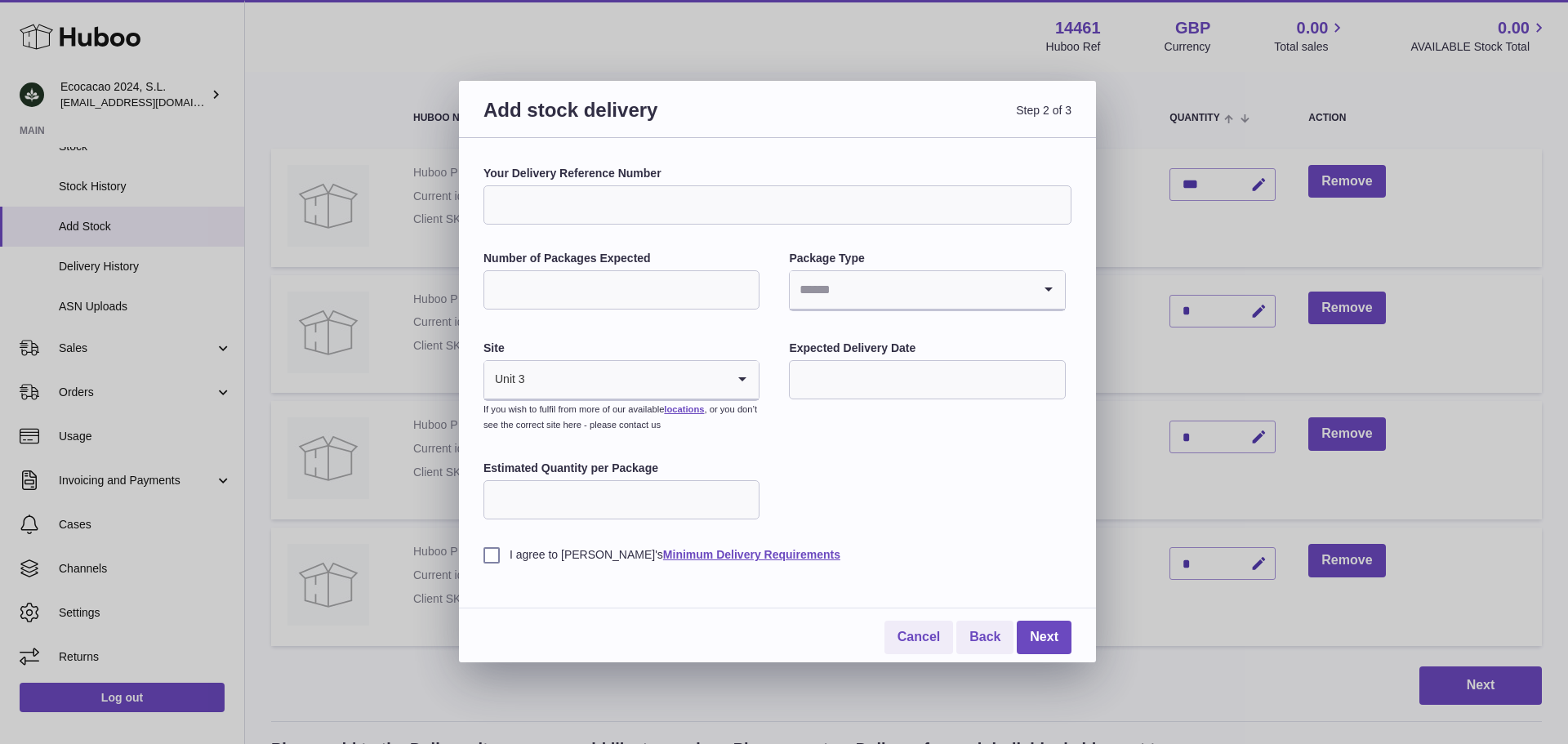
click at [753, 199] on input "Your Delivery Reference Number" at bounding box center [777, 205] width 588 height 39
type input "**********"
drag, startPoint x: 689, startPoint y: 286, endPoint x: 679, endPoint y: 278, distance: 12.8
click at [689, 286] on input "Number of Packages Expected" at bounding box center [621, 290] width 276 height 39
type input "*"
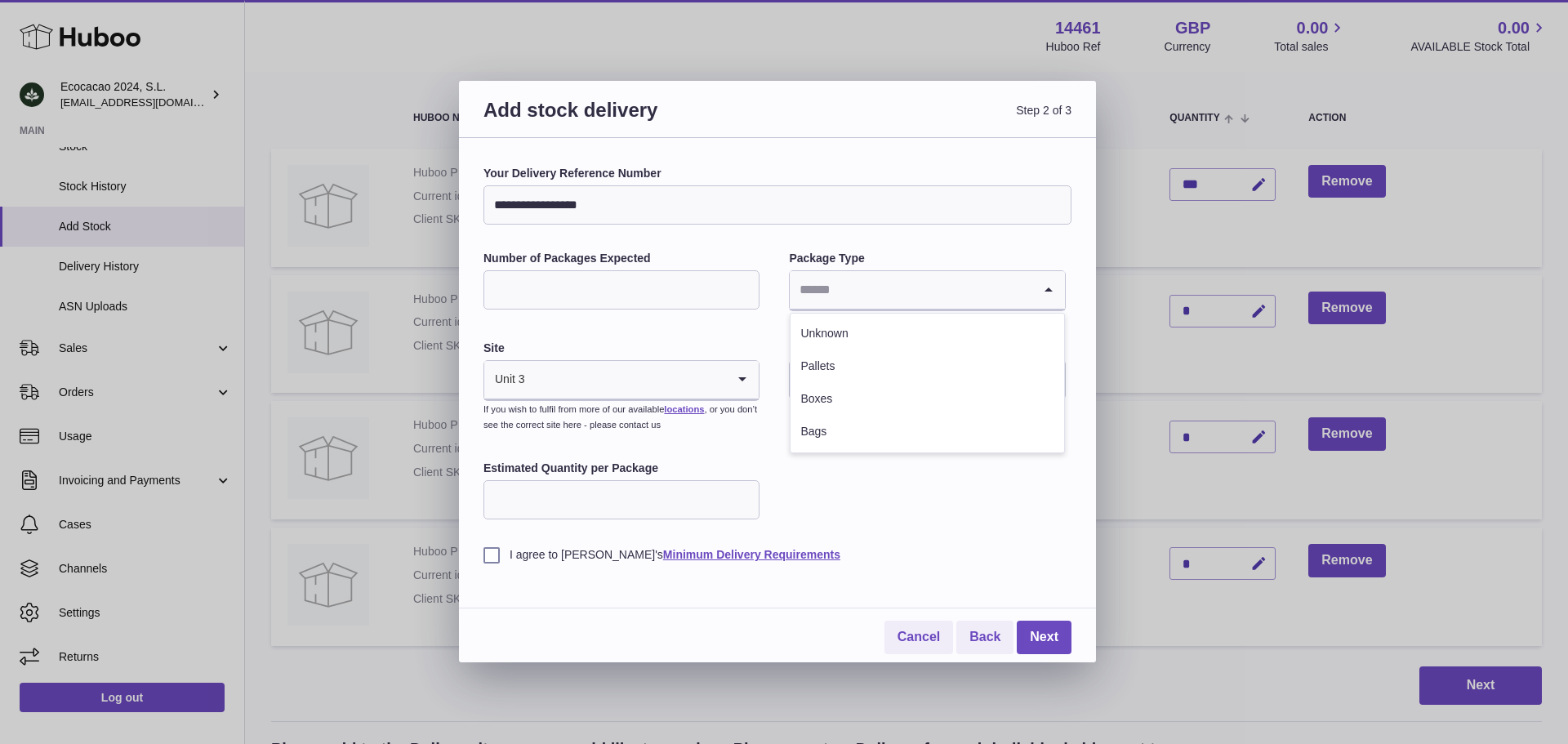
click at [852, 293] on input "Search for option" at bounding box center [911, 290] width 242 height 37
click at [870, 364] on li "Pallets" at bounding box center [927, 366] width 272 height 33
click at [594, 386] on input "Search for option" at bounding box center [605, 379] width 242 height 37
click at [548, 428] on li "🇪🇸 | Unit 3" at bounding box center [621, 423] width 272 height 33
click at [968, 382] on input "text" at bounding box center [927, 379] width 276 height 39
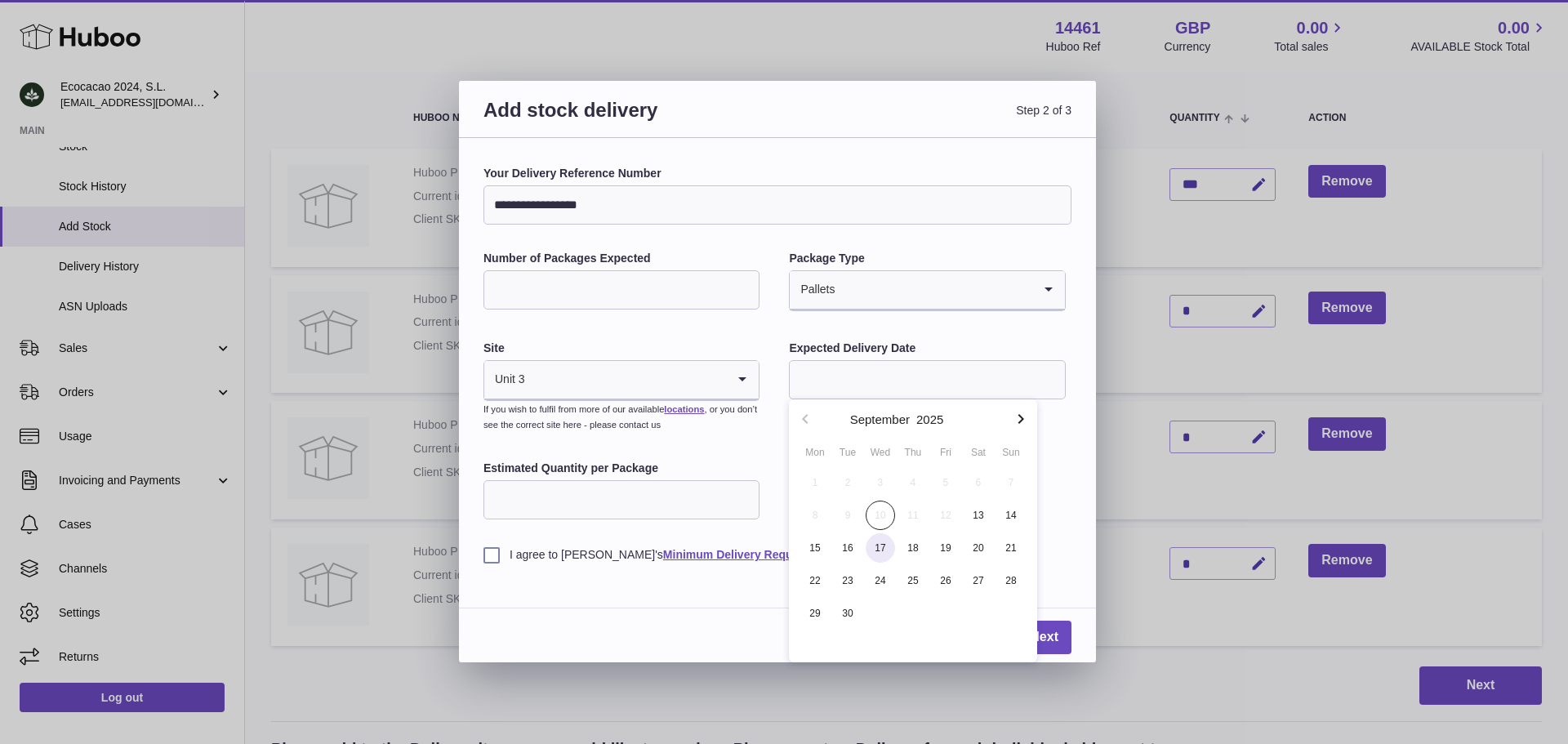
click at [885, 553] on span "17" at bounding box center [880, 549] width 30 height 30
type input "**********"
click at [610, 501] on input "Estimated Quantity per Package" at bounding box center [621, 500] width 276 height 39
drag, startPoint x: 513, startPoint y: 293, endPoint x: 443, endPoint y: 306, distance: 71.2
click at [445, 299] on div "**********" at bounding box center [784, 372] width 1568 height 744
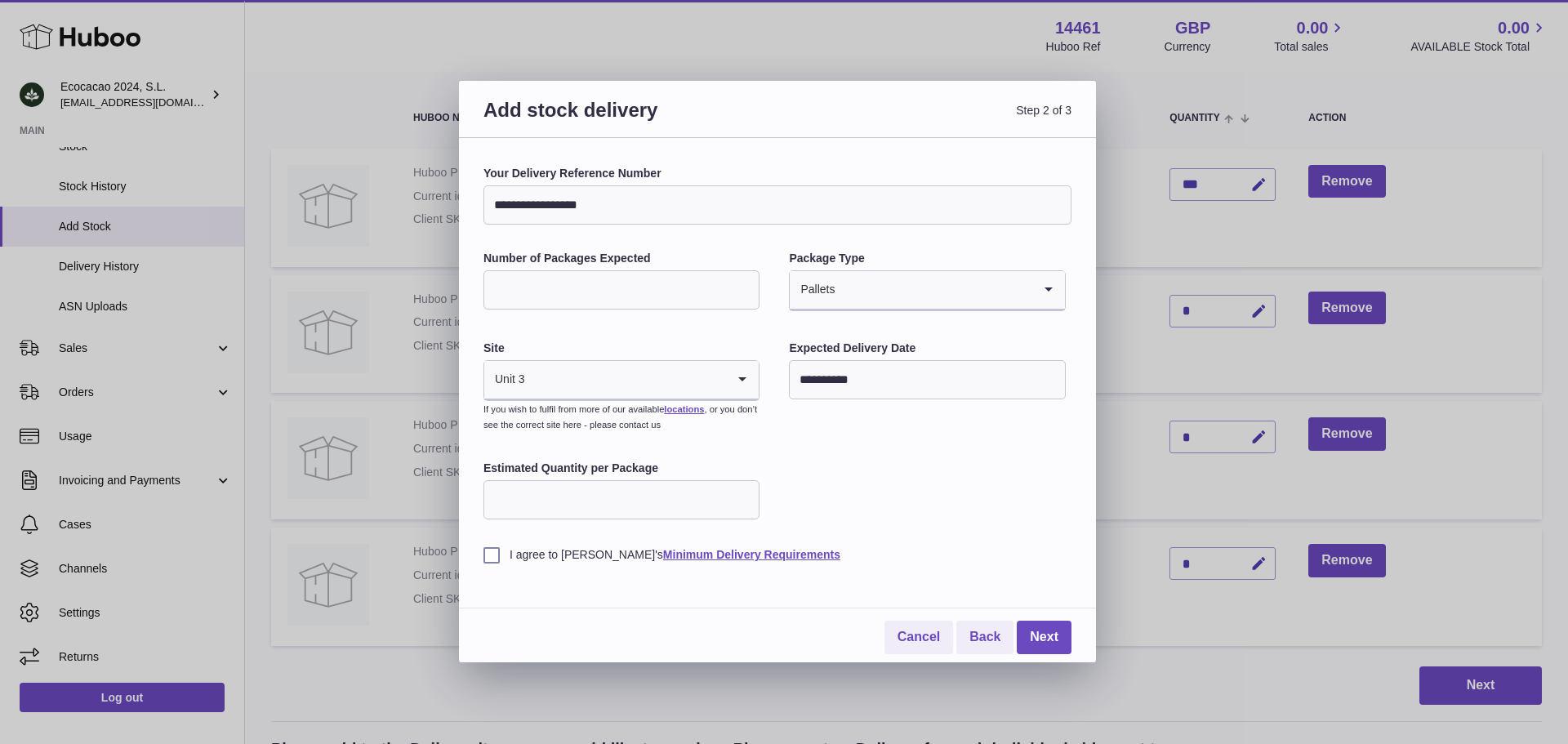
click at [545, 503] on input "**" at bounding box center [621, 500] width 276 height 39
type input "*"
click at [882, 495] on div "**********" at bounding box center [777, 364] width 588 height 397
click at [489, 560] on label "I agree to Huboo's Minimum Delivery Requirements" at bounding box center [777, 555] width 588 height 16
click at [1049, 647] on link "Next" at bounding box center [1044, 638] width 55 height 33
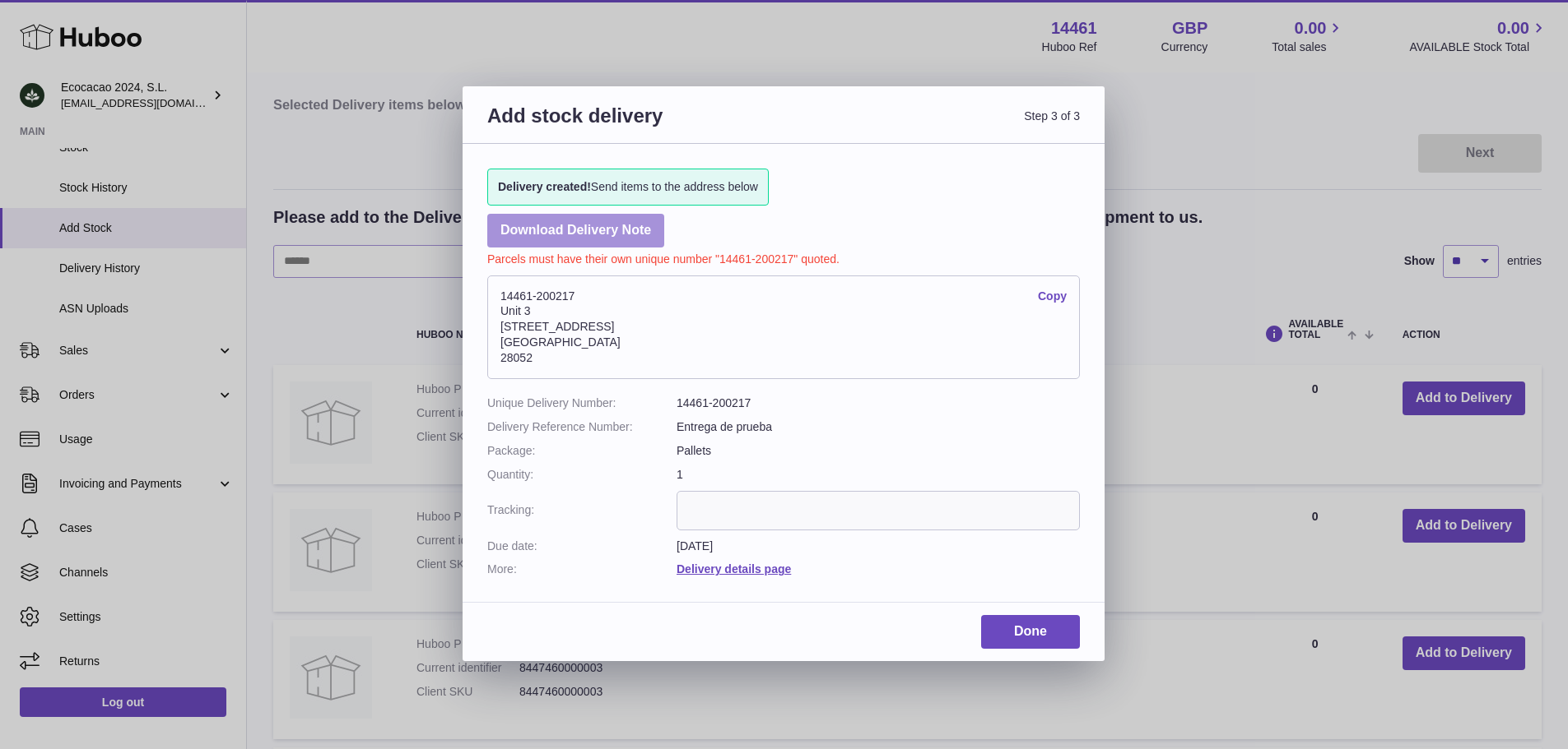
click at [576, 241] on link "Download Delivery Note" at bounding box center [575, 230] width 177 height 34
click at [1013, 624] on link "Done" at bounding box center [1029, 632] width 98 height 34
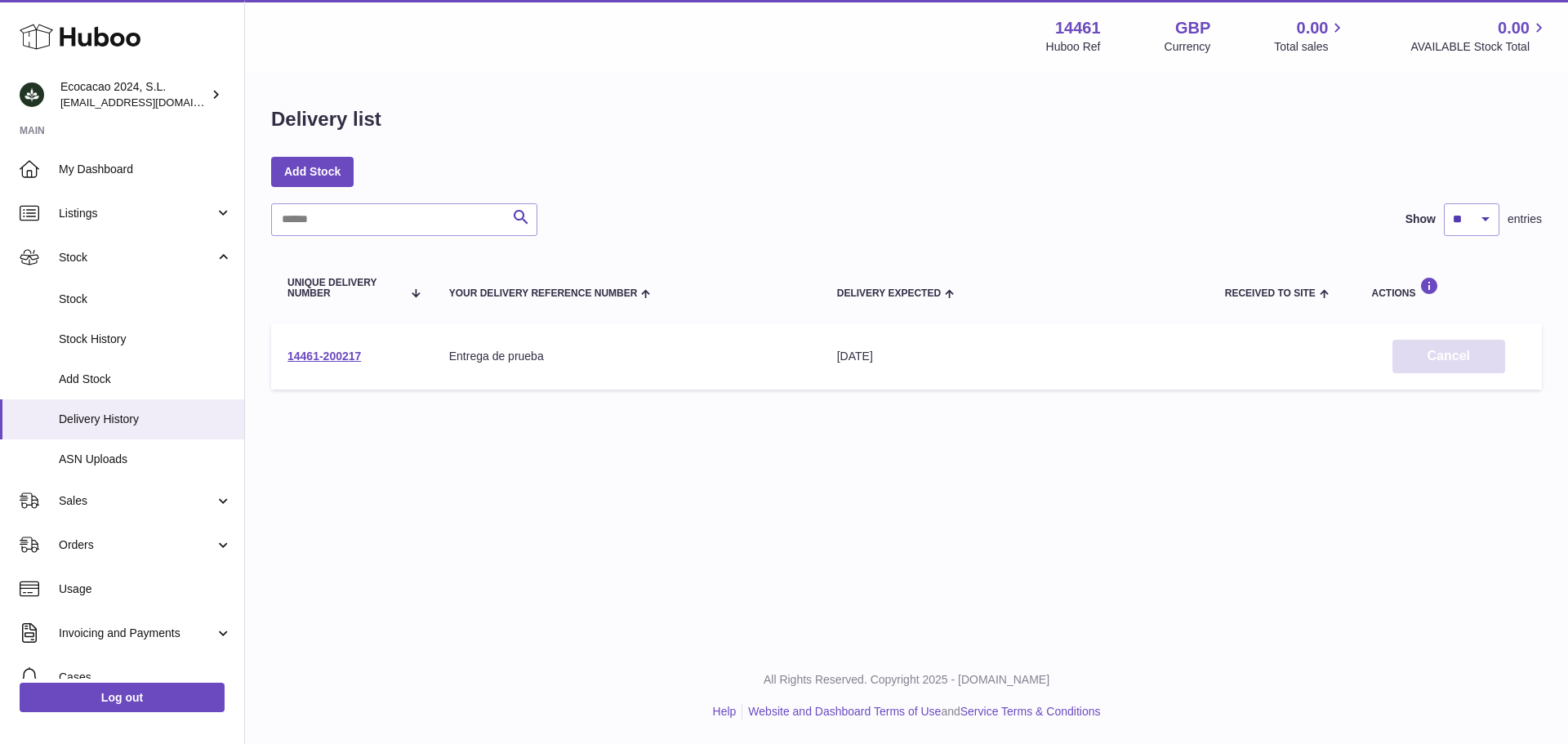
click at [1456, 361] on button "Cancel" at bounding box center [1448, 357] width 112 height 33
click at [1462, 353] on button "Restore" at bounding box center [1448, 357] width 112 height 33
click at [315, 350] on link "14461-200217" at bounding box center [323, 356] width 73 height 13
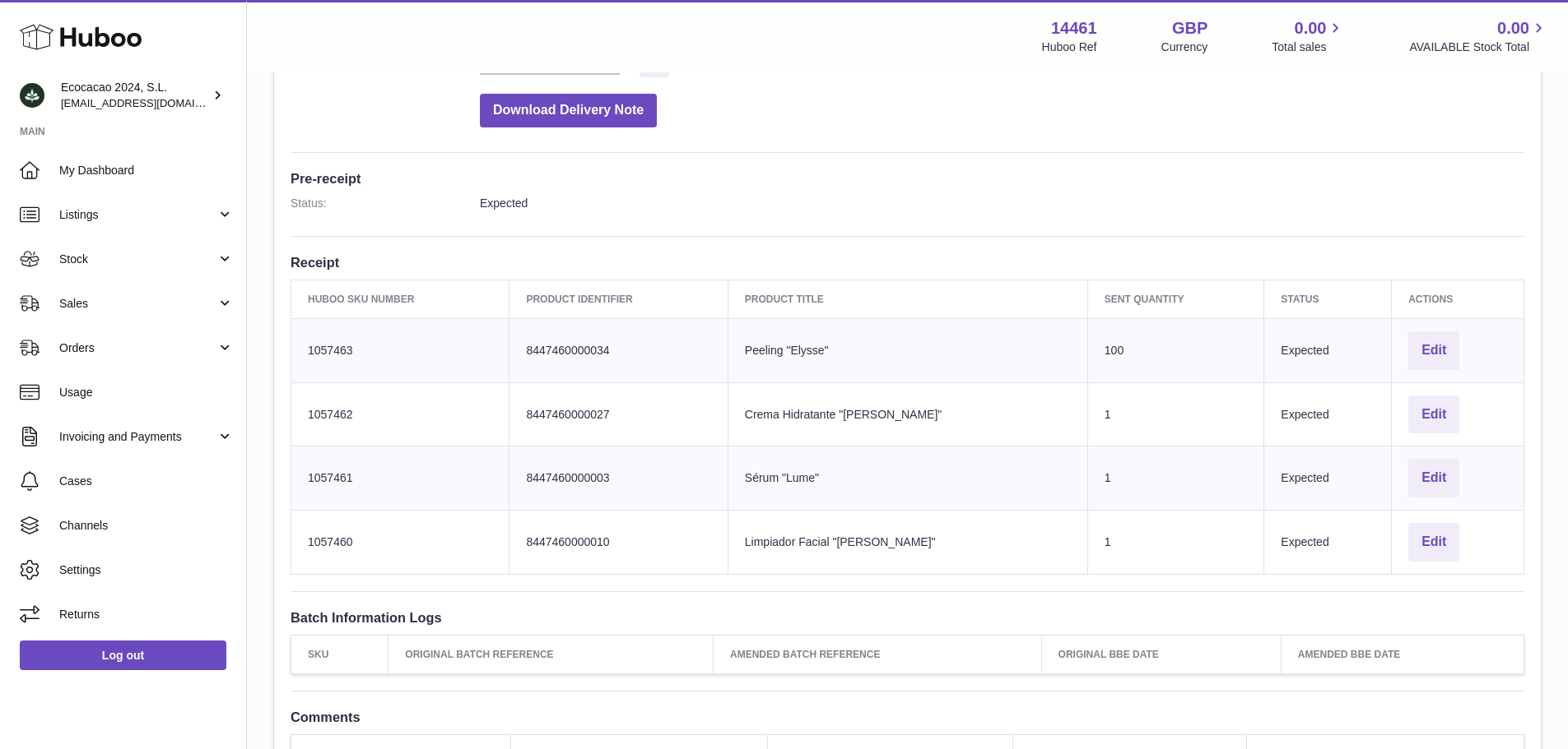
scroll to position [329, 0]
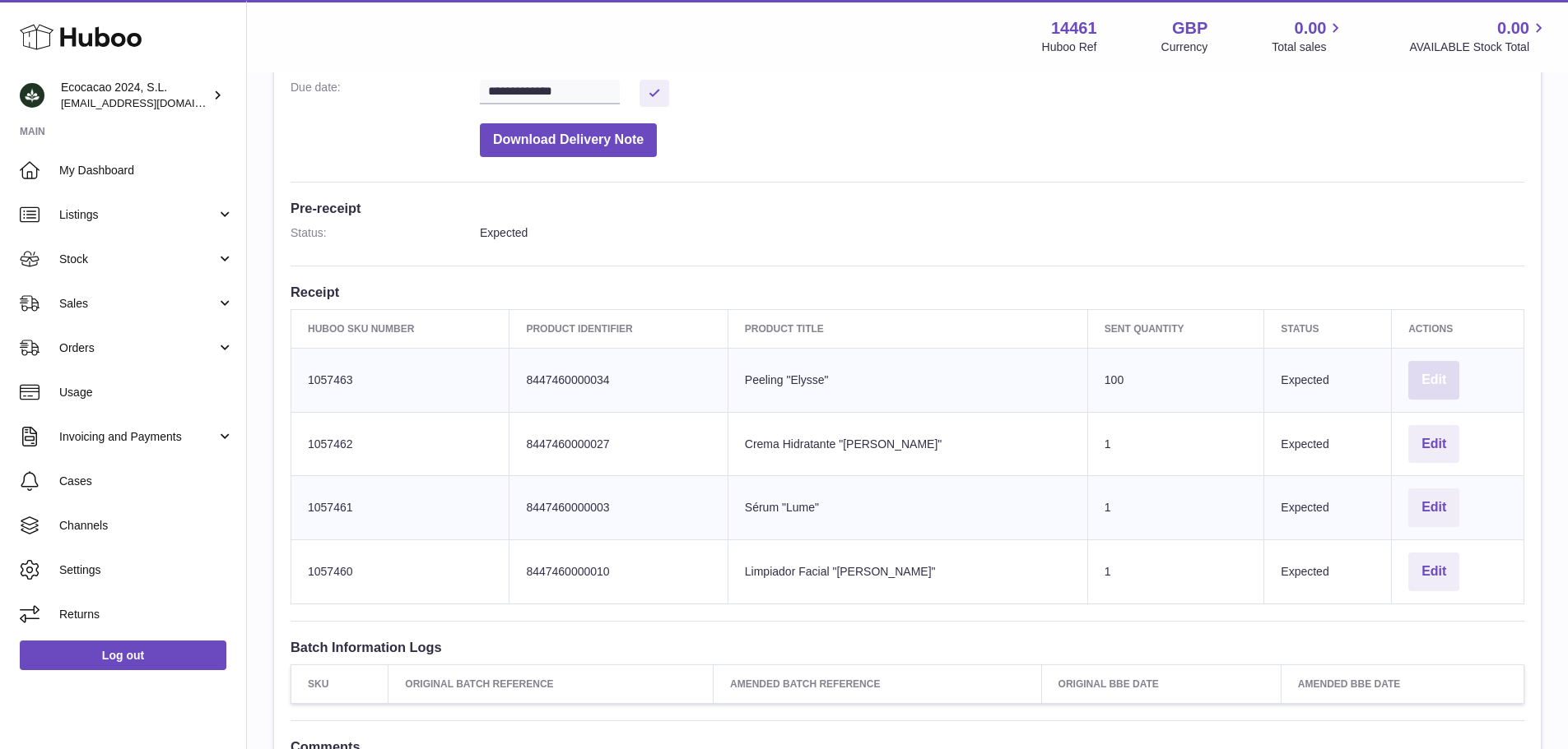
click at [1408, 371] on button "Edit" at bounding box center [1433, 380] width 51 height 38
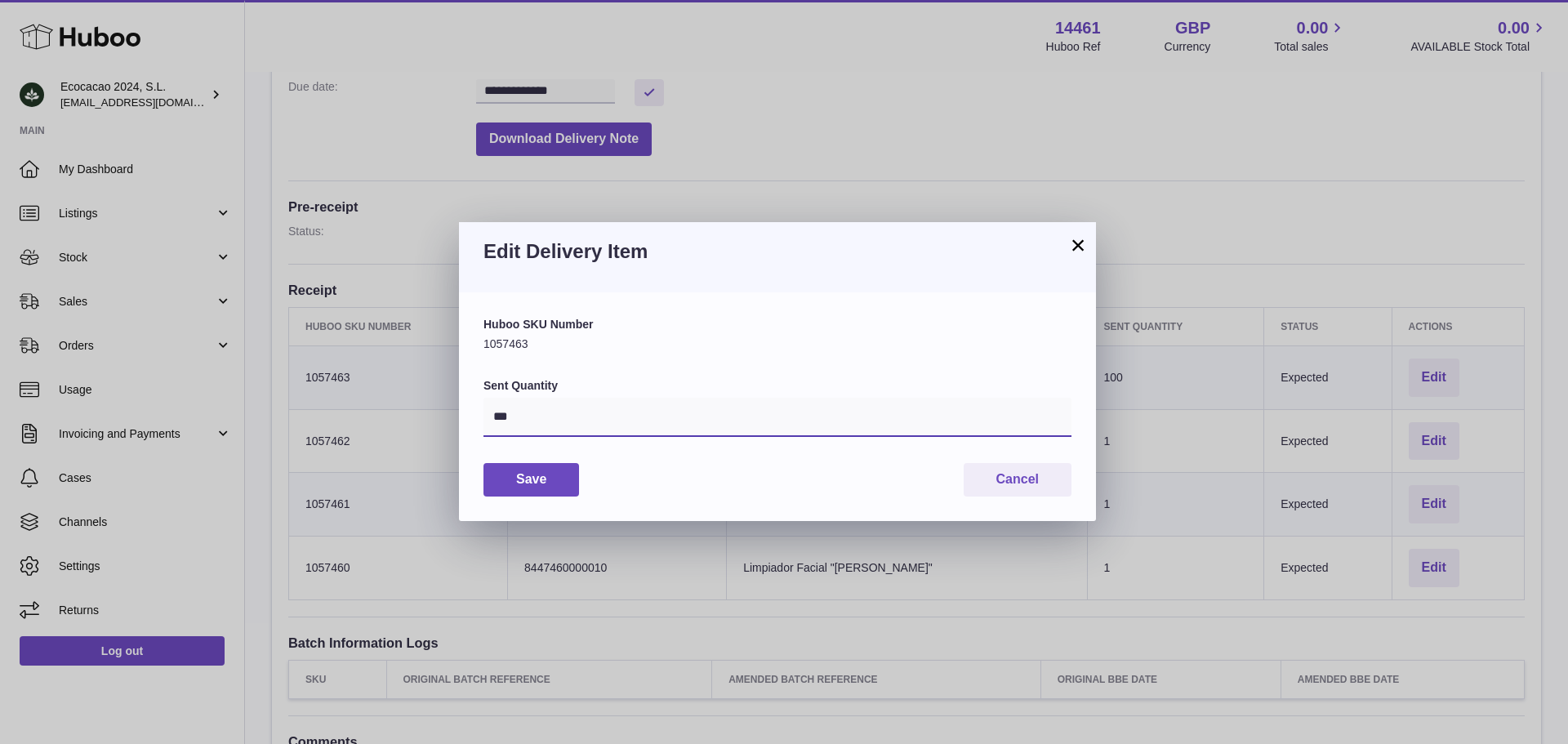
drag, startPoint x: 561, startPoint y: 422, endPoint x: 454, endPoint y: 429, distance: 107.2
click at [454, 429] on div "× Edit Delivery Item Huboo SKU Number 1057463 Sent Quantity *** Save Cancel" at bounding box center [784, 372] width 1568 height 744
type input "*"
click at [544, 468] on button "Save" at bounding box center [531, 480] width 96 height 33
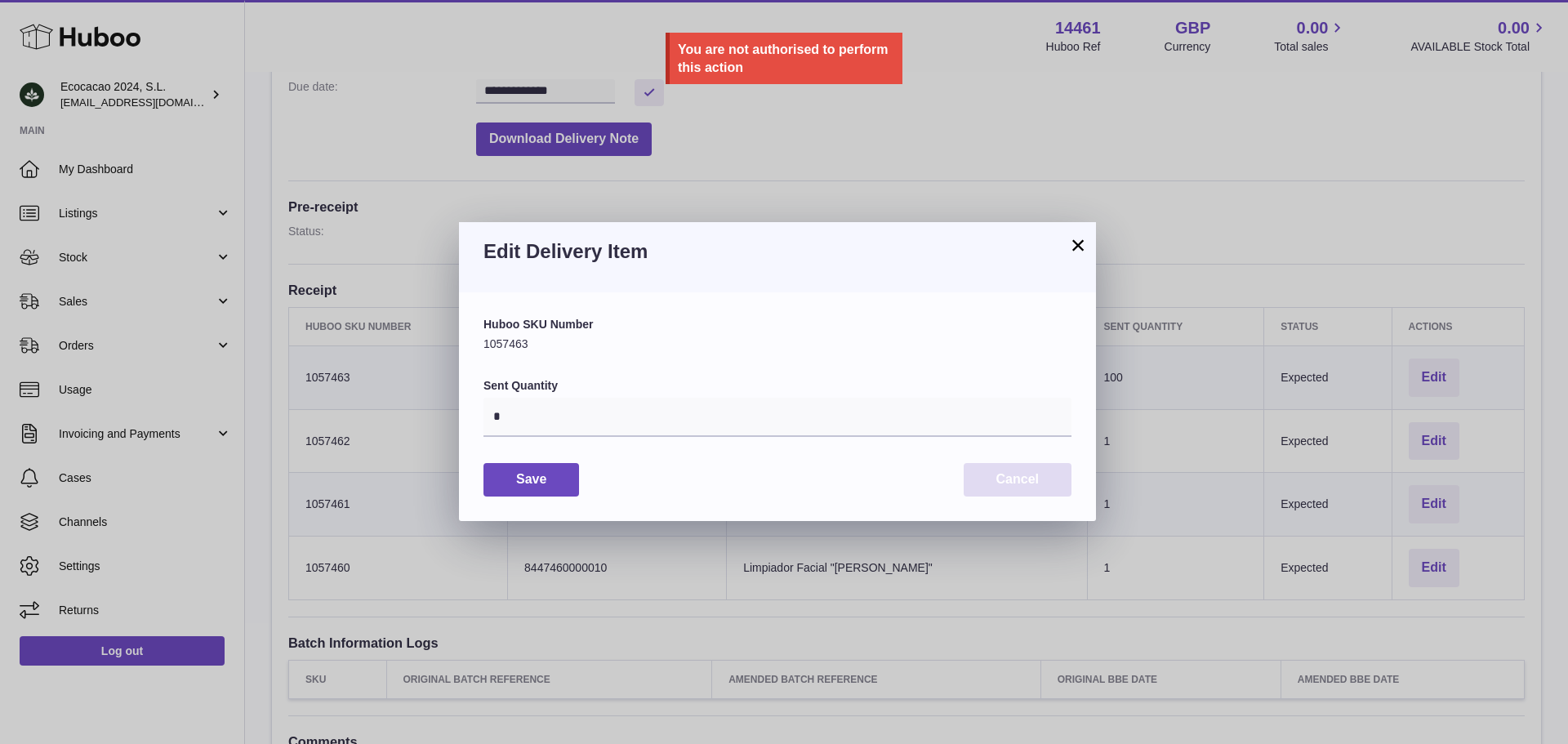
click at [1010, 484] on button "Cancel" at bounding box center [1018, 480] width 108 height 33
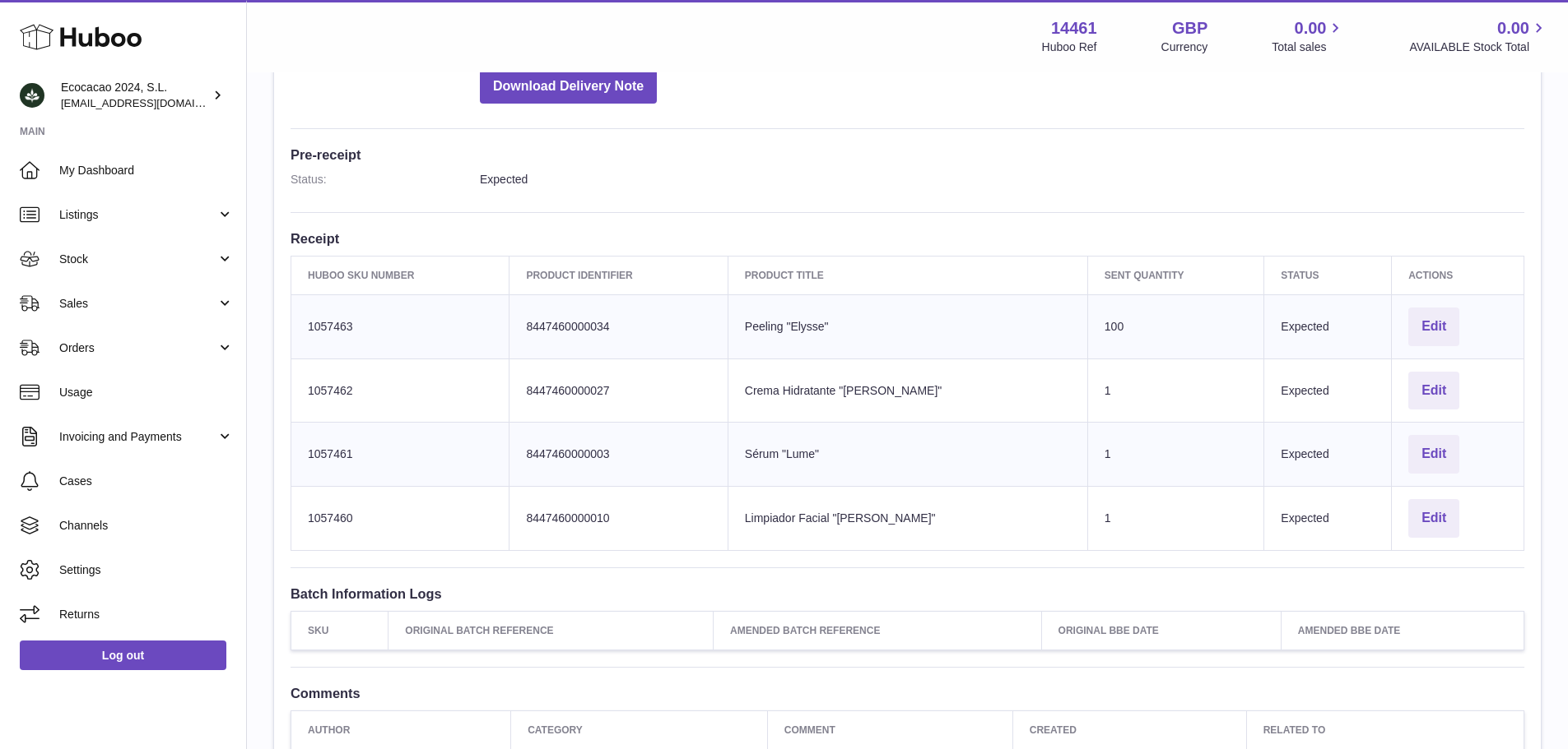
scroll to position [411, 0]
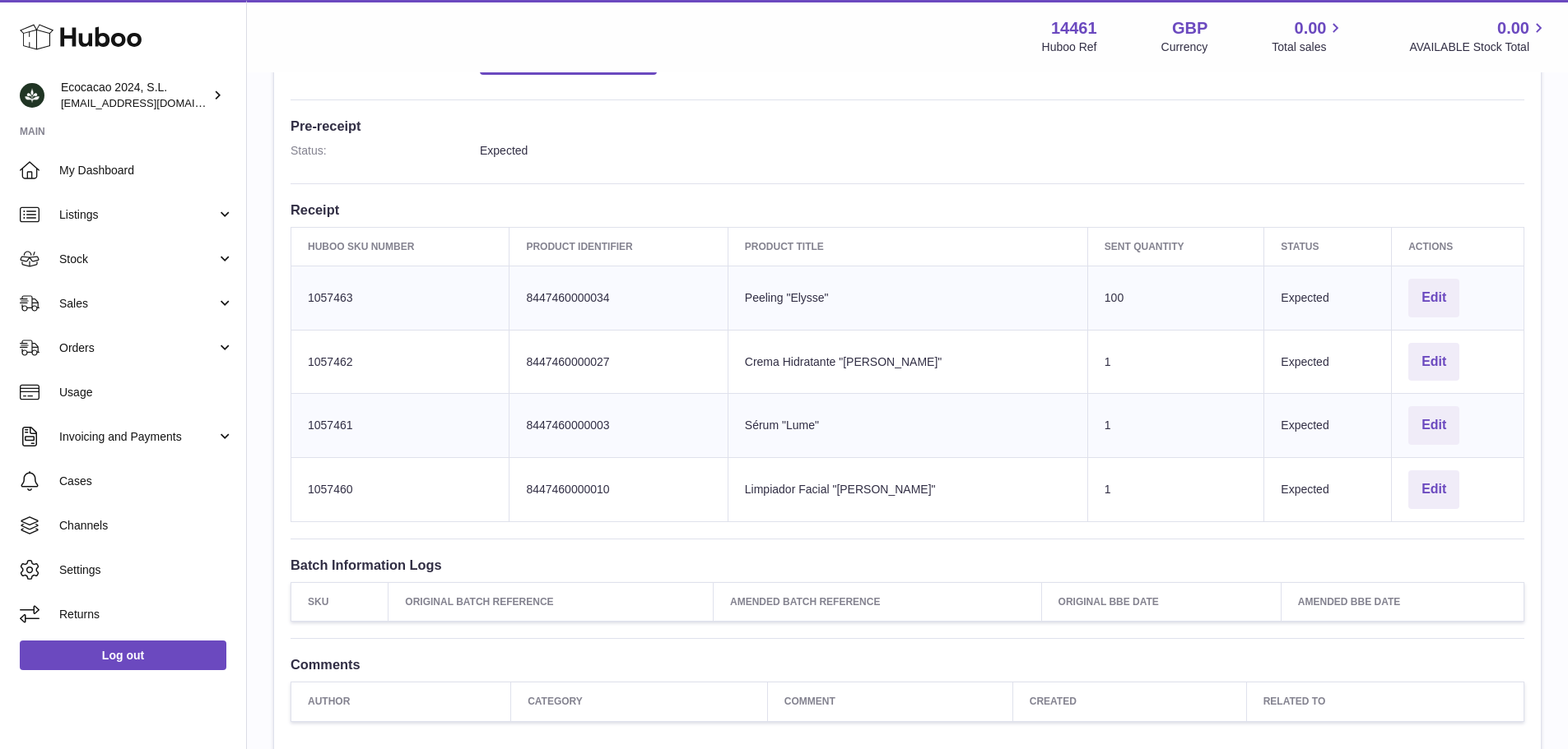
drag, startPoint x: 1123, startPoint y: 302, endPoint x: 1059, endPoint y: 301, distance: 64.0
click at [1087, 301] on td "Sent Quantity 100" at bounding box center [1176, 298] width 177 height 65
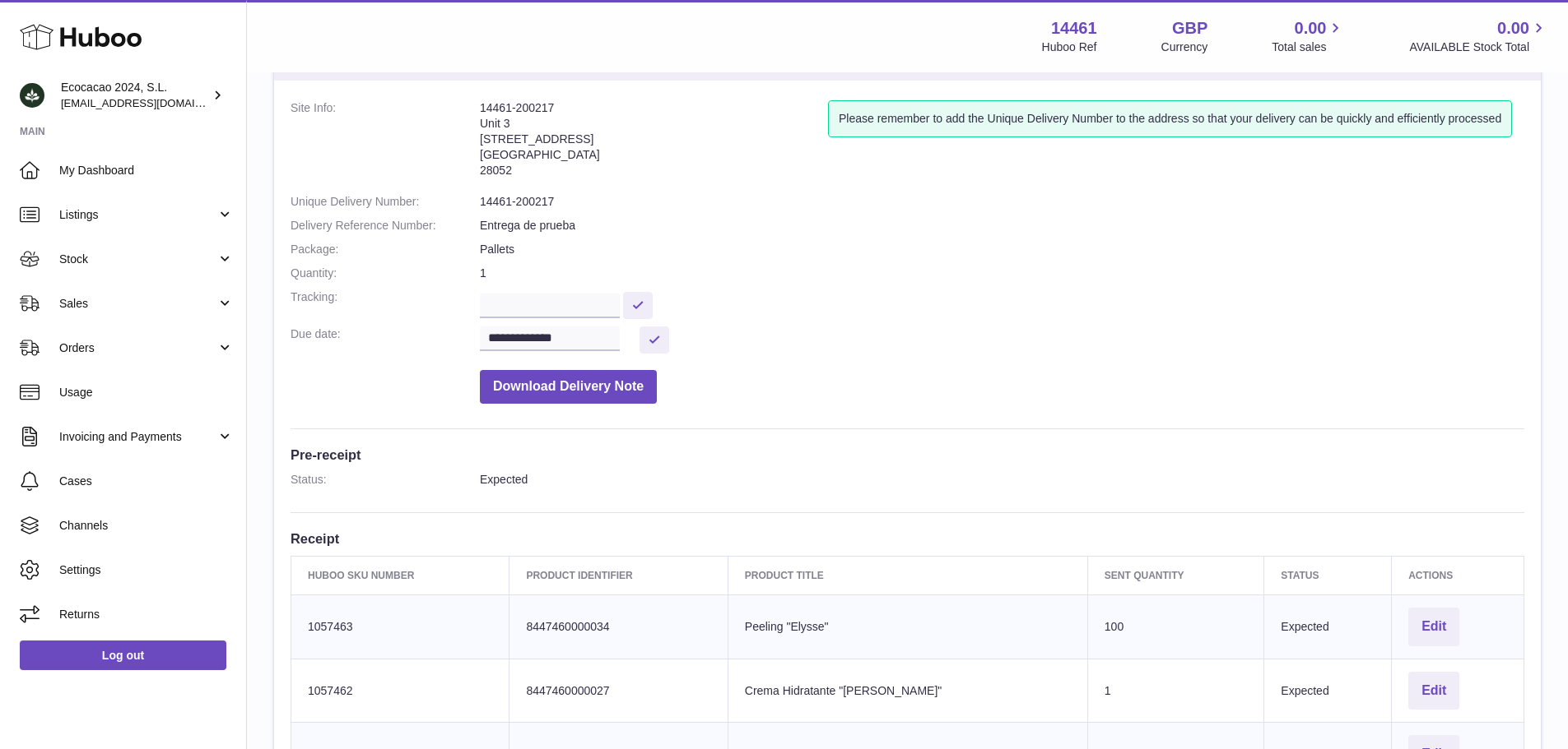
scroll to position [0, 0]
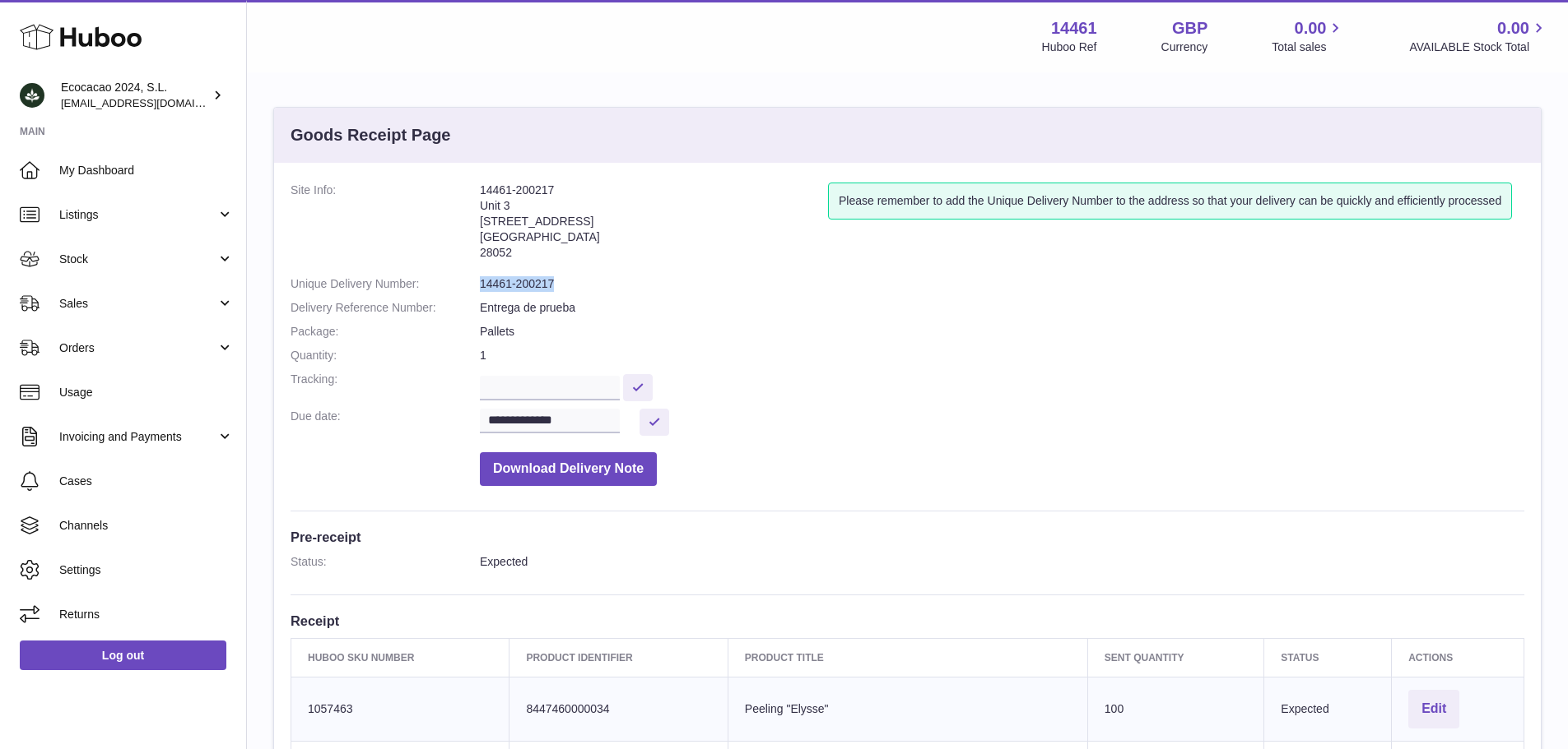
drag, startPoint x: 575, startPoint y: 279, endPoint x: 510, endPoint y: 282, distance: 65.1
click at [492, 284] on dd "14461-200217" at bounding box center [1001, 284] width 1044 height 16
click at [515, 286] on dd "14461-200217" at bounding box center [1001, 284] width 1044 height 16
click at [502, 285] on dd "14461-200217" at bounding box center [1001, 284] width 1044 height 16
click at [501, 285] on dd "14461-200217" at bounding box center [1001, 284] width 1044 height 16
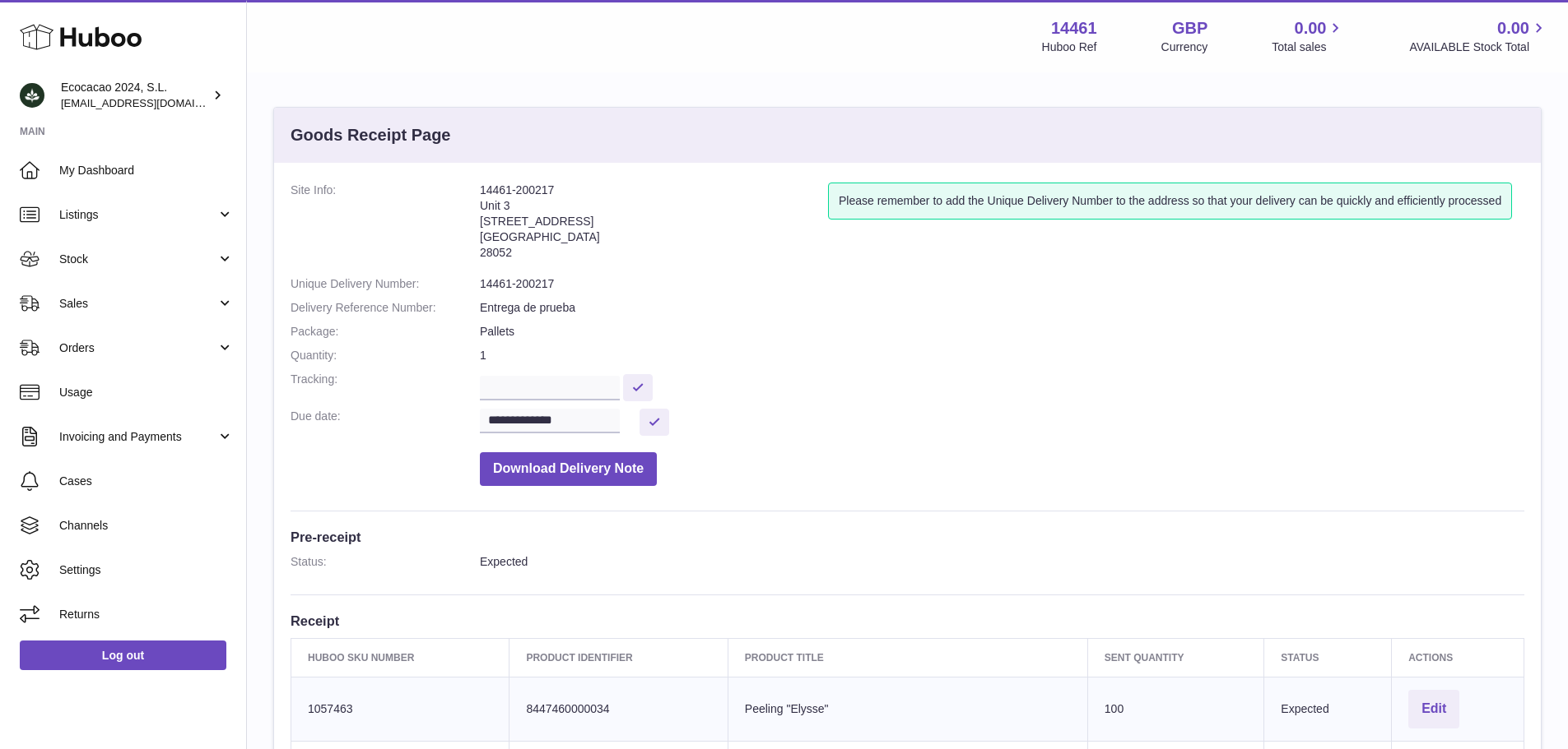
click at [546, 284] on dd "14461-200217" at bounding box center [1001, 284] width 1044 height 16
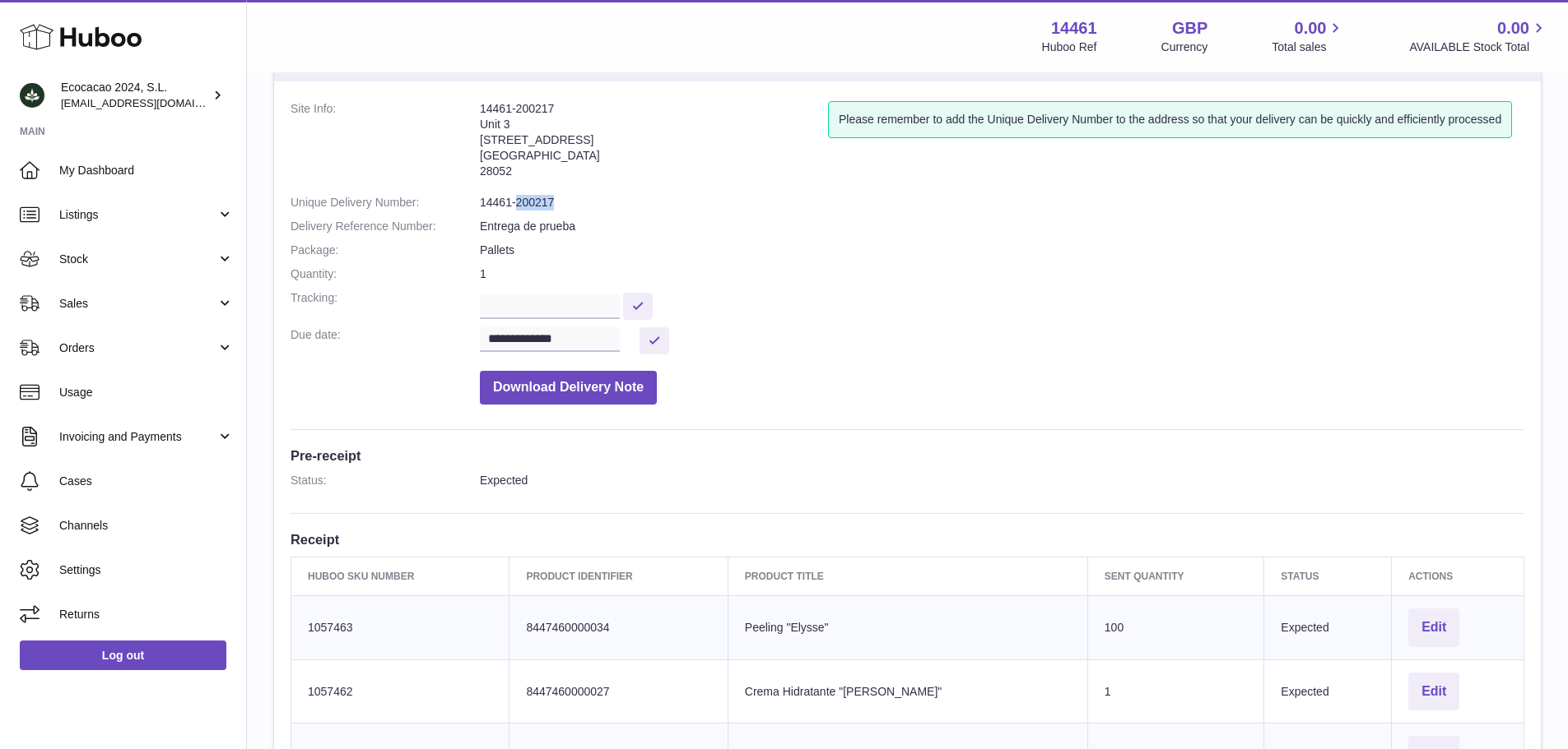
scroll to position [82, 0]
click at [758, 308] on dd at bounding box center [1001, 303] width 1044 height 29
drag, startPoint x: 568, startPoint y: 207, endPoint x: 468, endPoint y: 207, distance: 100.0
click at [468, 207] on dl "**********" at bounding box center [907, 256] width 1234 height 312
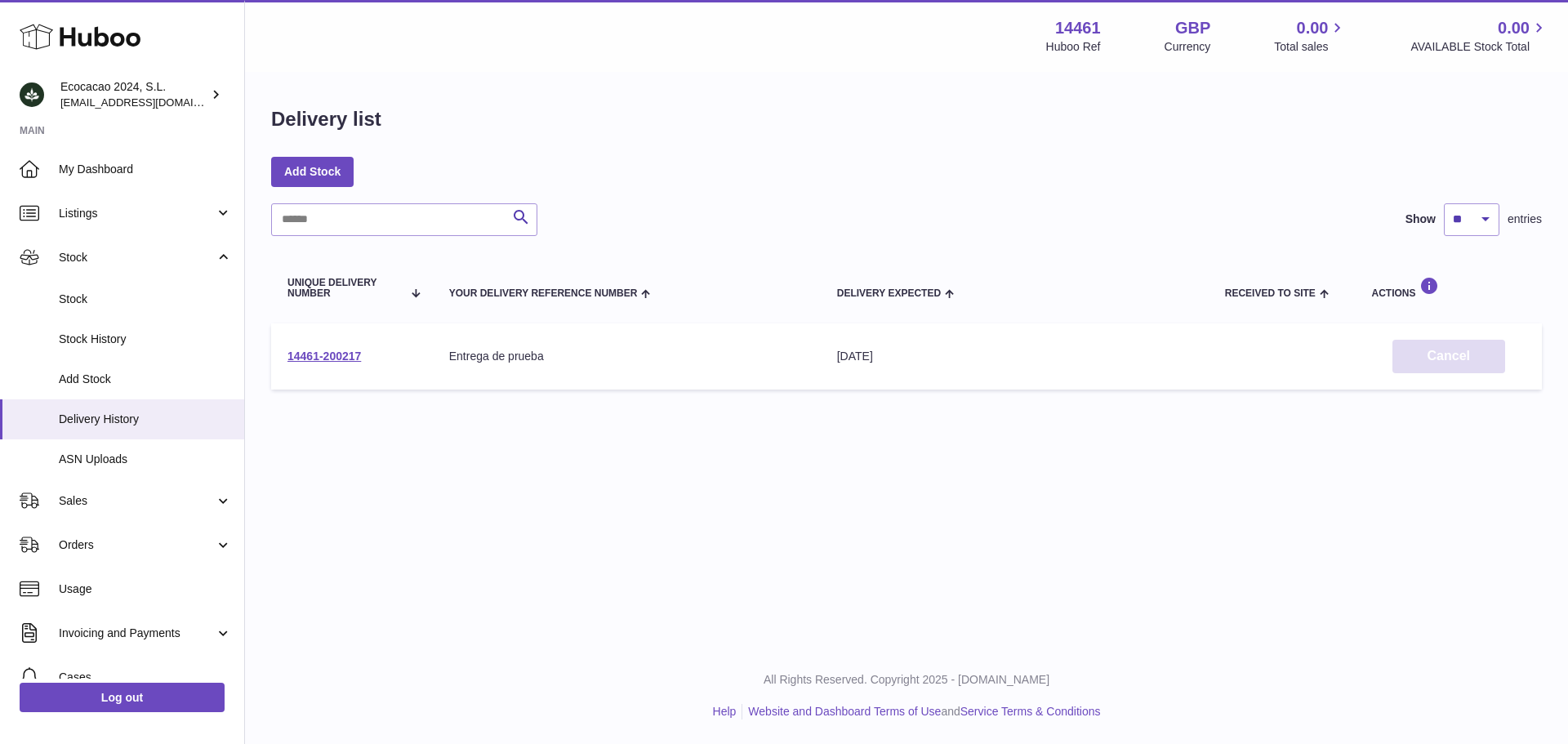
click at [1440, 344] on button "Cancel" at bounding box center [1448, 357] width 112 height 33
drag, startPoint x: 387, startPoint y: 354, endPoint x: 279, endPoint y: 333, distance: 110.0
click at [279, 357] on td "14461-200217" at bounding box center [352, 356] width 162 height 66
click at [347, 310] on th "Unique Delivery Number" at bounding box center [352, 287] width 162 height 55
click at [320, 354] on link "14461-200217" at bounding box center [323, 356] width 73 height 13
